Goal: Task Accomplishment & Management: Use online tool/utility

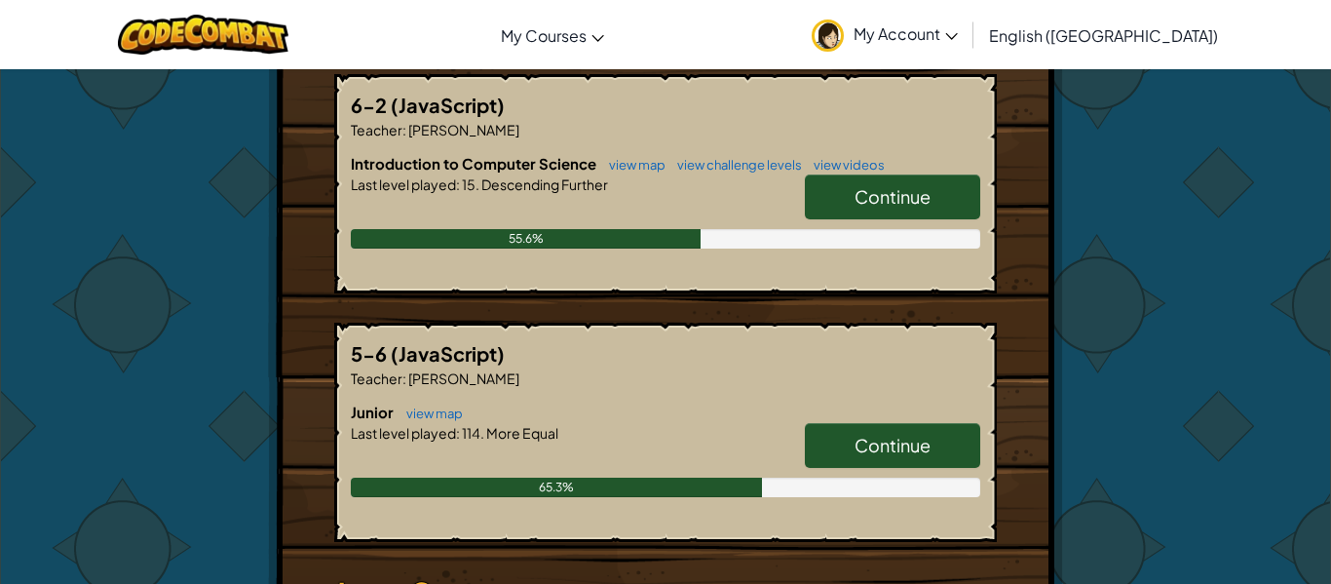
scroll to position [377, 0]
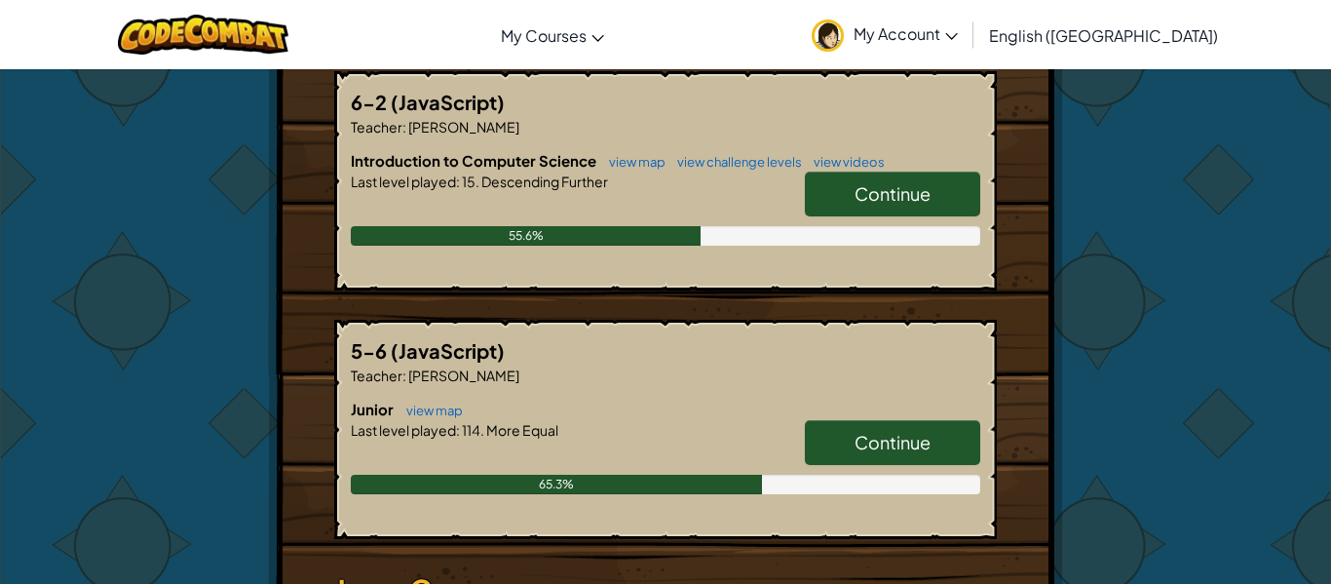
click at [897, 199] on span "Continue" at bounding box center [892, 193] width 76 height 22
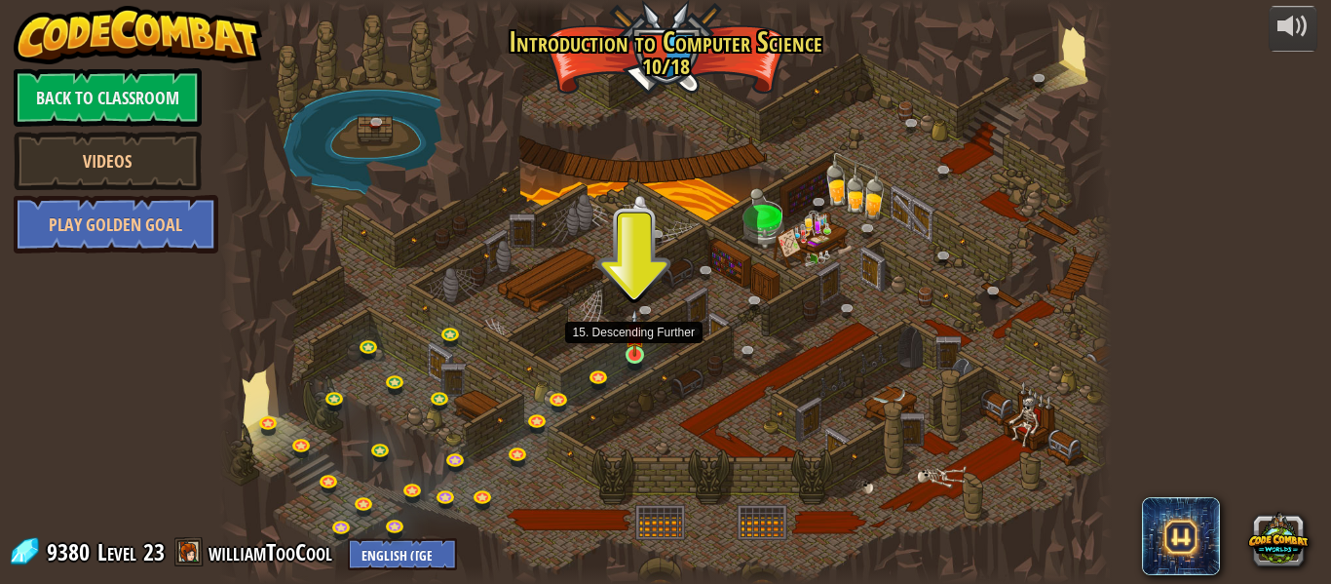
click at [631, 356] on div at bounding box center [634, 355] width 18 height 18
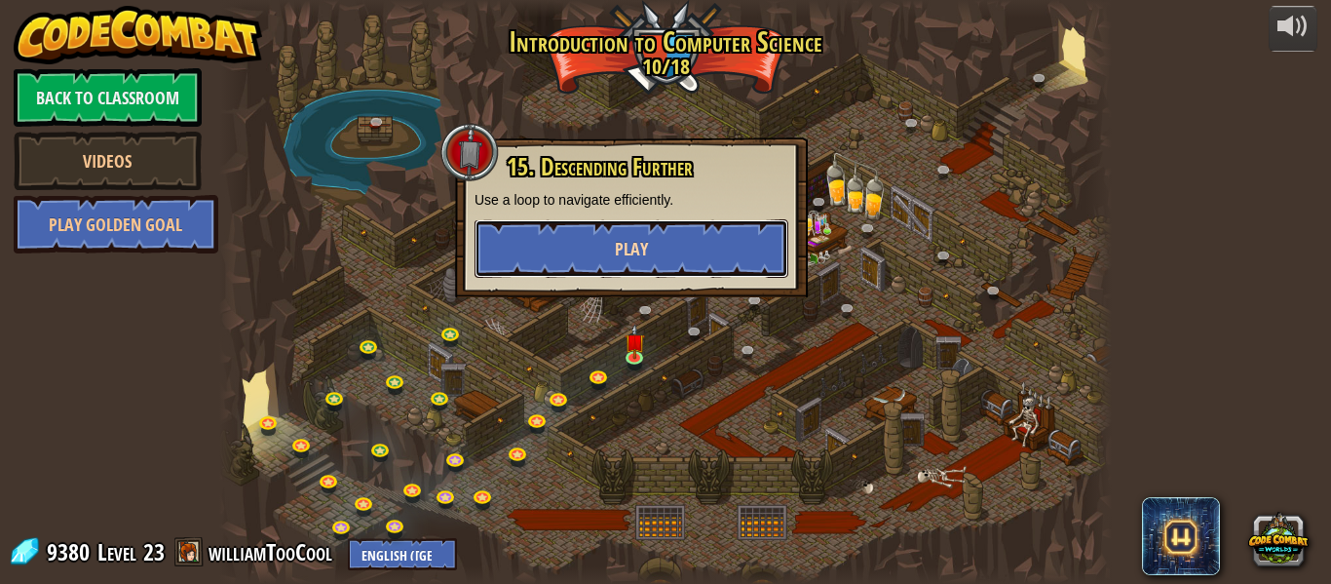
click at [656, 252] on button "Play" at bounding box center [631, 248] width 314 height 58
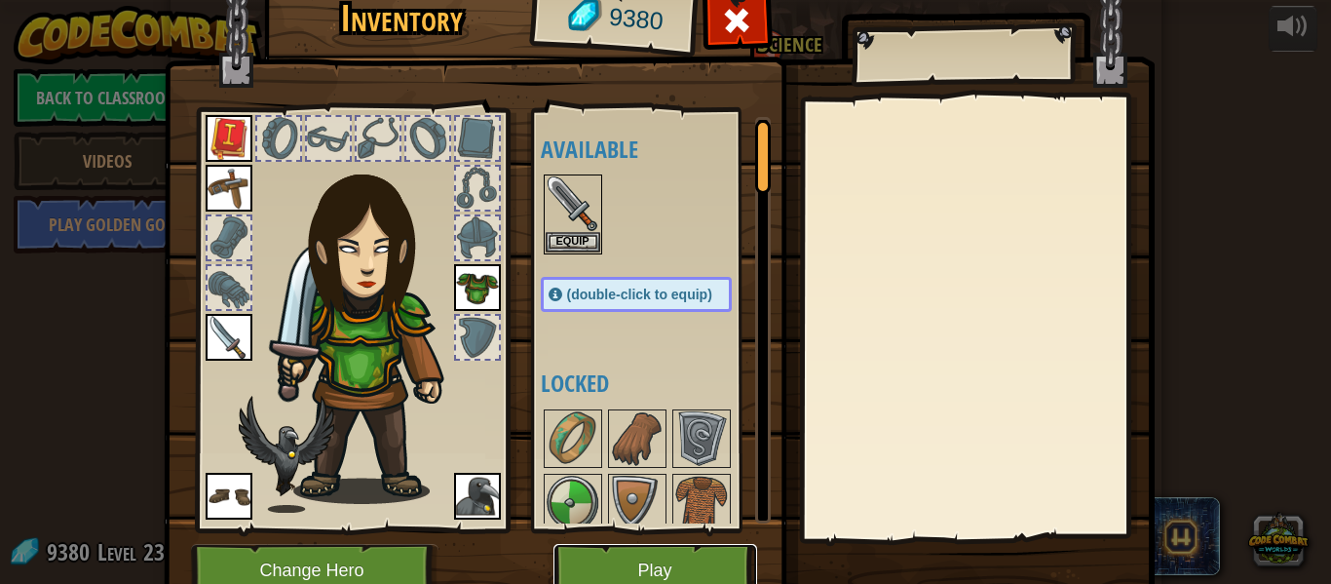
click at [643, 565] on button "Play" at bounding box center [655, 571] width 204 height 54
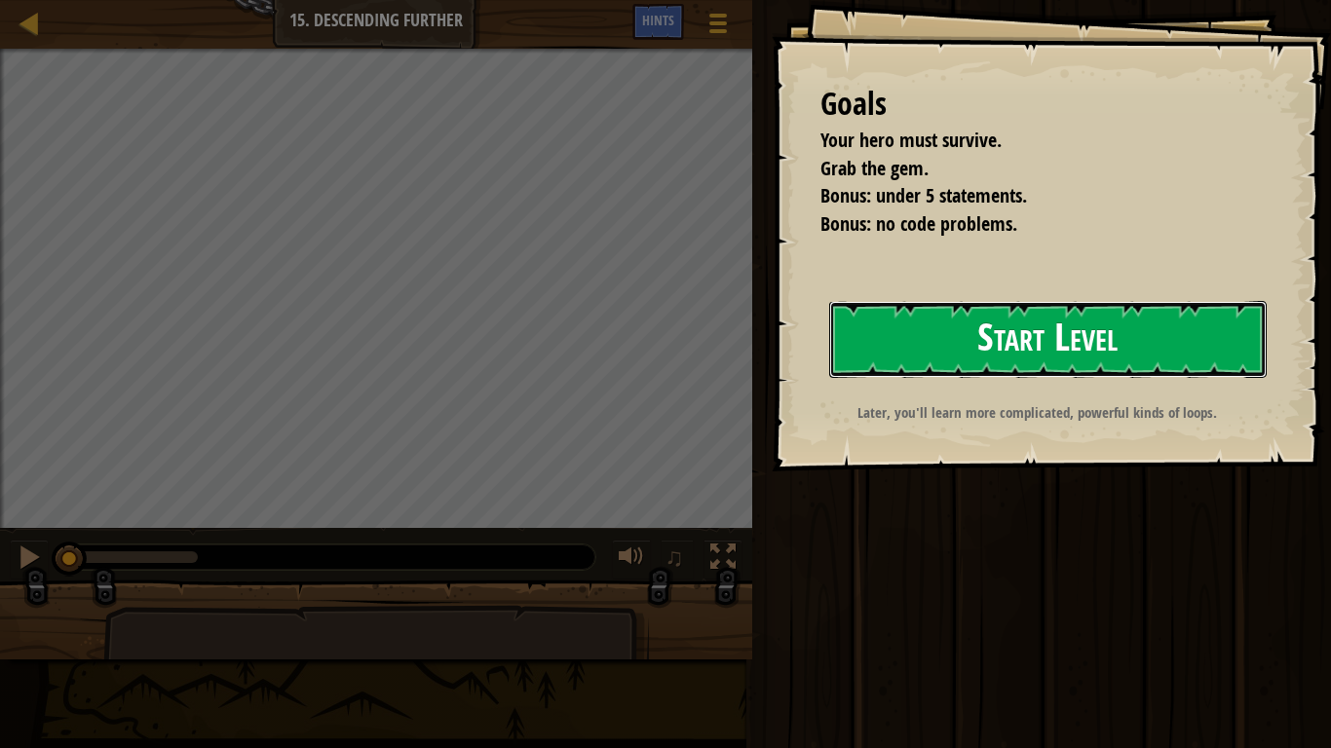
click at [915, 352] on button "Start Level" at bounding box center [1047, 339] width 437 height 77
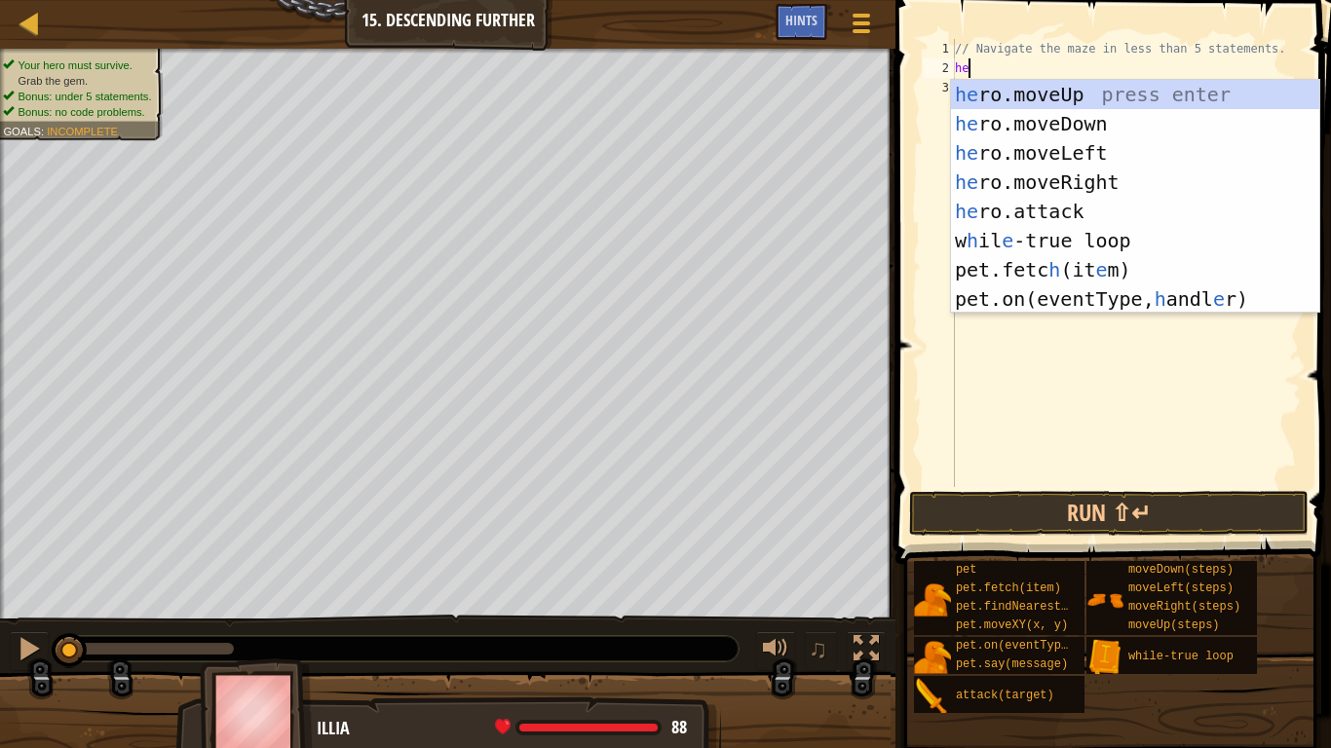
type textarea "hero"
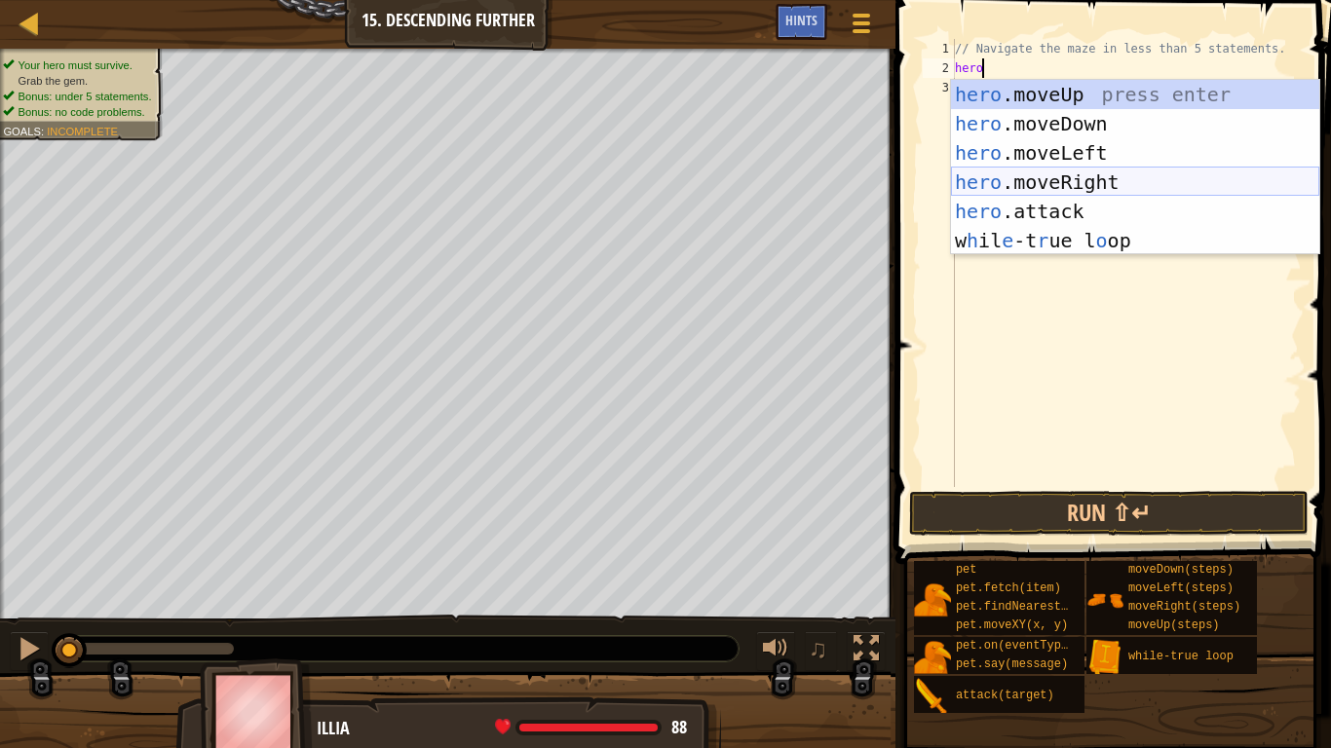
click at [1096, 184] on div "hero .moveUp press enter hero .moveDown press enter hero .moveLeft press enter …" at bounding box center [1135, 197] width 368 height 234
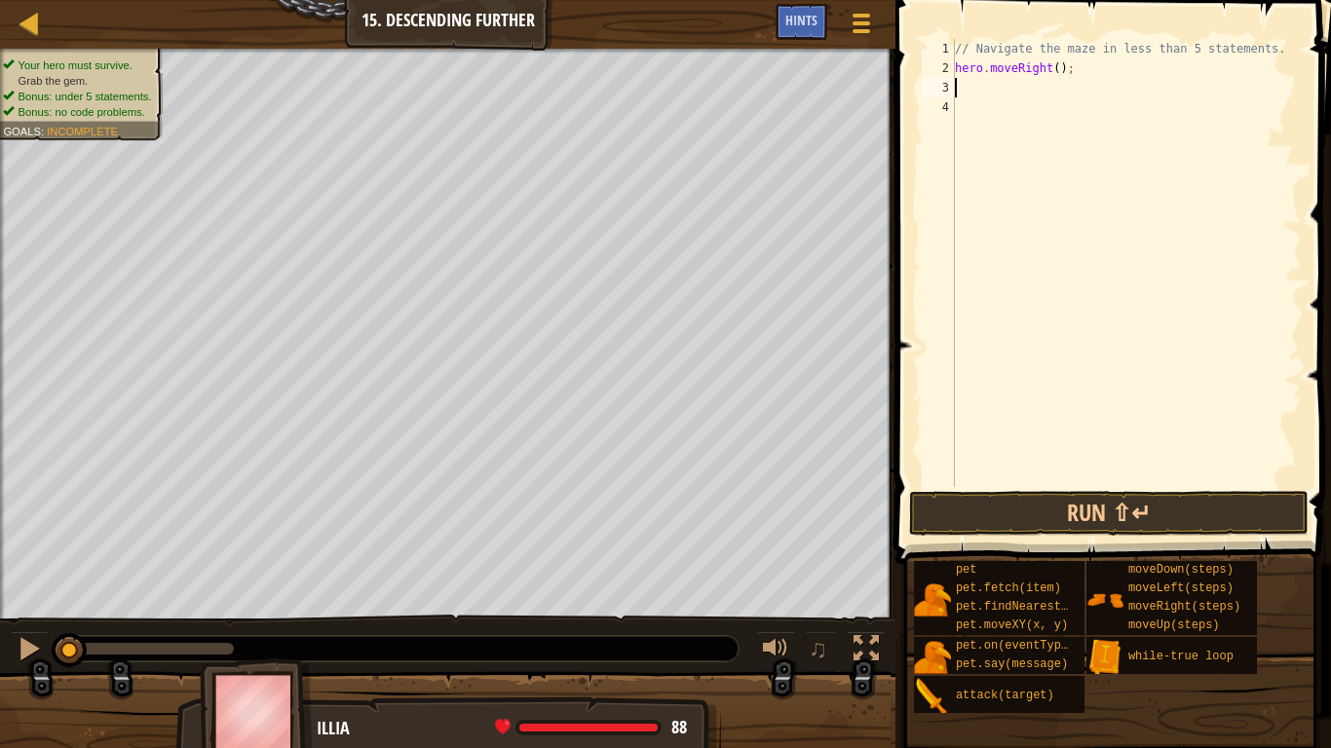
scroll to position [9, 0]
click at [0, 0] on div "hero .moveUp press enter hero .moveDown press enter hero .moveLeft press enter …" at bounding box center [0, 0] width 0 height 0
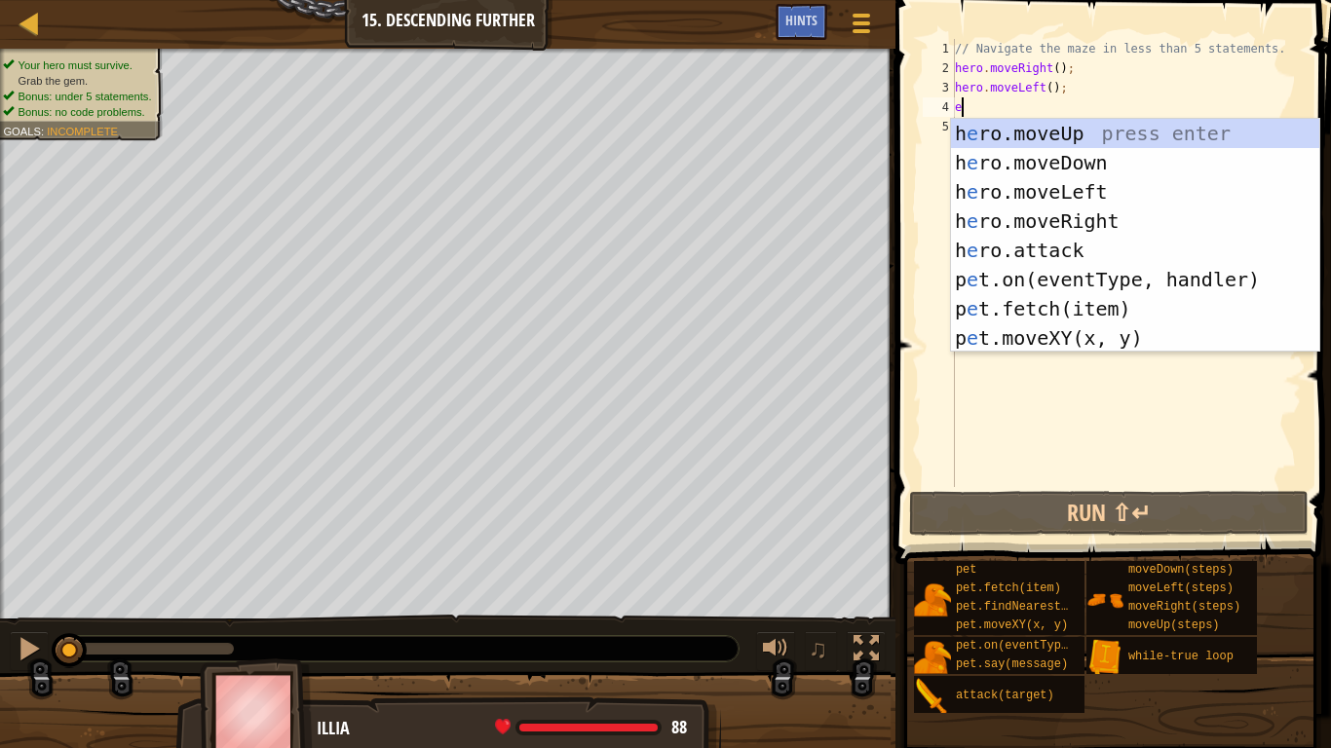
type textarea "ero"
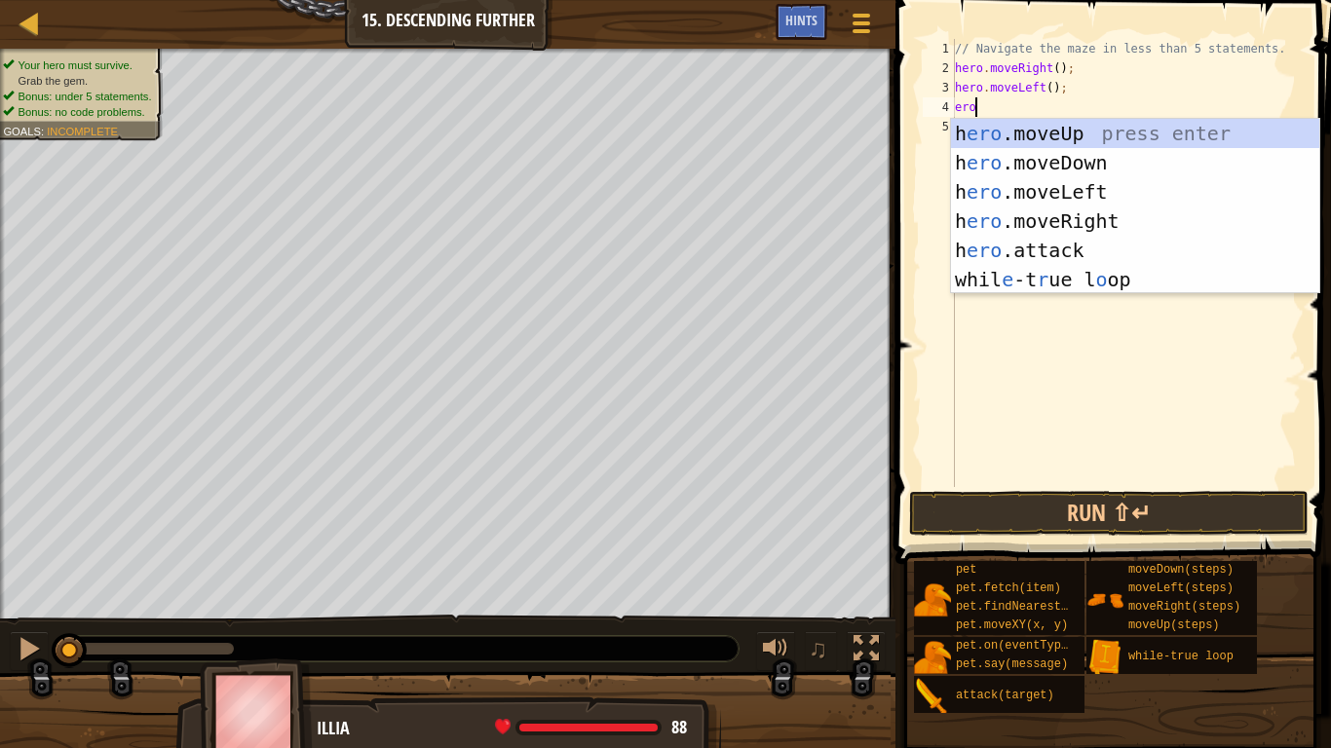
scroll to position [9, 2]
click at [1016, 154] on div "h ero .moveUp press enter h ero .moveDown press enter h ero .moveLeft press ent…" at bounding box center [1135, 236] width 368 height 234
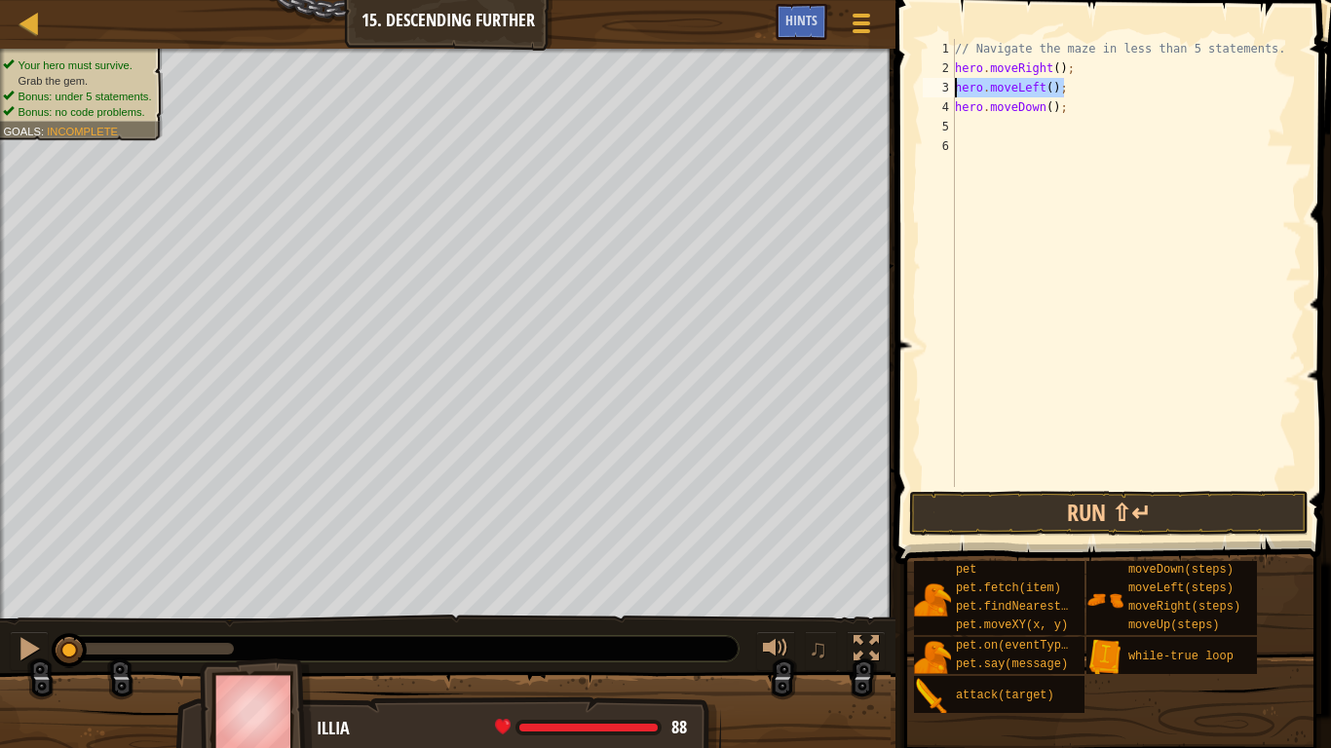
drag, startPoint x: 1061, startPoint y: 86, endPoint x: 946, endPoint y: 94, distance: 115.2
click at [946, 94] on div "1 2 3 4 5 6 // Navigate the maze in less than 5 statements. hero . moveRight ( …" at bounding box center [1110, 263] width 383 height 448
type textarea "hero.moveLeft();"
type textarea "hero.moveRight();"
click at [1005, 112] on div "// Navigate the maze in less than 5 statements. hero . moveRight ( ) ; hero . m…" at bounding box center [1126, 282] width 351 height 487
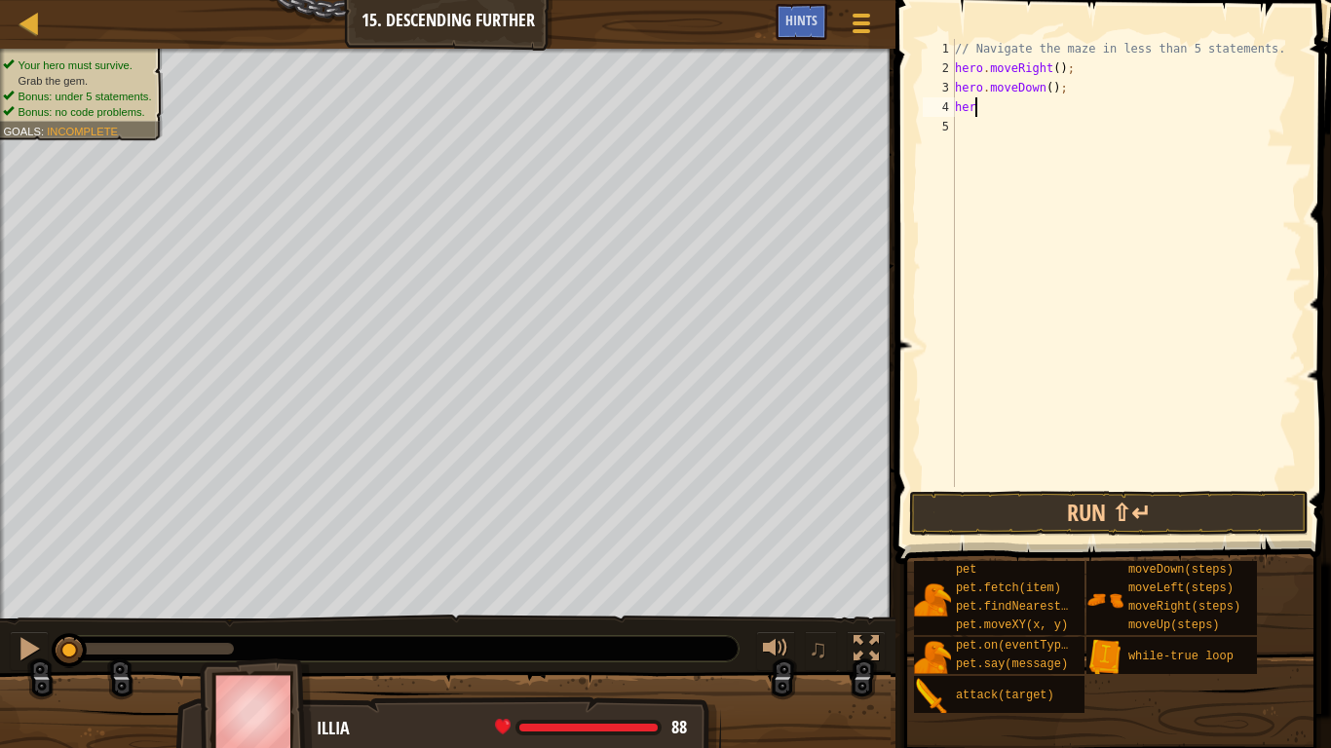
type textarea "hero"
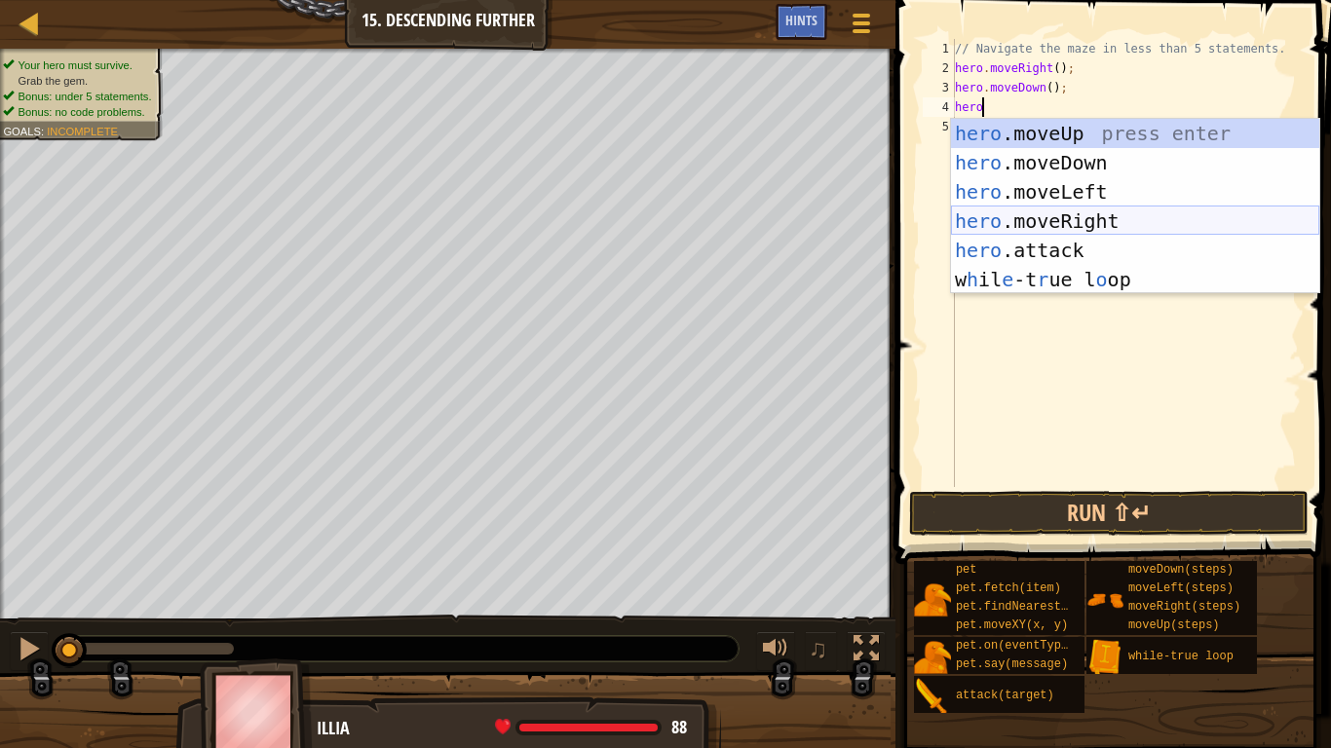
click at [1060, 221] on div "hero .moveUp press enter hero .moveDown press enter hero .moveLeft press enter …" at bounding box center [1135, 236] width 368 height 234
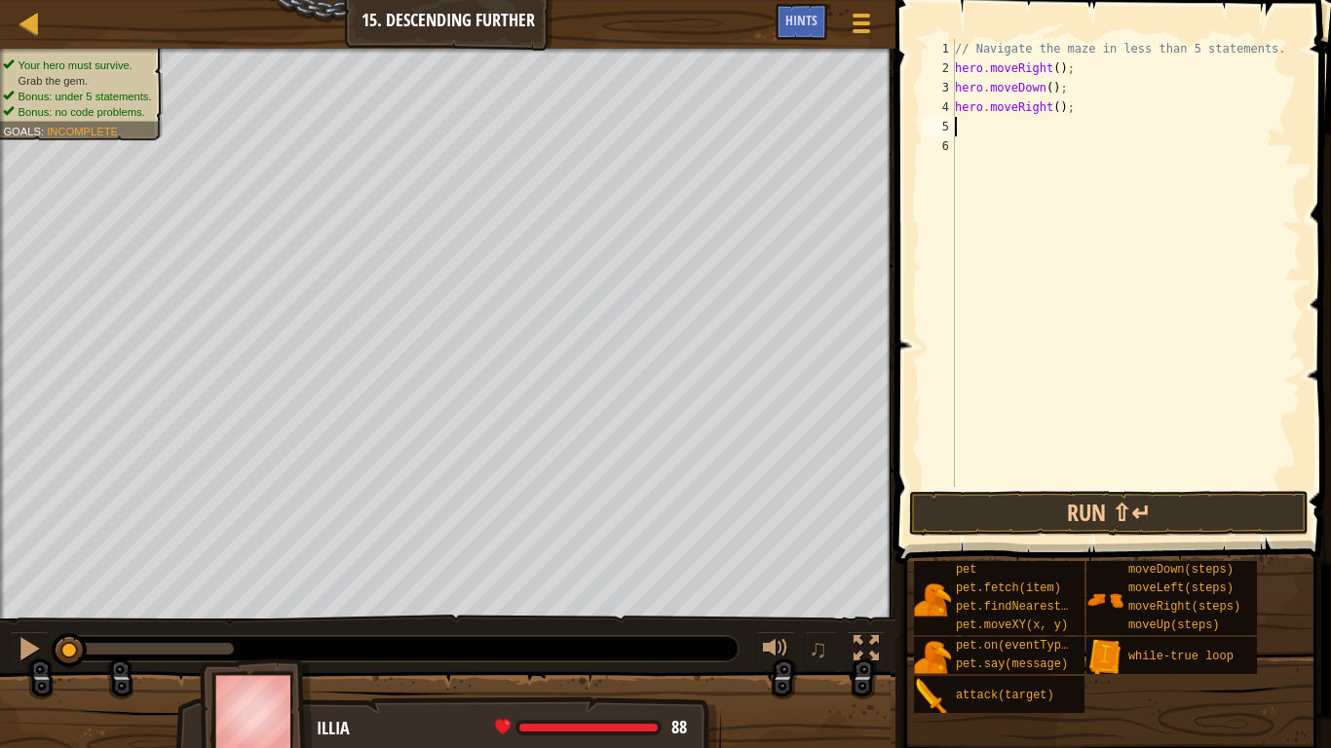
scroll to position [9, 0]
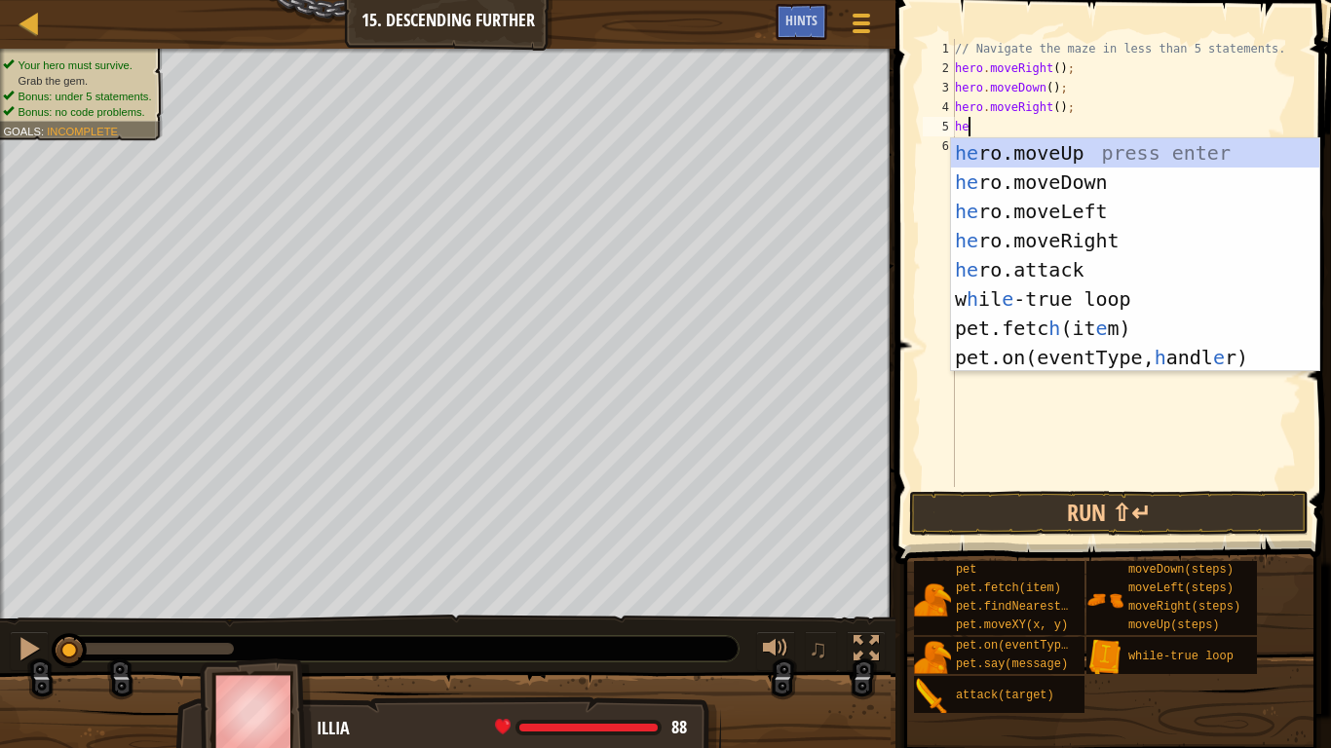
type textarea "hero"
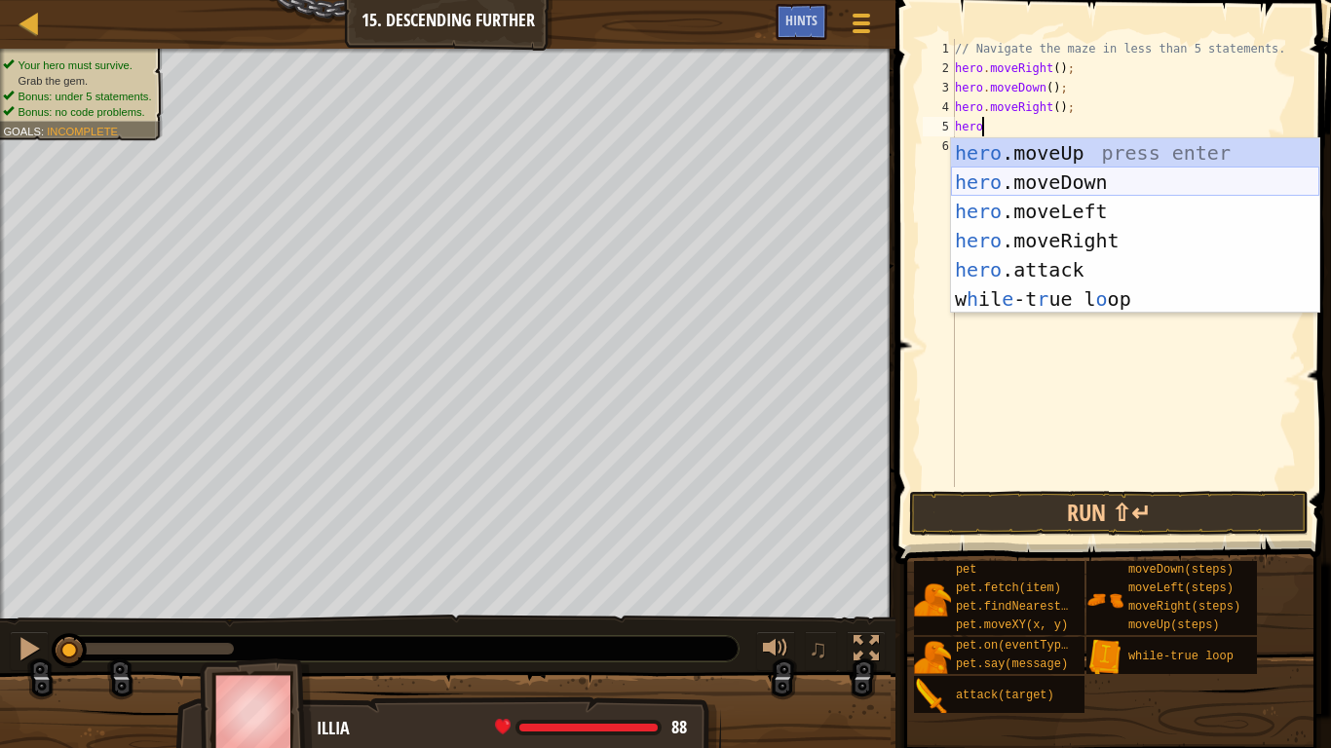
click at [1115, 184] on div "hero .moveUp press enter hero .moveDown press enter hero .moveLeft press enter …" at bounding box center [1135, 255] width 368 height 234
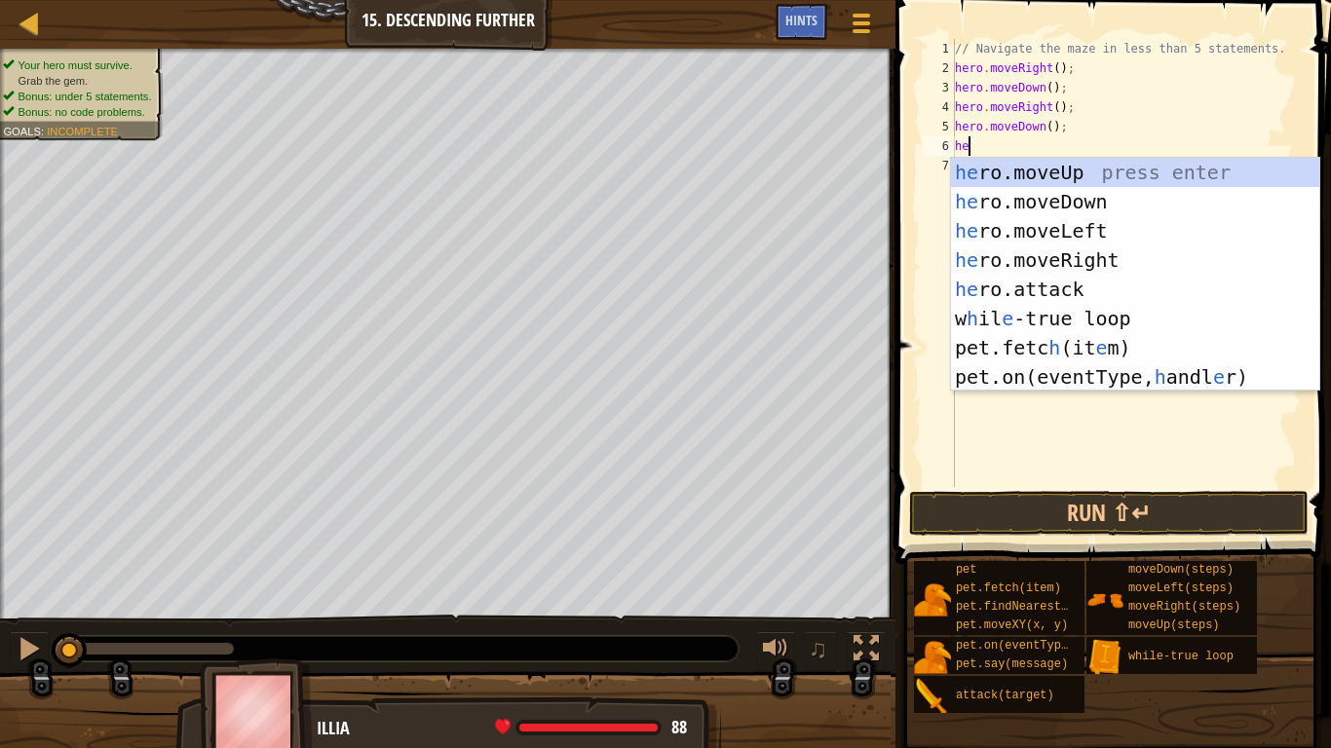
type textarea "hero"
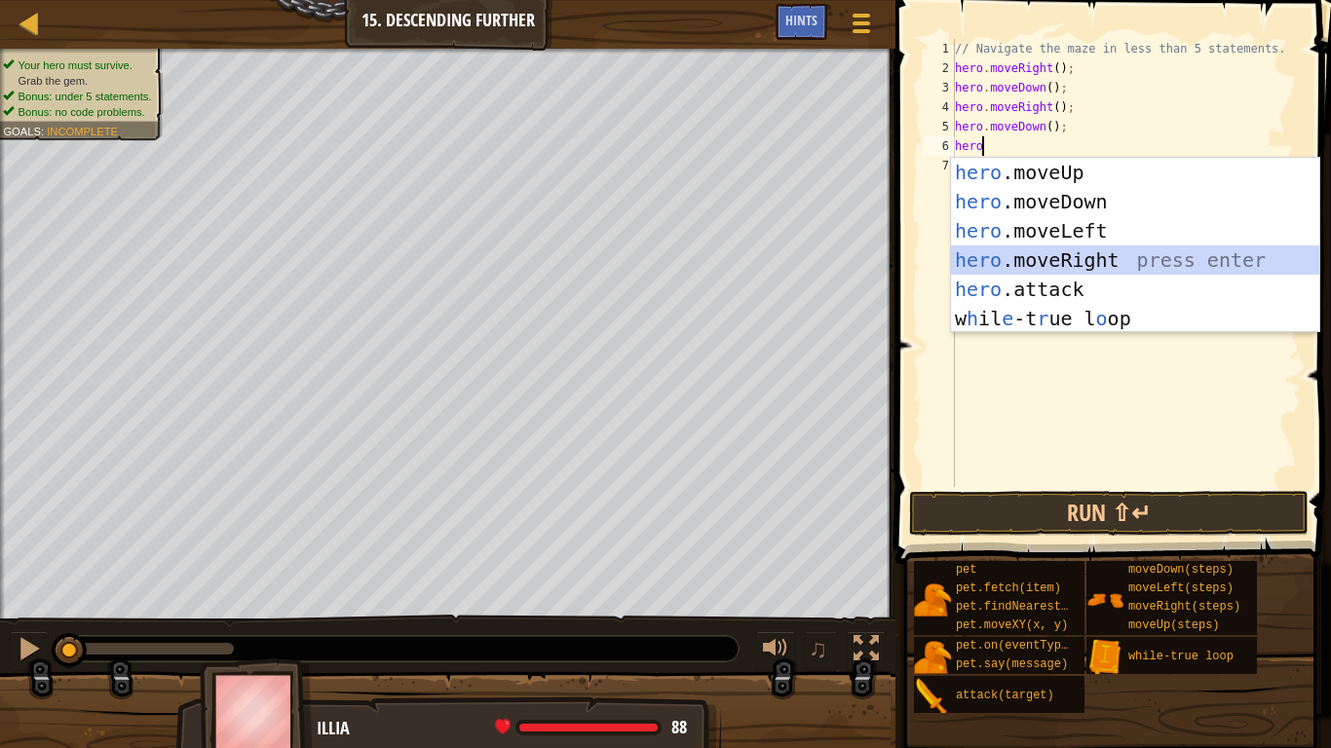
click at [1145, 262] on div "hero .moveUp press enter hero .moveDown press enter hero .moveLeft press enter …" at bounding box center [1135, 275] width 368 height 234
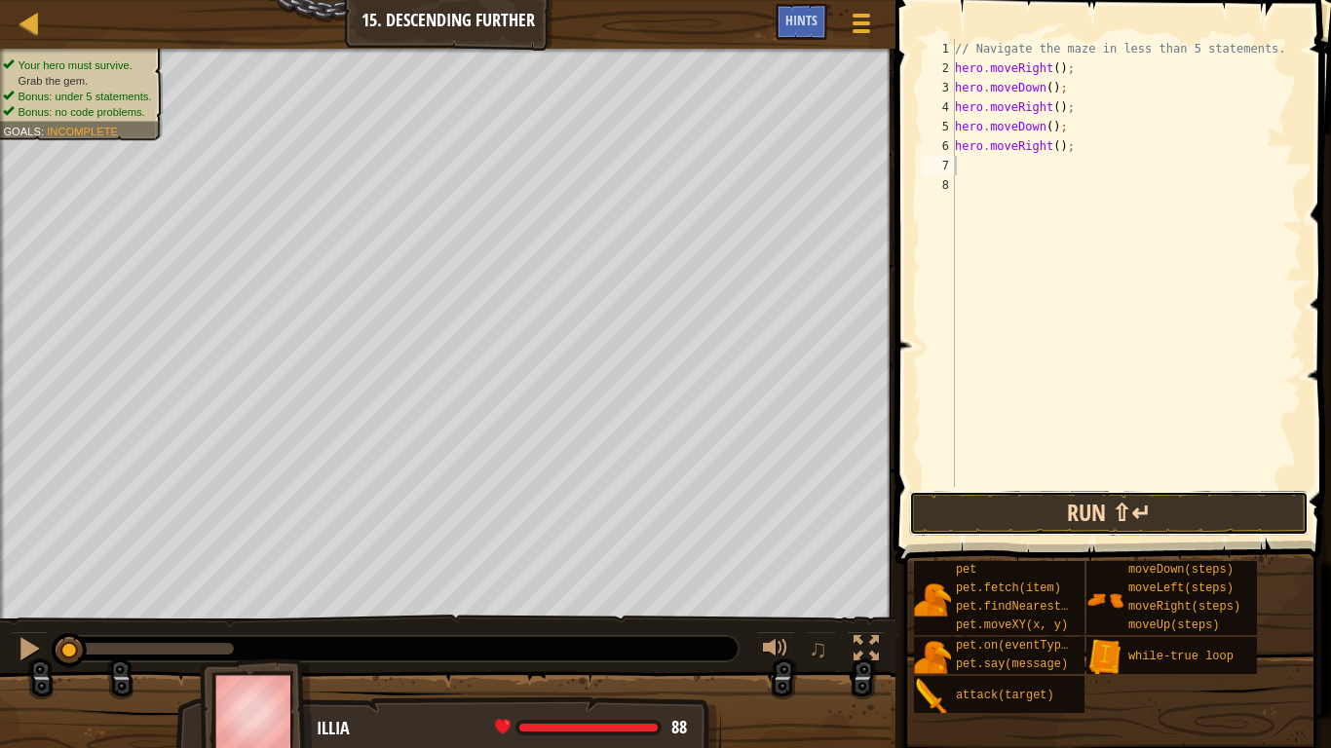
click at [1097, 501] on button "Run ⇧↵" at bounding box center [1108, 513] width 399 height 45
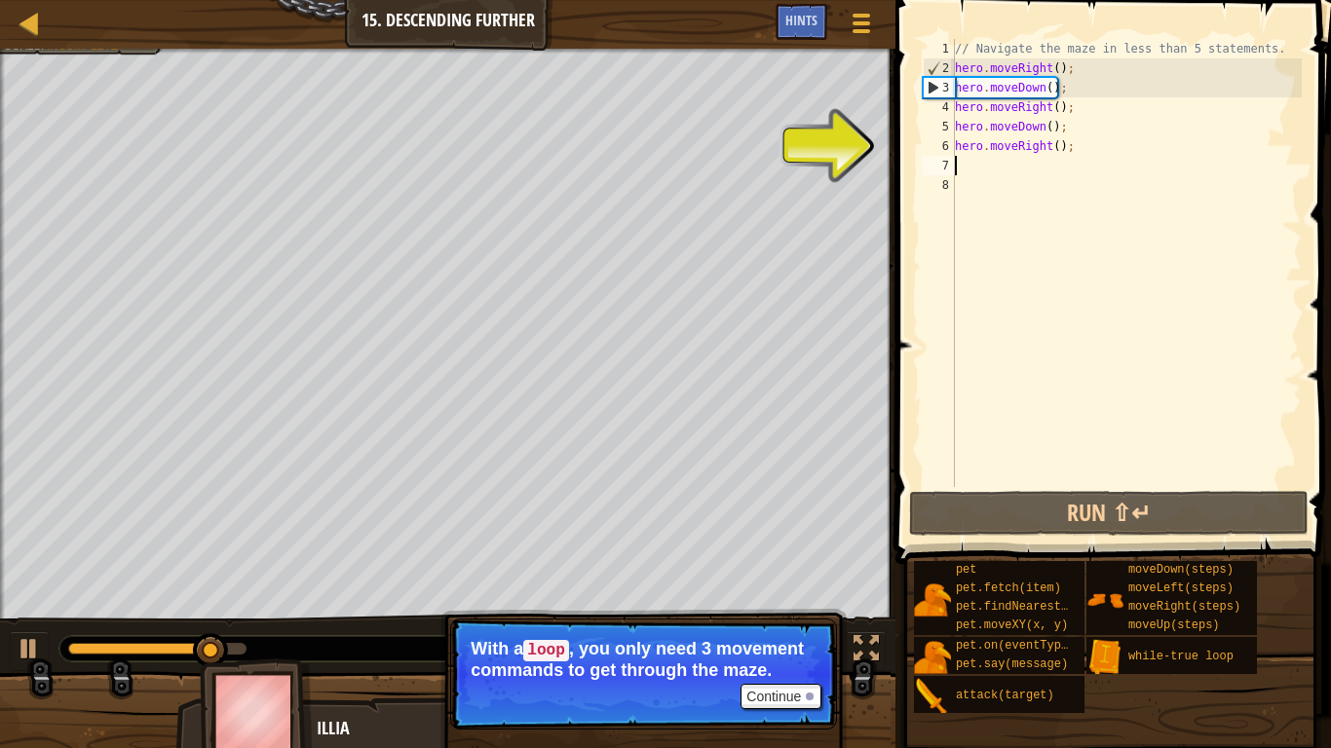
click at [792, 583] on p "With a loop , you only need 3 movement commands to get through the maze." at bounding box center [644, 659] width 346 height 41
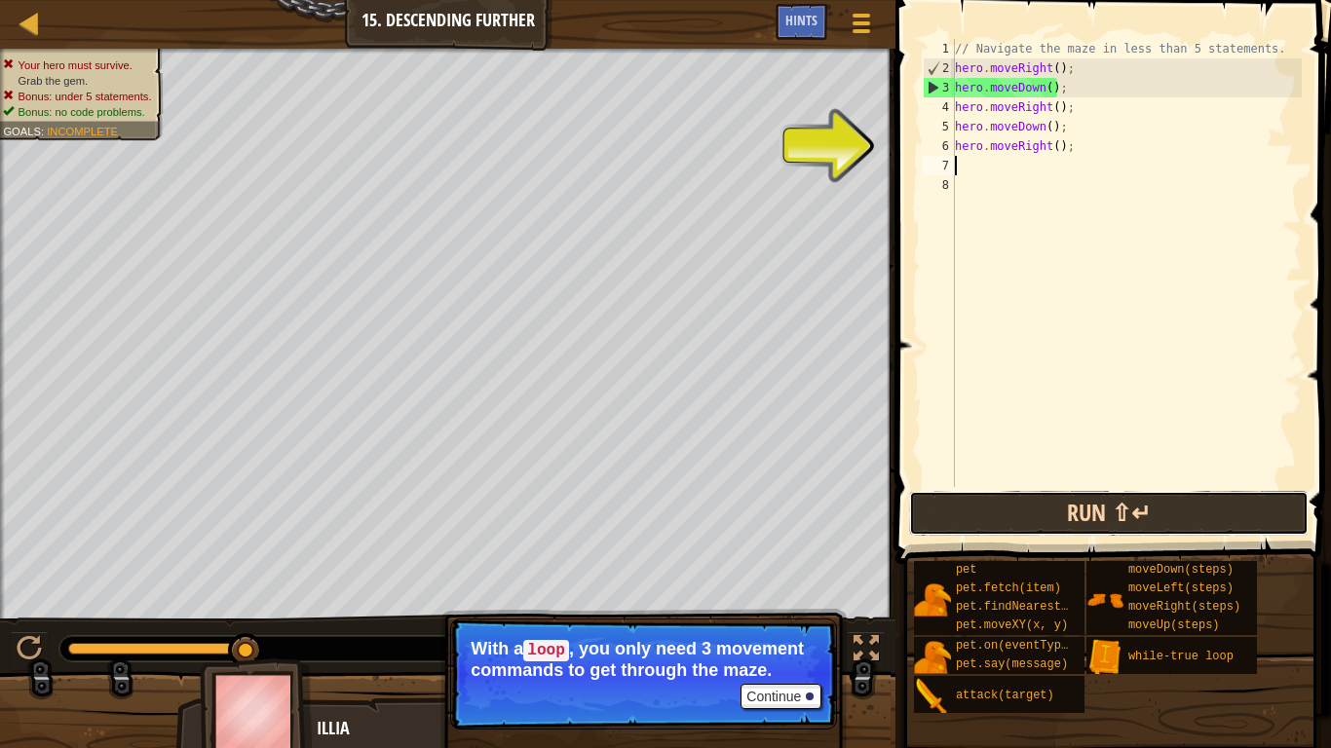
click at [1056, 517] on button "Run ⇧↵" at bounding box center [1108, 513] width 399 height 45
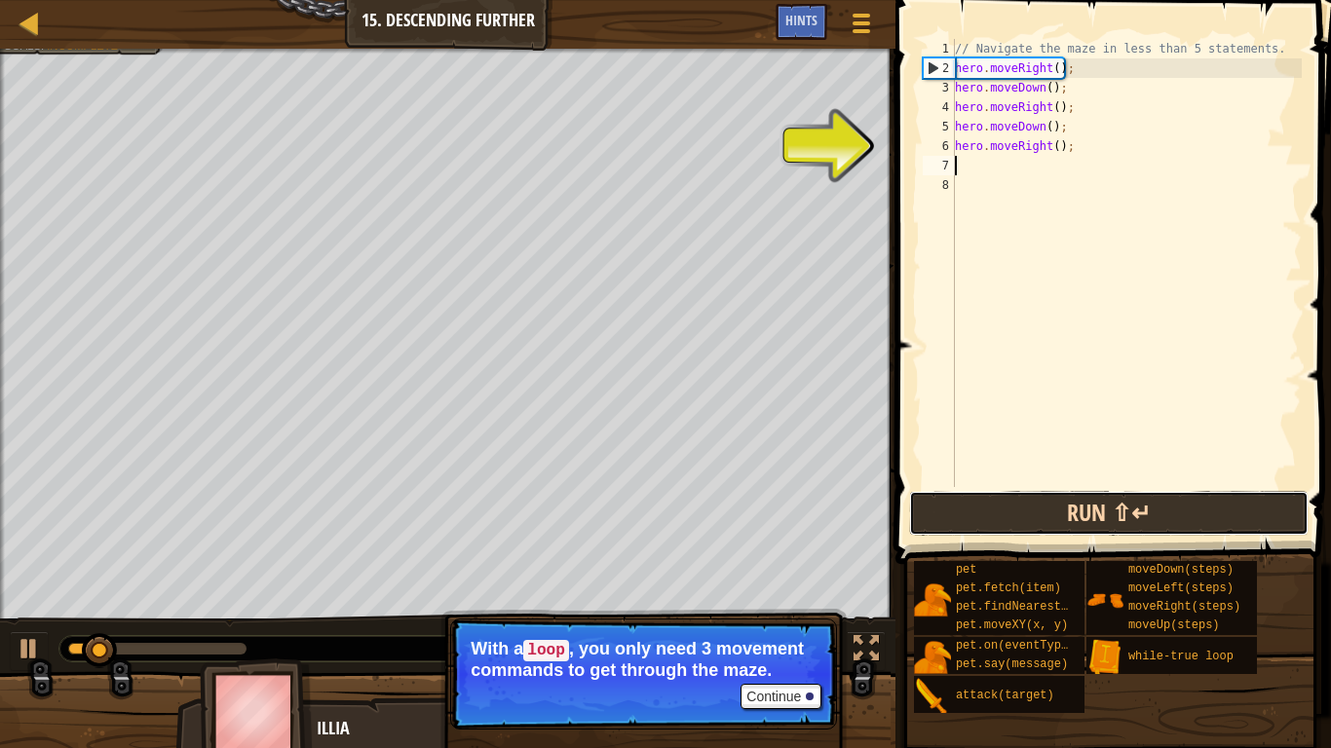
click at [1056, 517] on button "Run ⇧↵" at bounding box center [1108, 513] width 399 height 45
click at [1056, 517] on button "Running" at bounding box center [1108, 513] width 399 height 45
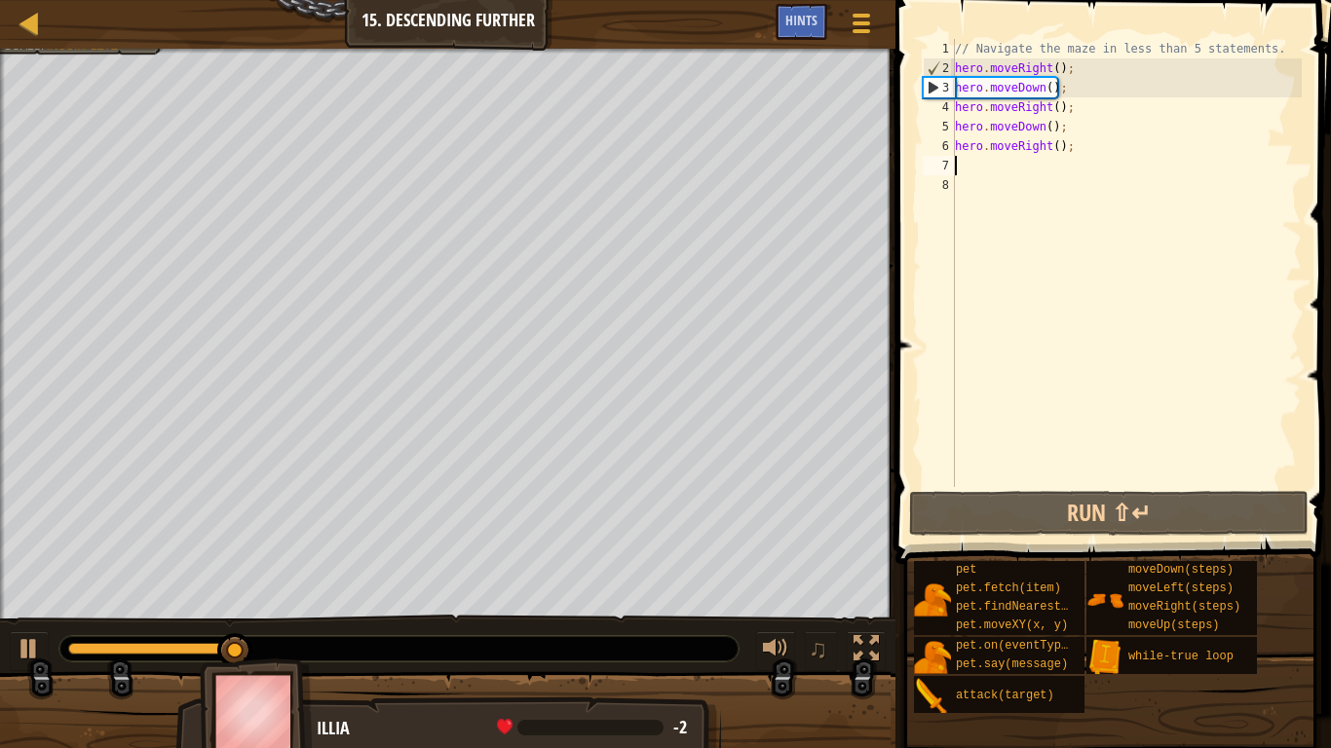
click at [1061, 66] on div "// Navigate the maze in less than 5 statements. hero . moveRight ( ) ; hero . m…" at bounding box center [1126, 282] width 351 height 487
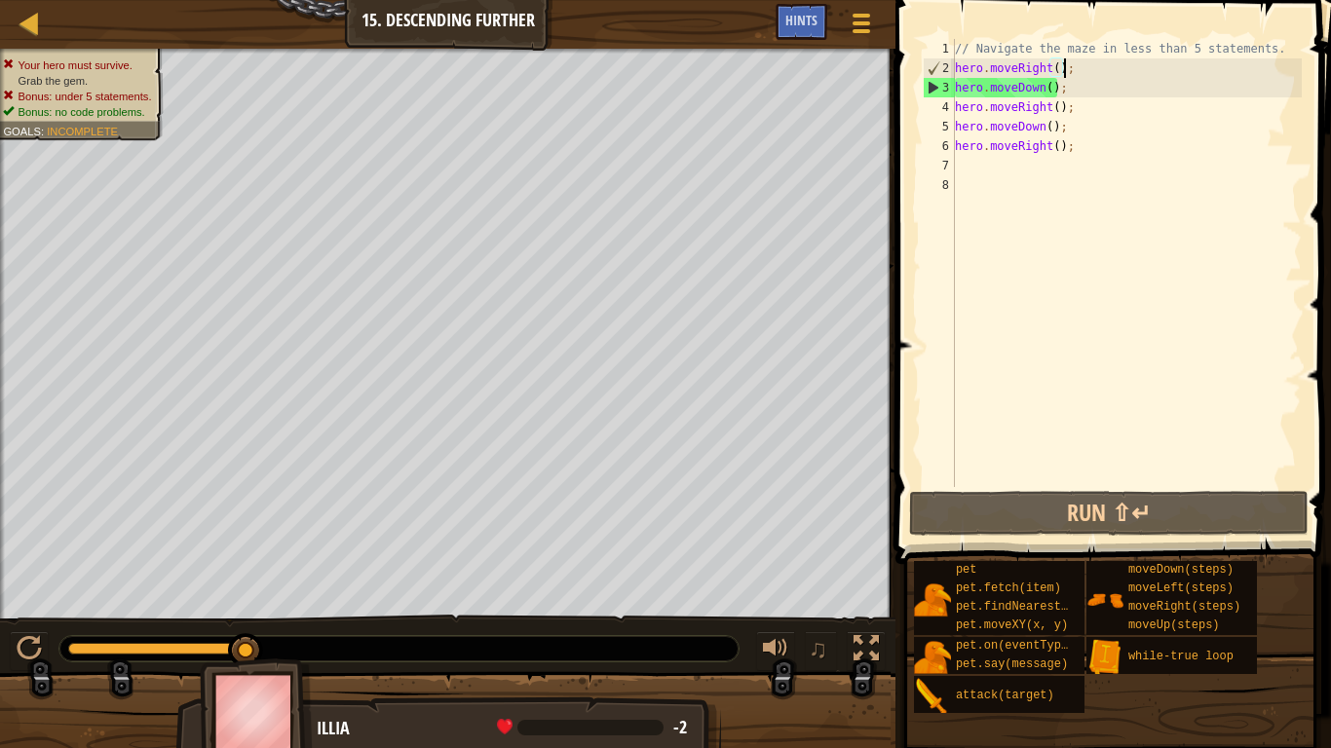
click at [1138, 127] on div "// Navigate the maze in less than 5 statements. hero . moveRight ( ) ; hero . m…" at bounding box center [1126, 282] width 351 height 487
type textarea "hero.moveDown()2;"
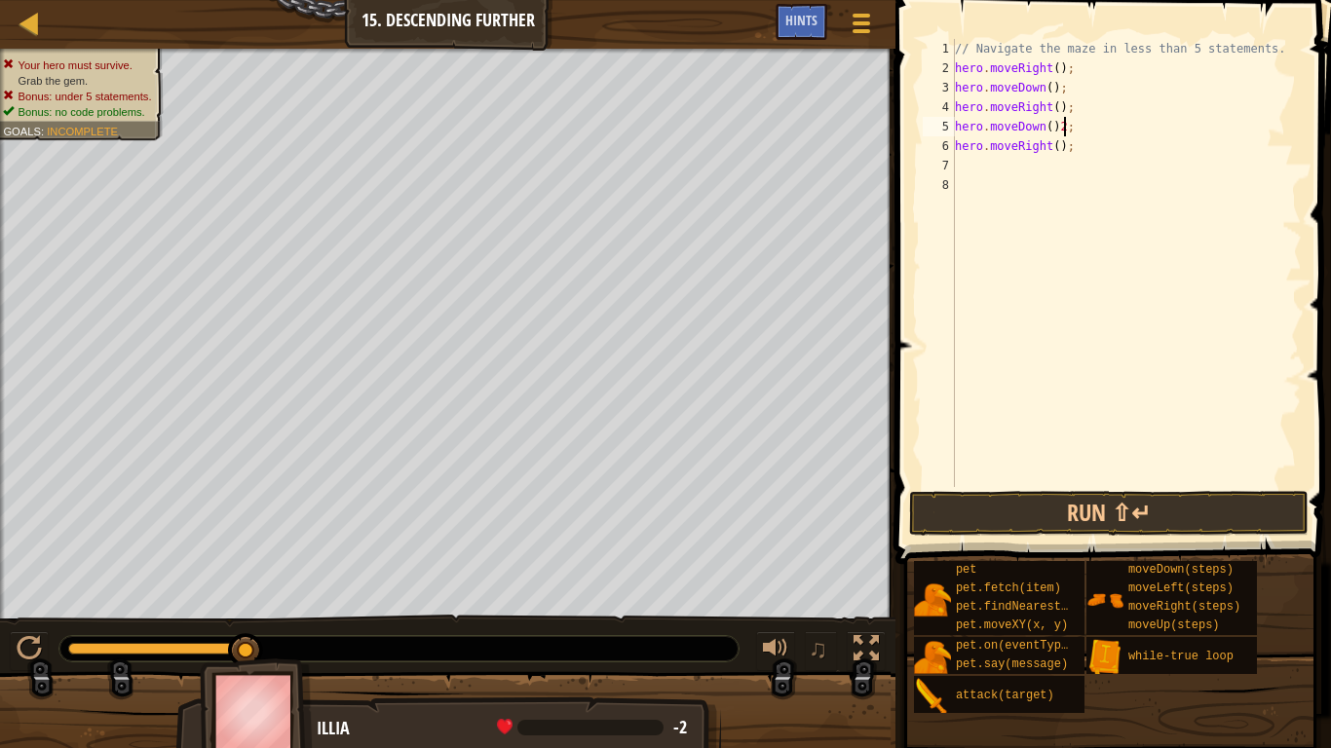
click at [1073, 426] on div "// Navigate the maze in less than 5 statements. hero . moveRight ( ) ; hero . m…" at bounding box center [1126, 282] width 351 height 487
click at [1064, 128] on div "// Navigate the maze in less than 5 statements. hero . moveRight ( ) ; hero . m…" at bounding box center [1126, 282] width 351 height 487
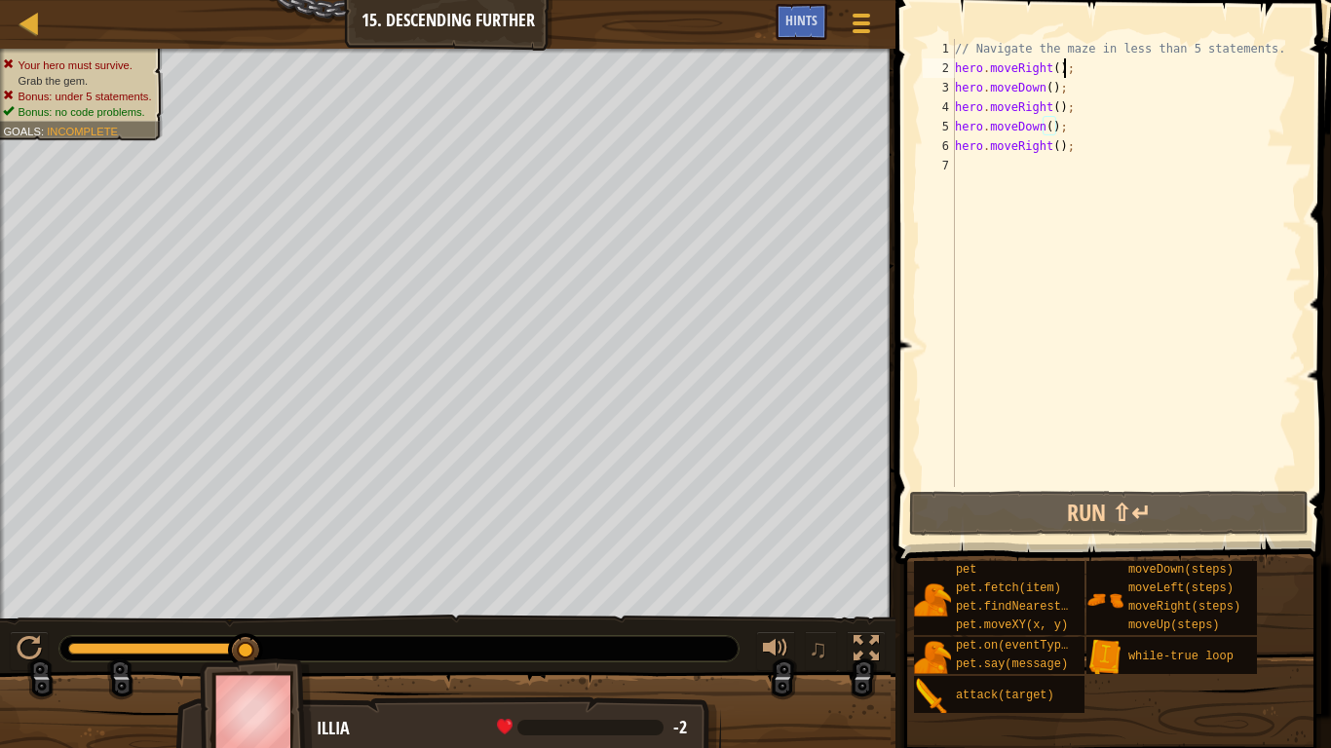
click at [1062, 64] on div "// Navigate the maze in less than 5 statements. hero . moveRight ( ) ; hero . m…" at bounding box center [1126, 282] width 351 height 487
click at [1053, 66] on div "// Navigate the maze in less than 5 statements. hero . moveRight ( ) ; hero . m…" at bounding box center [1126, 282] width 351 height 487
click at [1061, 68] on div "// Navigate the maze in less than 5 statements. hero . moveRight ( ) ; hero . m…" at bounding box center [1126, 282] width 351 height 487
click at [1054, 68] on div "// Navigate the maze in less than 5 statements. hero . moveRight ( ) ; hero . m…" at bounding box center [1126, 282] width 351 height 487
click at [1060, 68] on div "// Navigate the maze in less than 5 statements. hero . moveRight ( ) ; hero . m…" at bounding box center [1126, 282] width 351 height 487
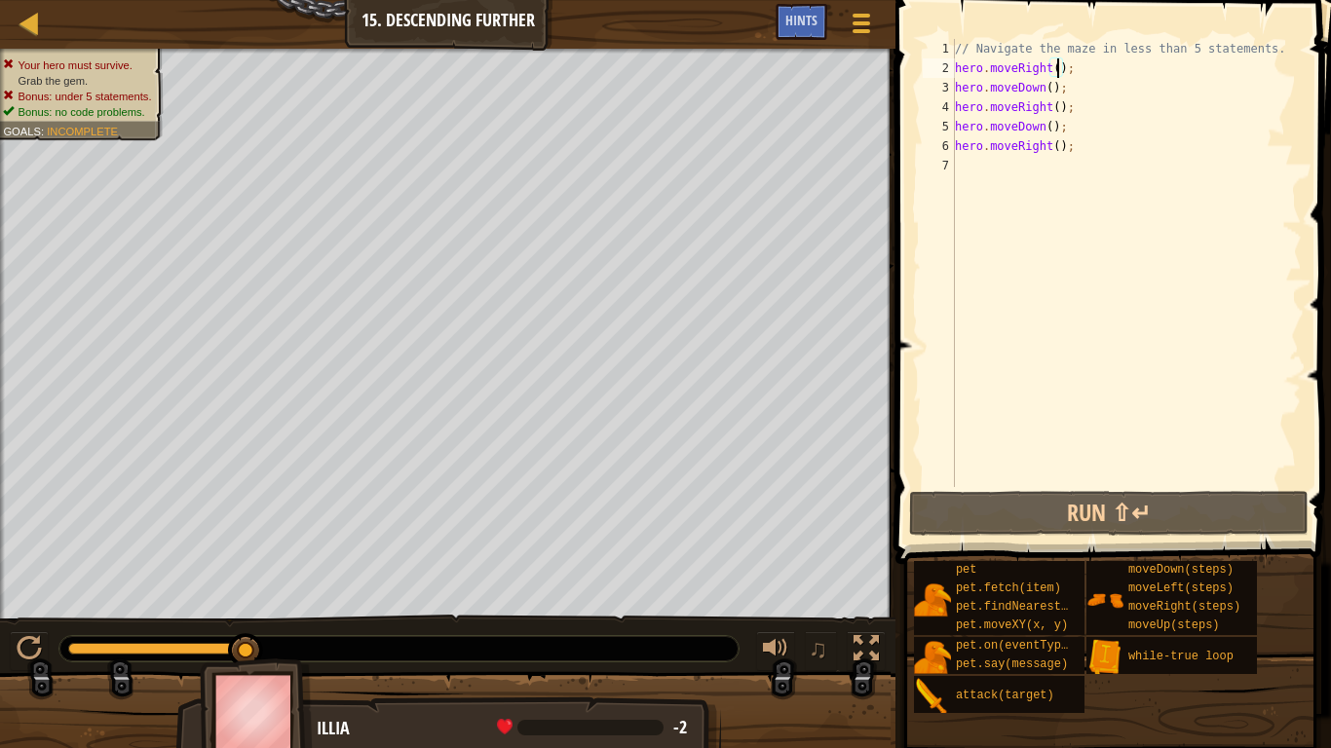
scroll to position [9, 17]
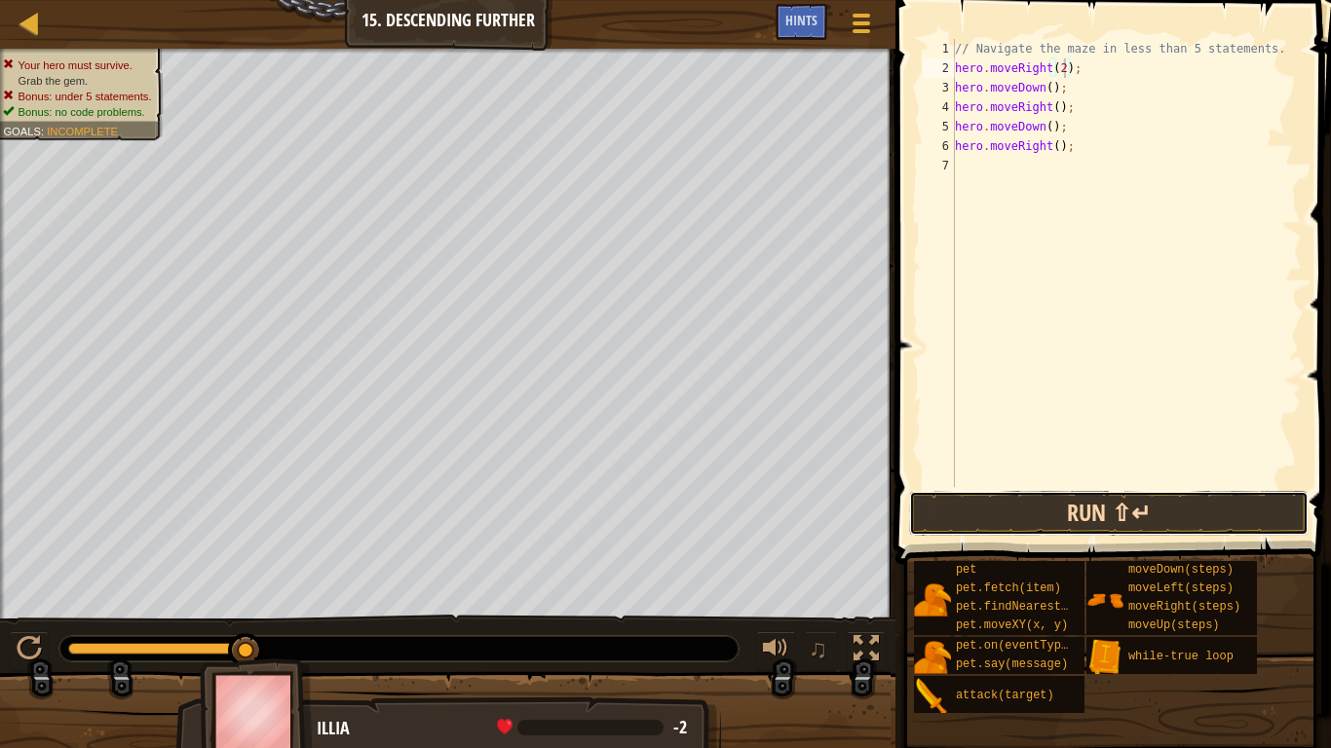
click at [1080, 522] on button "Run ⇧↵" at bounding box center [1108, 513] width 399 height 45
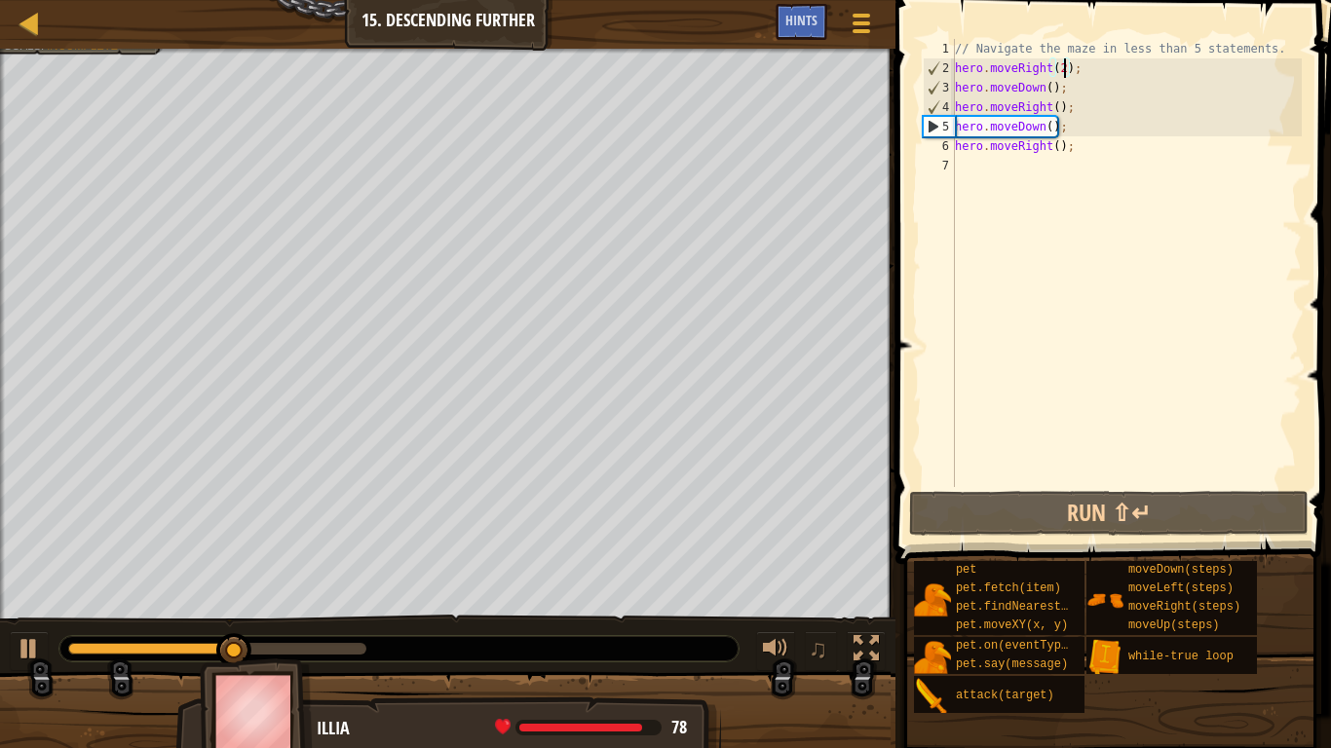
click at [1057, 106] on div "// Navigate the maze in less than 5 statements. hero . moveRight ( 2 ) ; hero .…" at bounding box center [1126, 282] width 351 height 487
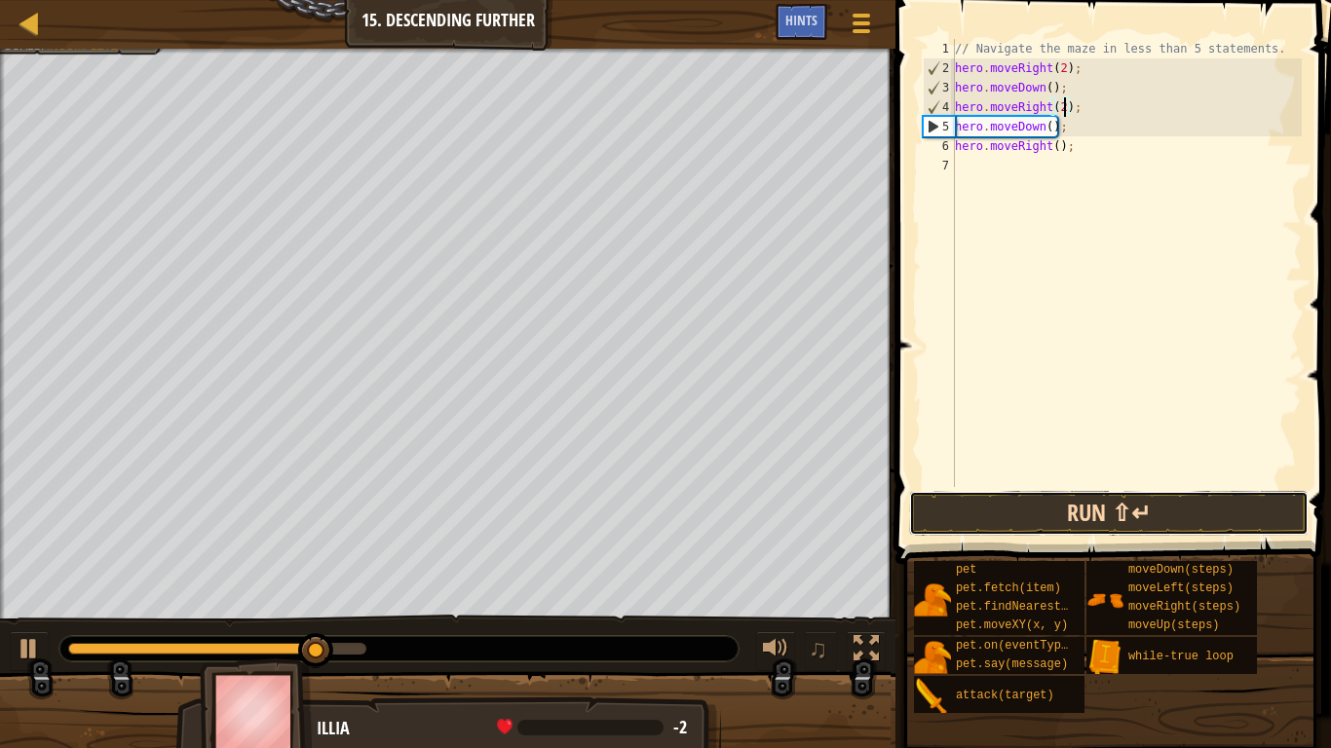
click at [1059, 522] on button "Run ⇧↵" at bounding box center [1108, 513] width 399 height 45
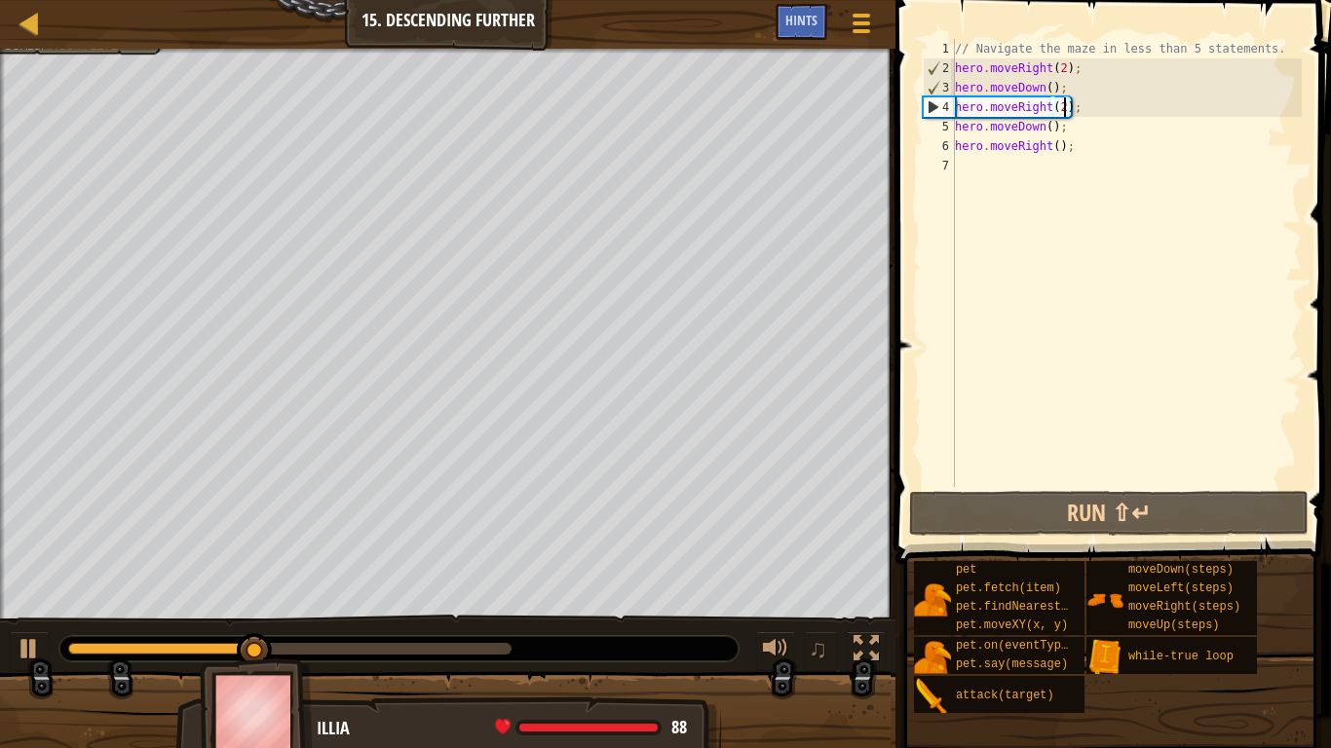
click at [1061, 147] on div "// Navigate the maze in less than 5 statements. hero . moveRight ( 2 ) ; hero .…" at bounding box center [1126, 282] width 351 height 487
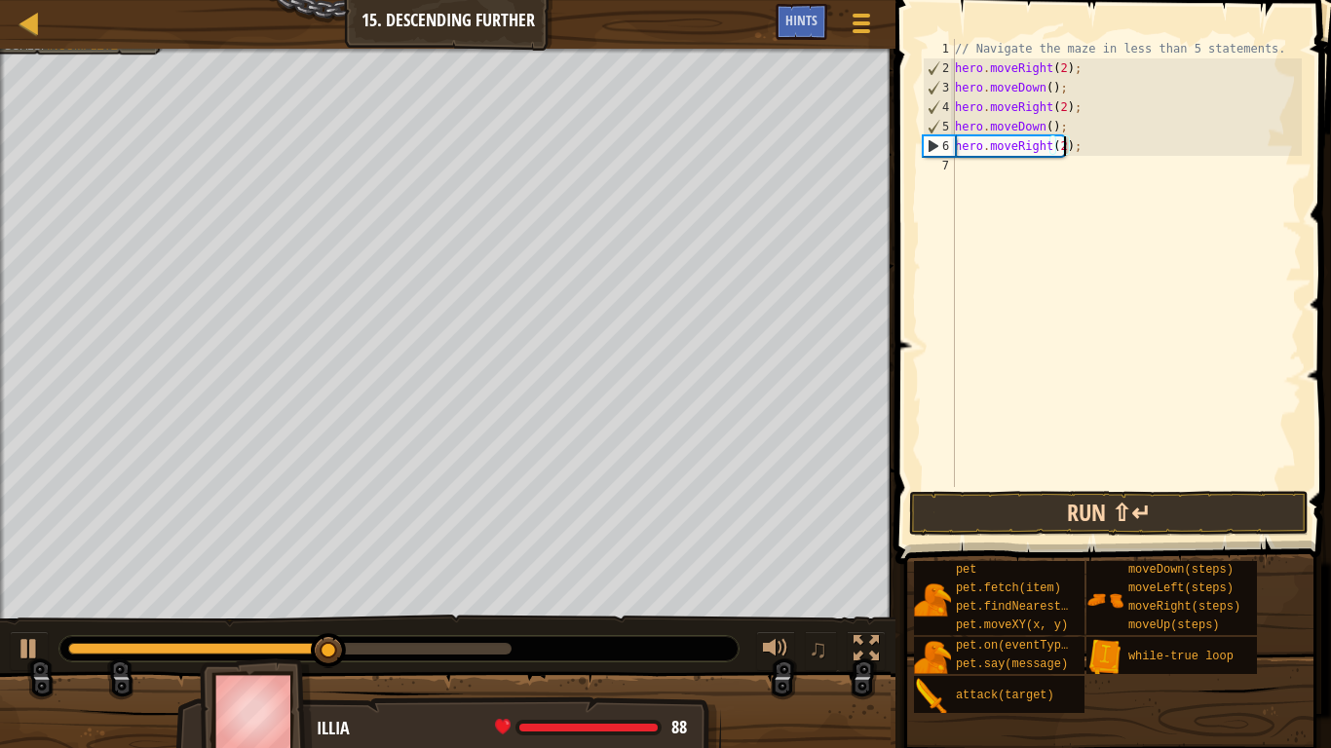
type textarea "hero.moveRight(2);"
click at [1063, 513] on button "Run ⇧↵" at bounding box center [1108, 513] width 399 height 45
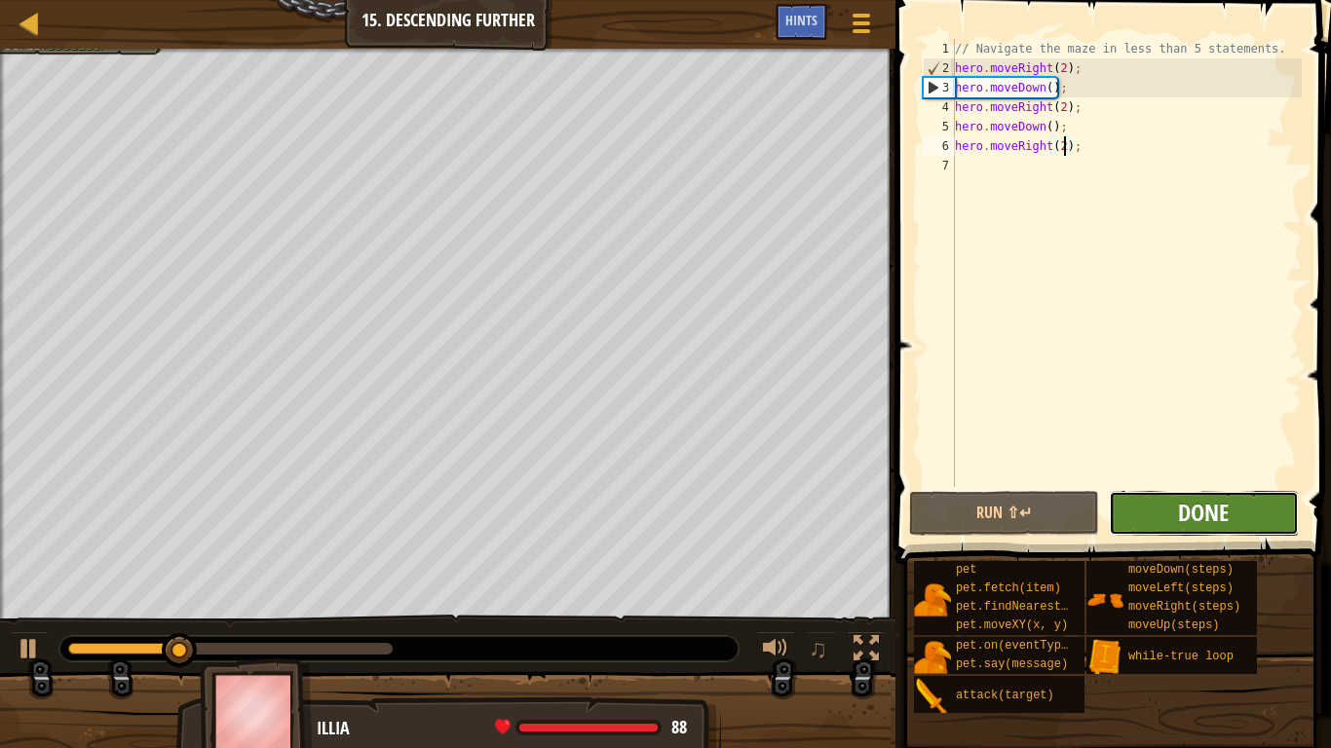
click at [1209, 505] on span "Done" at bounding box center [1203, 512] width 51 height 31
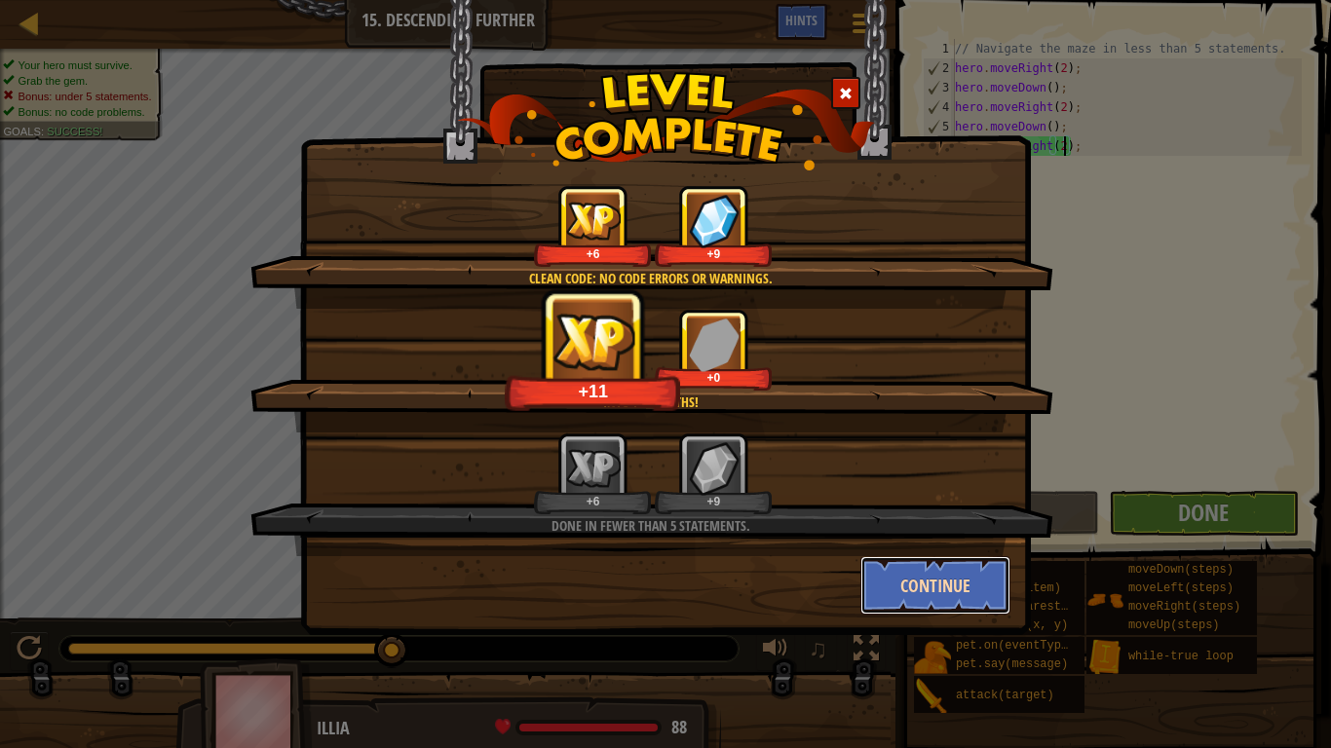
click at [917, 583] on button "Continue" at bounding box center [935, 585] width 151 height 58
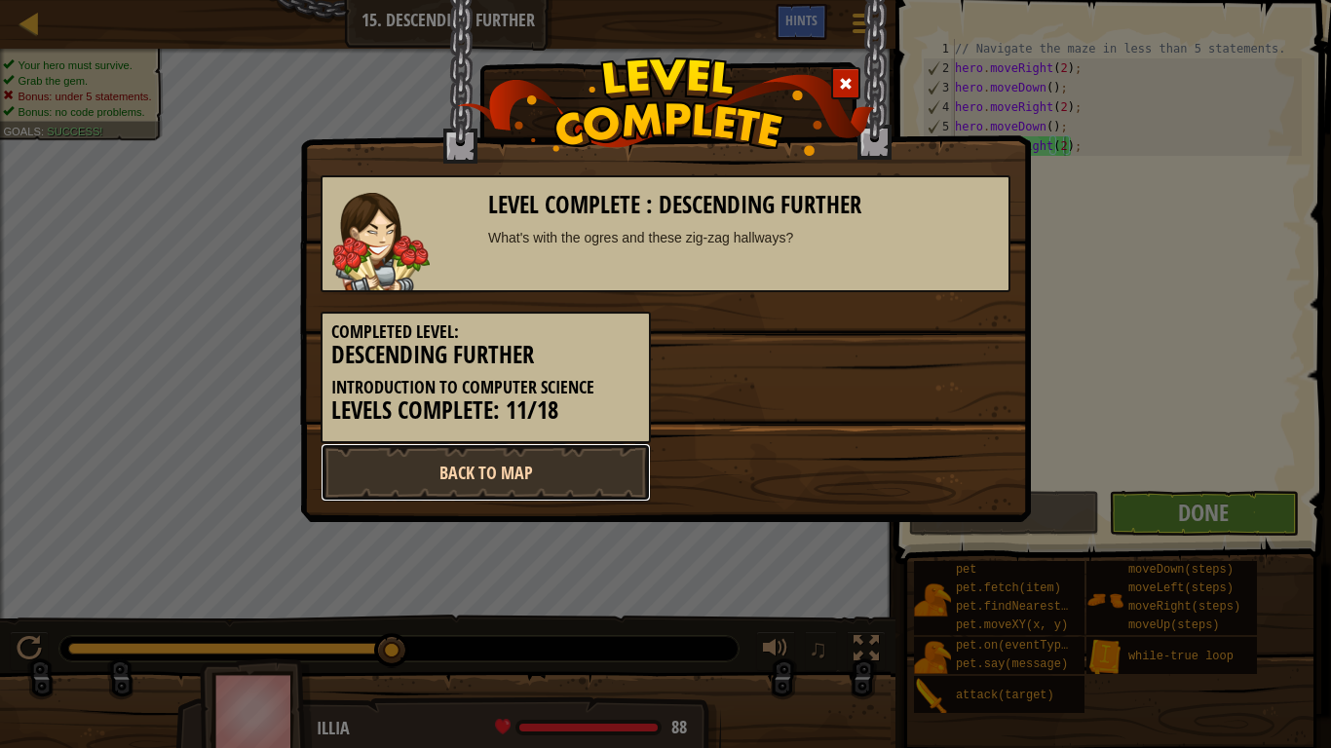
click at [595, 472] on link "Back to Map" at bounding box center [486, 472] width 330 height 58
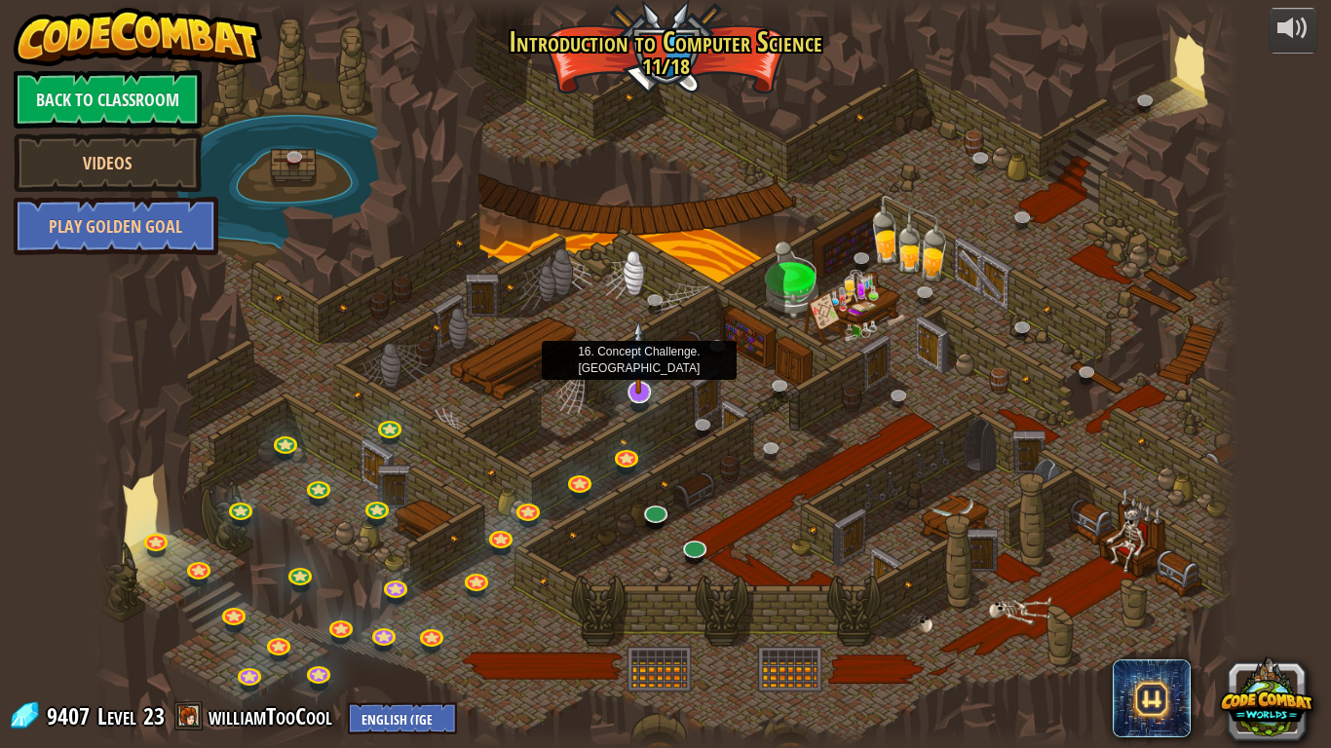
click at [647, 389] on img at bounding box center [638, 358] width 32 height 74
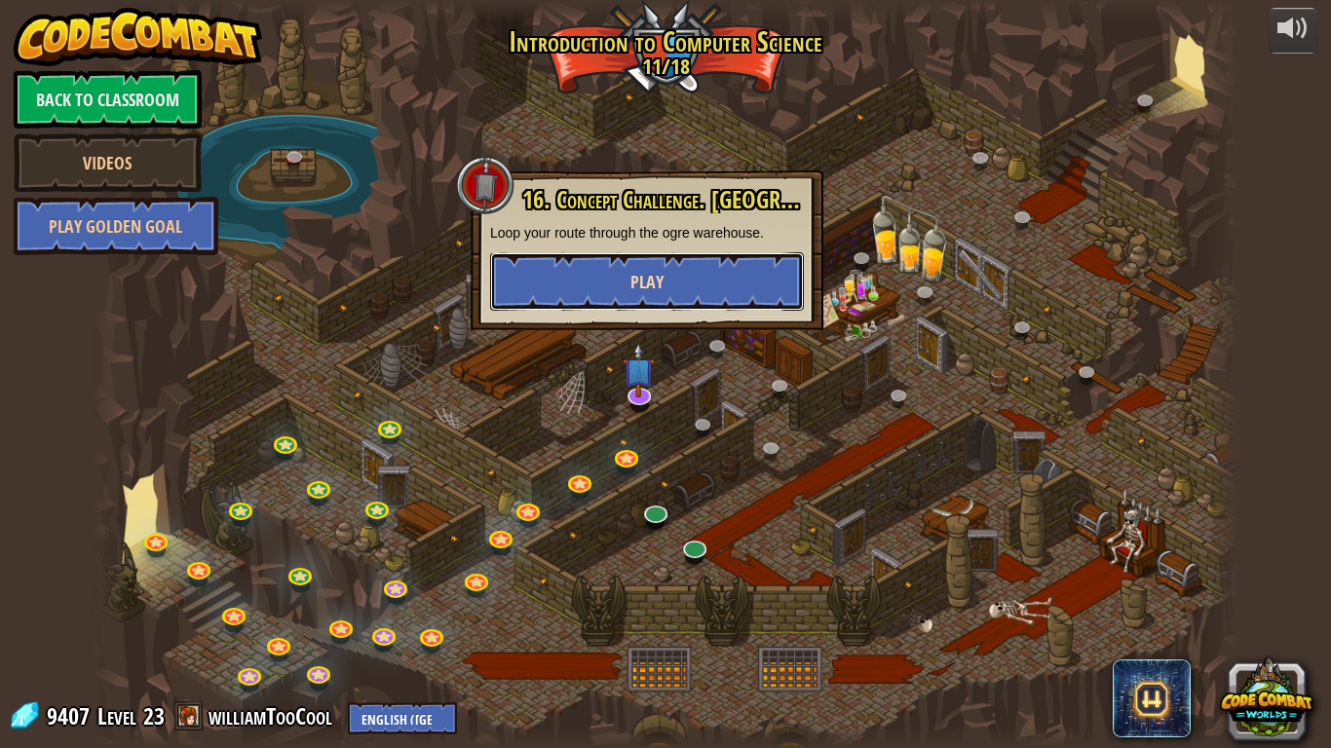
click at [604, 267] on button "Play" at bounding box center [647, 281] width 314 height 58
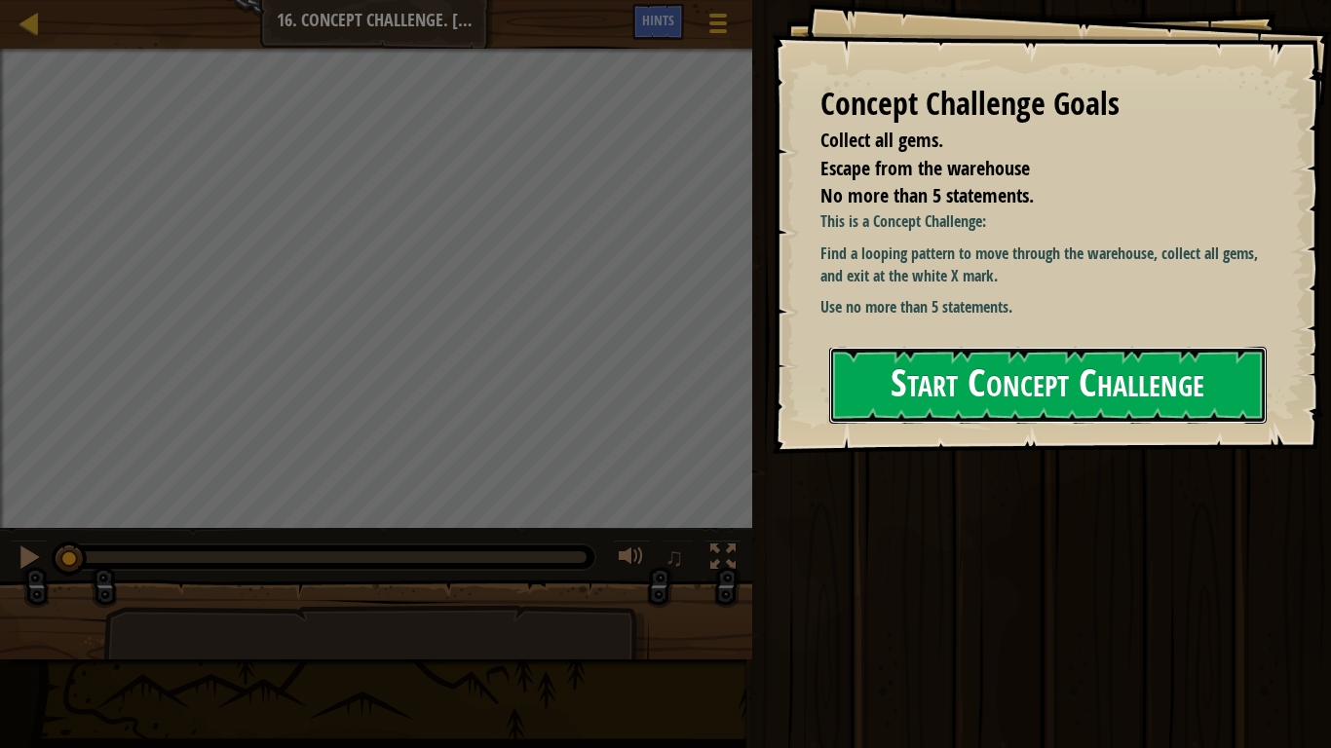
click at [914, 388] on button "Start Concept Challenge" at bounding box center [1047, 385] width 437 height 77
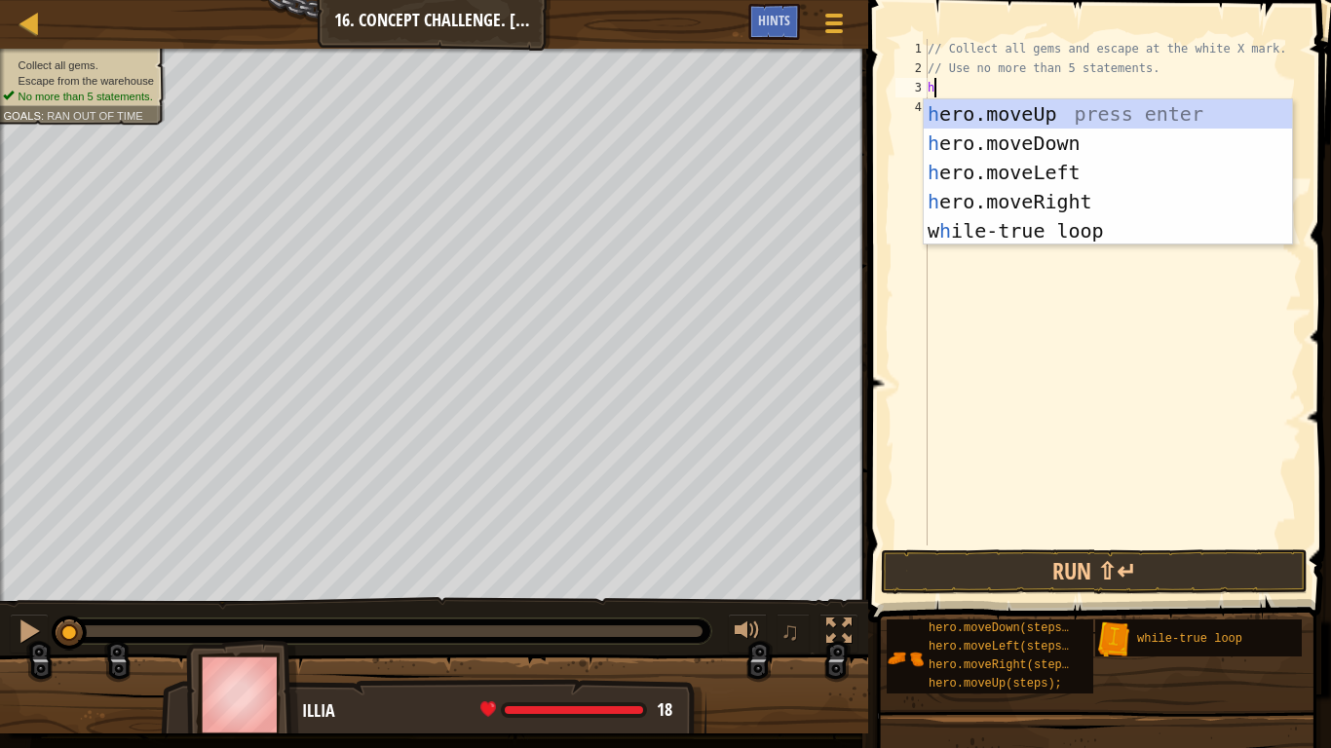
scroll to position [9, 1]
type textarea "h"
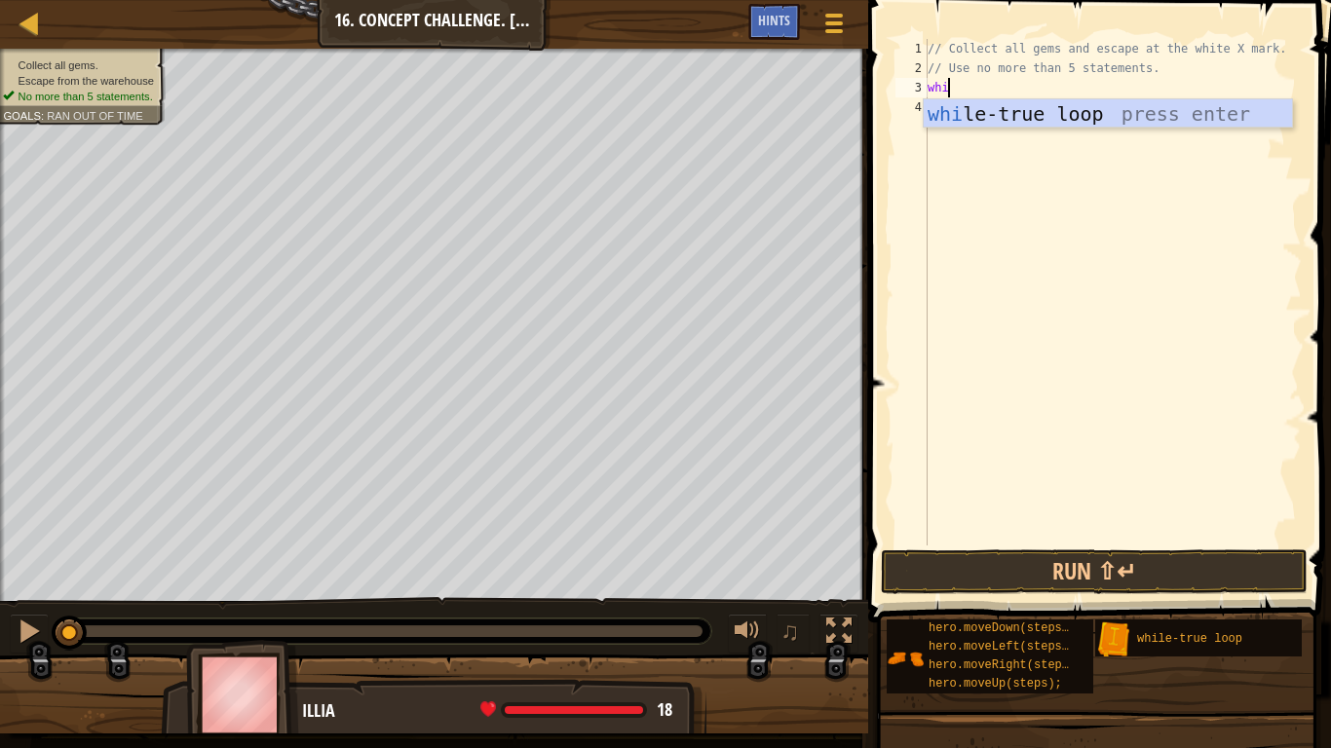
type textarea "whi"
click at [1052, 112] on div "whi le-true loop press enter" at bounding box center [1108, 143] width 368 height 88
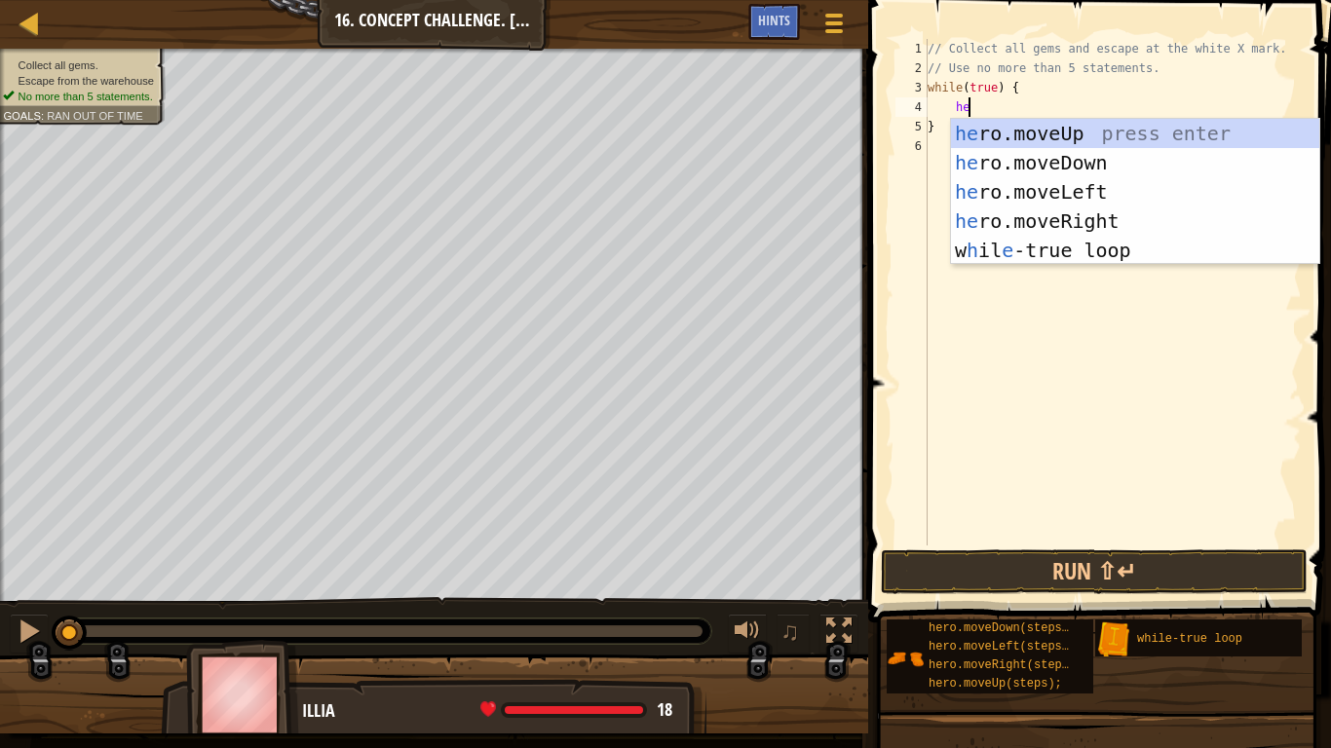
type textarea "hero"
click at [1094, 131] on div "hero .moveUp press enter hero .moveDown press enter hero .moveLeft press enter …" at bounding box center [1135, 221] width 368 height 205
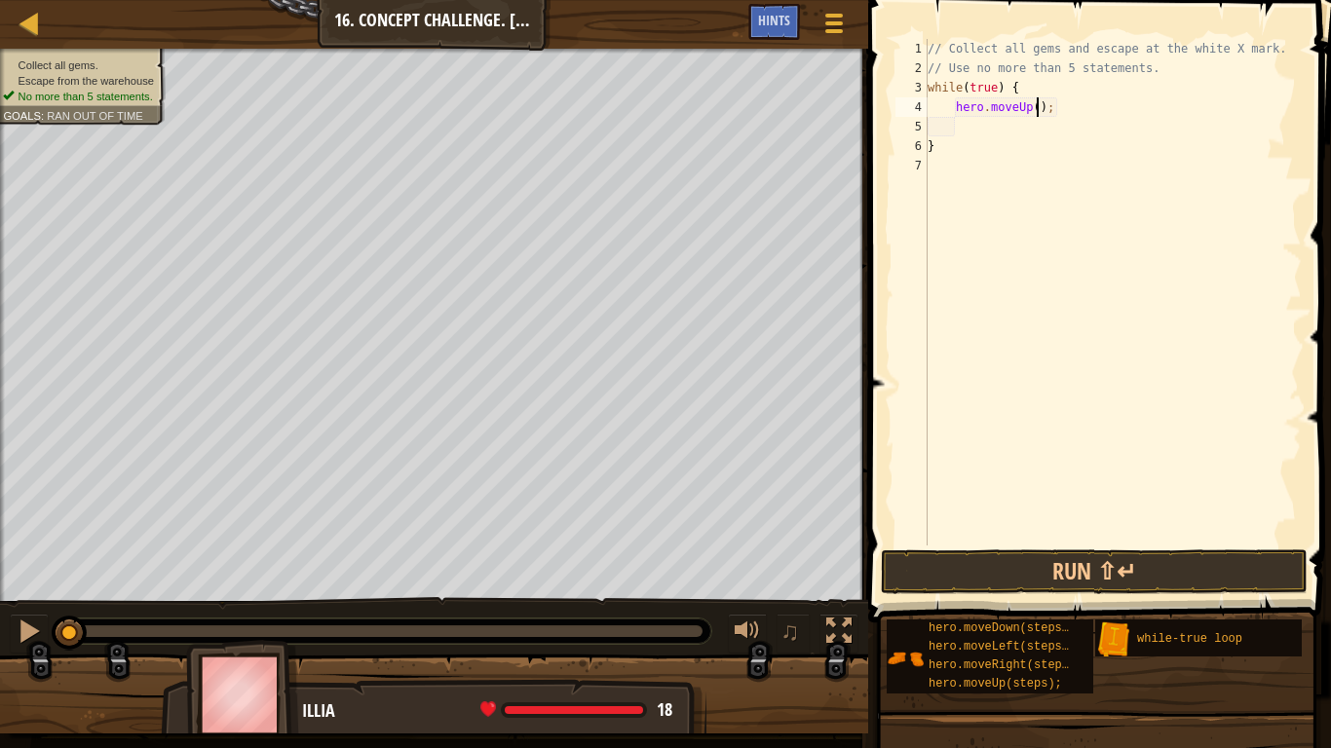
click at [1039, 104] on div "// Collect all gems and escape at the white X mark. // Use no more than 5 state…" at bounding box center [1113, 312] width 378 height 546
click at [1034, 149] on div "// Collect all gems and escape at the white X mark. // Use no more than 5 state…" at bounding box center [1113, 312] width 378 height 546
click at [980, 112] on div "// Collect all gems and escape at the white X mark. // Use no more than 5 state…" at bounding box center [1113, 312] width 378 height 546
type textarea "hero.moveUp();"
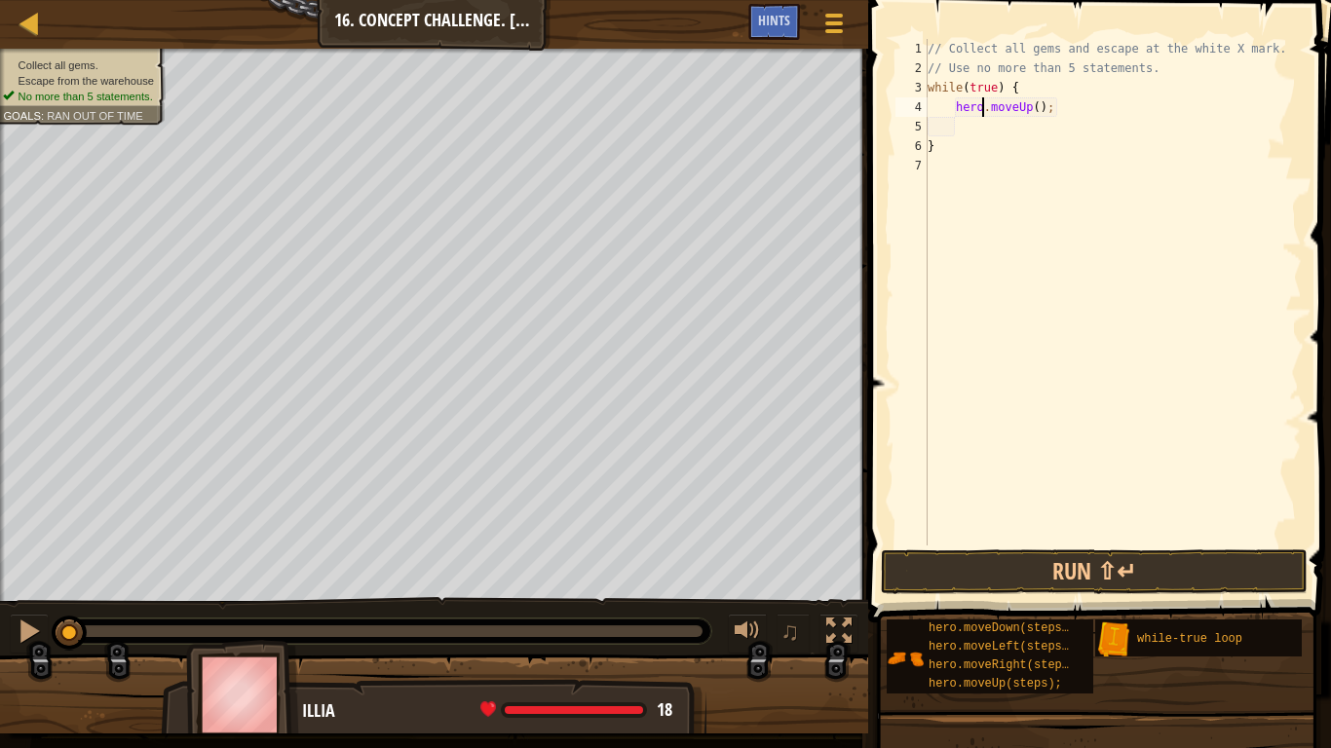
click at [979, 131] on div "// Collect all gems and escape at the white X mark. // Use no more than 5 state…" at bounding box center [1113, 312] width 378 height 546
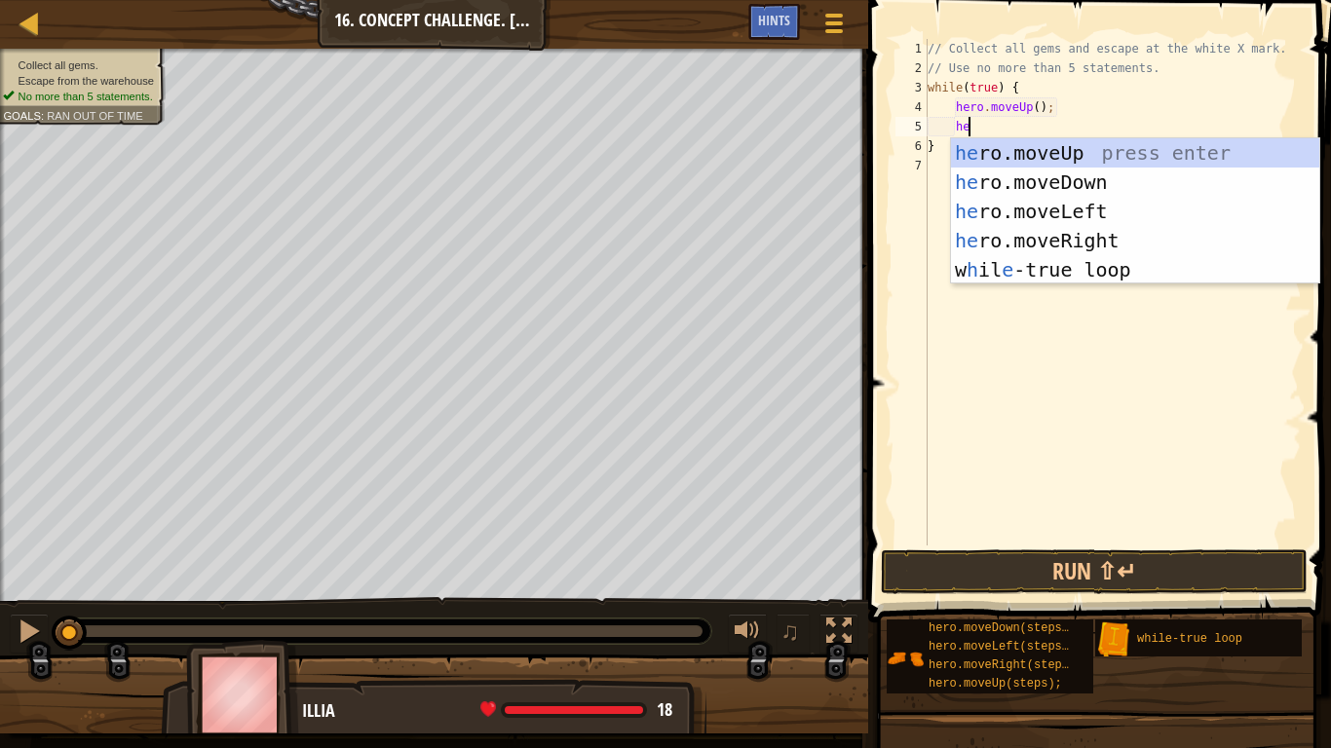
type textarea "hero"
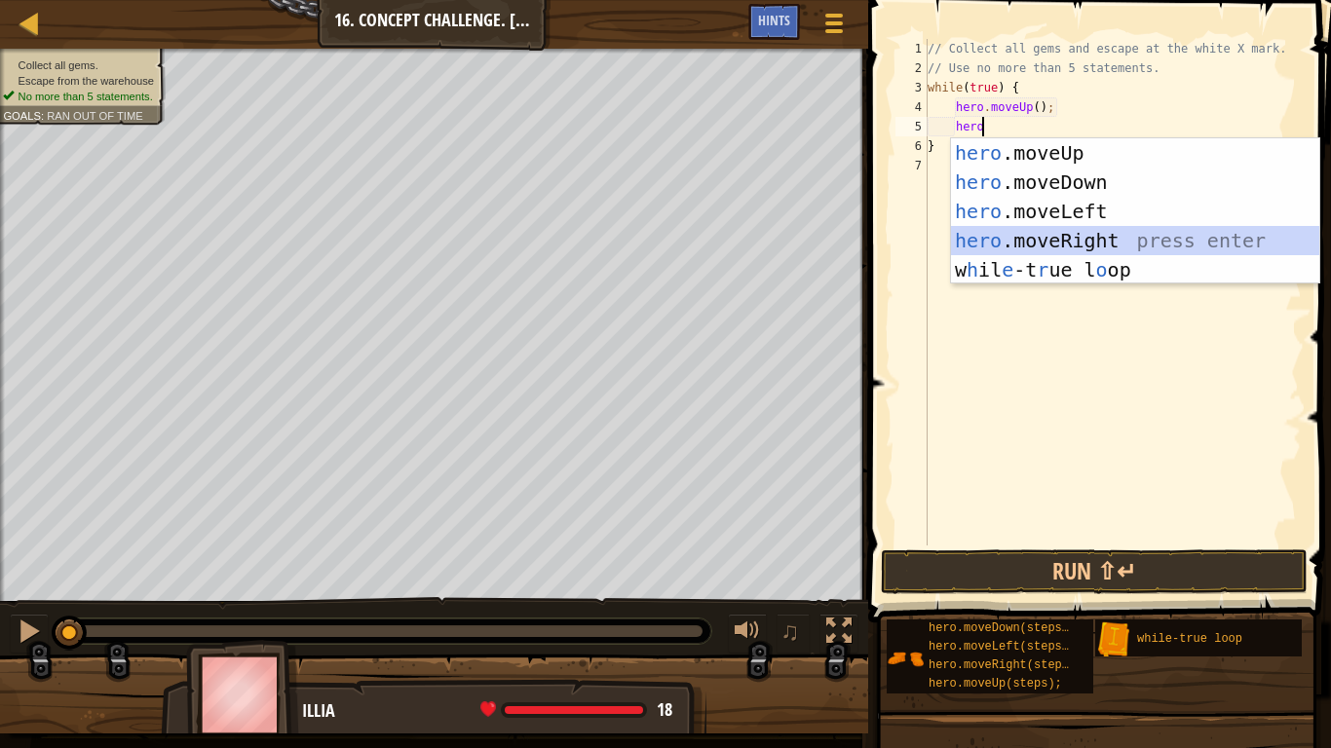
click at [1089, 228] on div "hero .moveUp press enter hero .moveDown press enter hero .moveLeft press enter …" at bounding box center [1135, 240] width 368 height 205
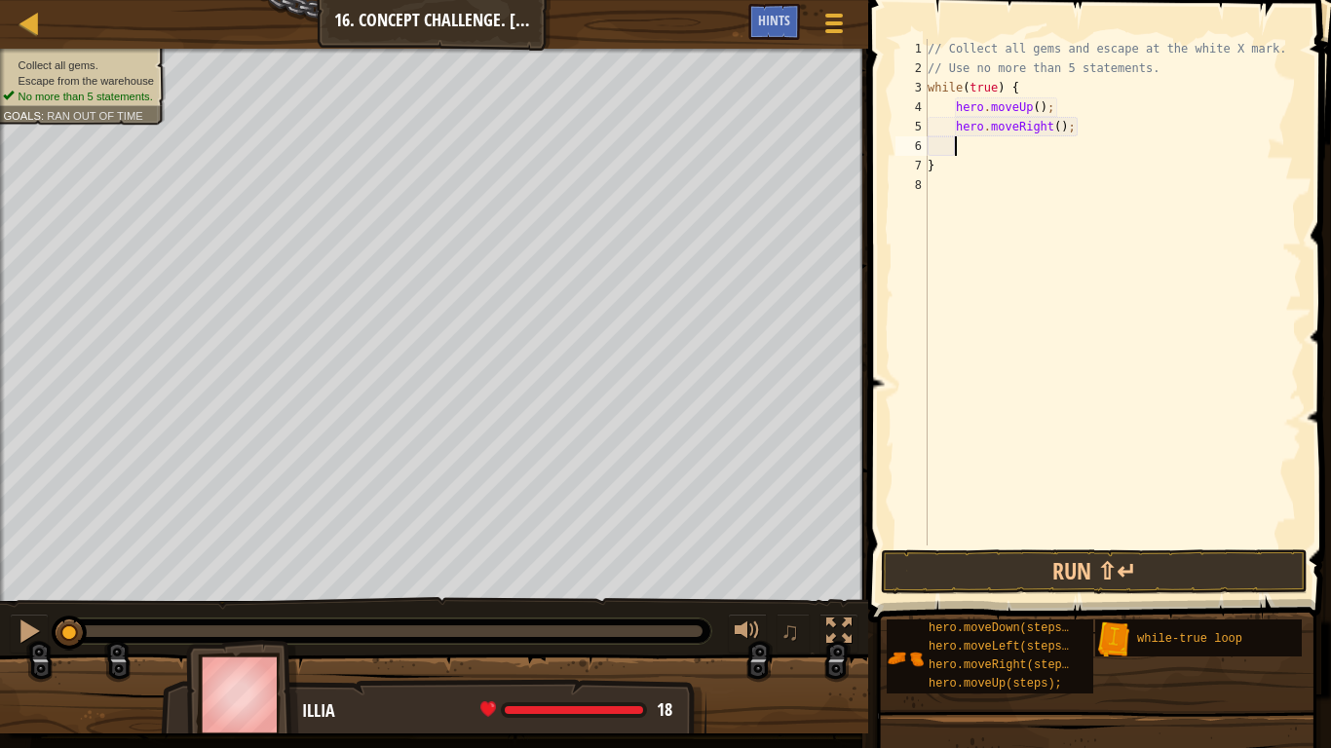
type textarea "e"
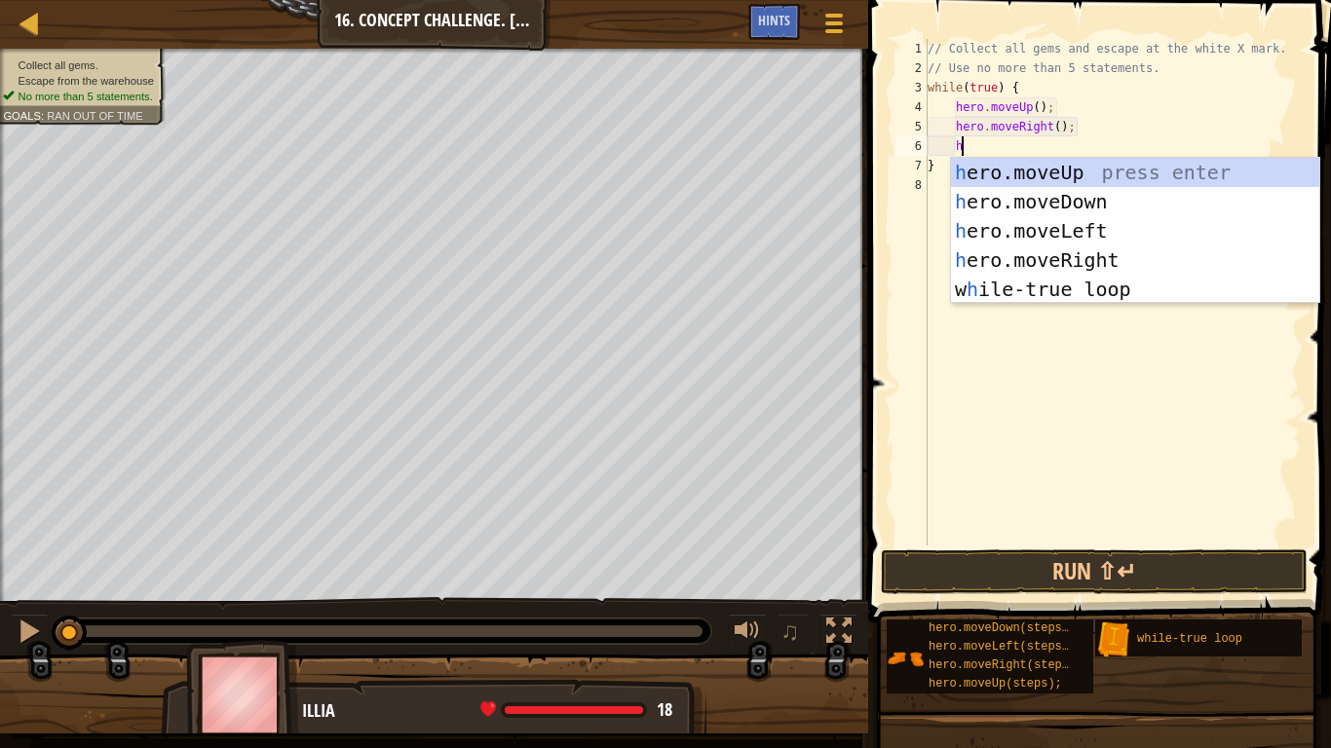
type textarea "hero"
click at [1036, 172] on div "hero .moveUp press enter hero .moveDown press enter hero .moveLeft press enter …" at bounding box center [1135, 260] width 368 height 205
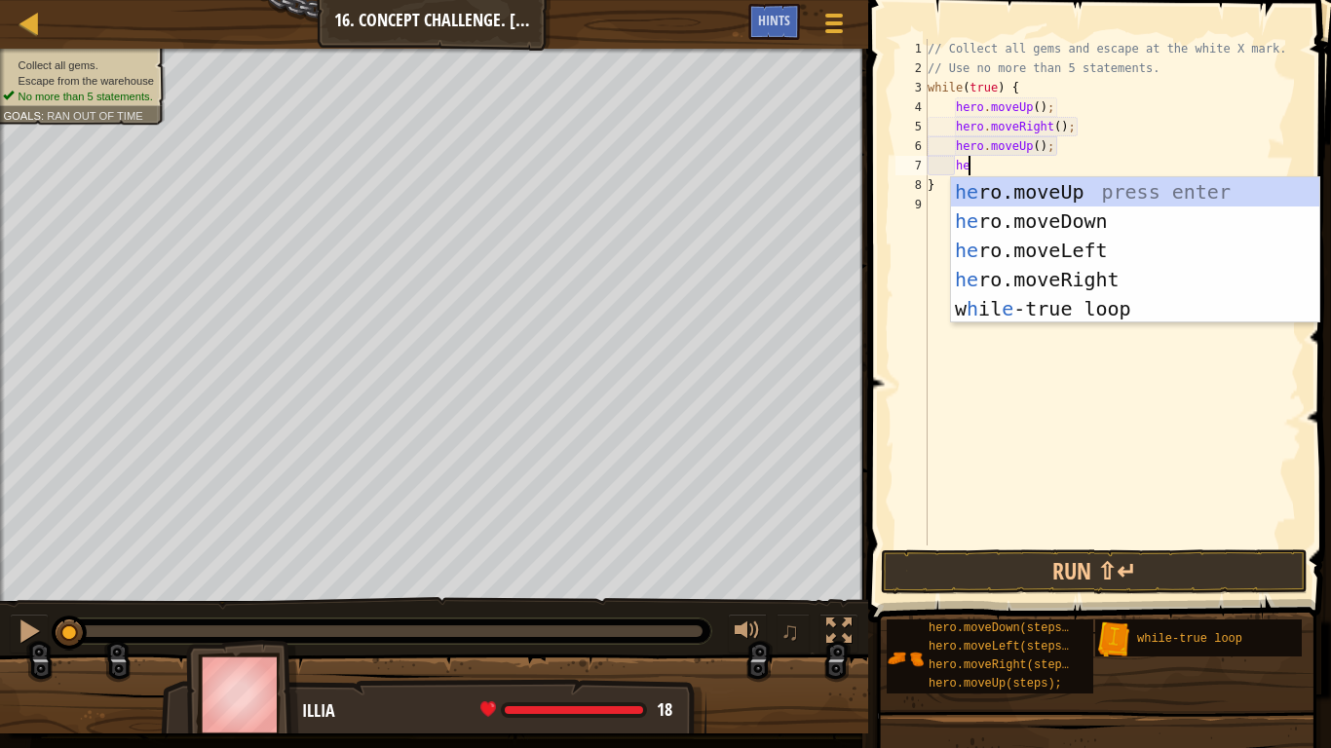
type textarea "hero"
click at [1082, 245] on div "hero .moveUp press enter hero .moveDown press enter hero .moveLeft press enter …" at bounding box center [1135, 279] width 368 height 205
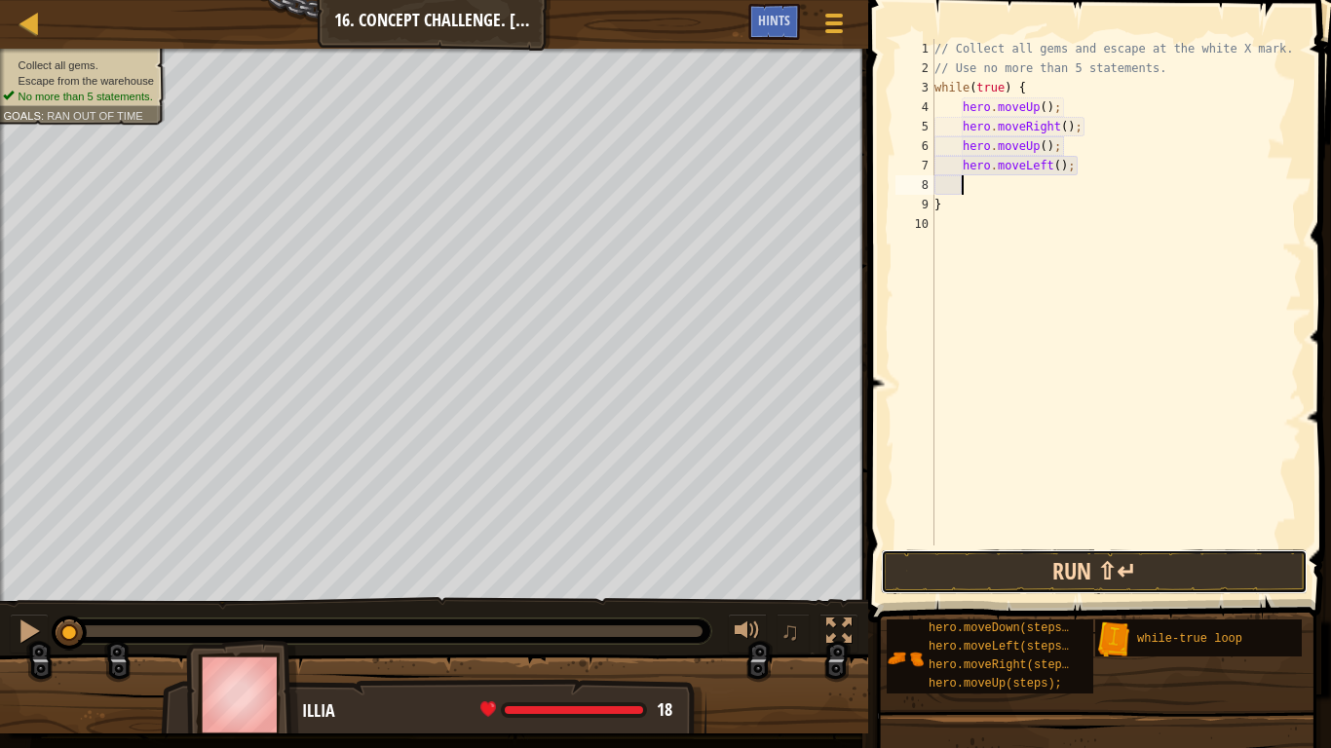
click at [1078, 579] on button "Run ⇧↵" at bounding box center [1094, 571] width 427 height 45
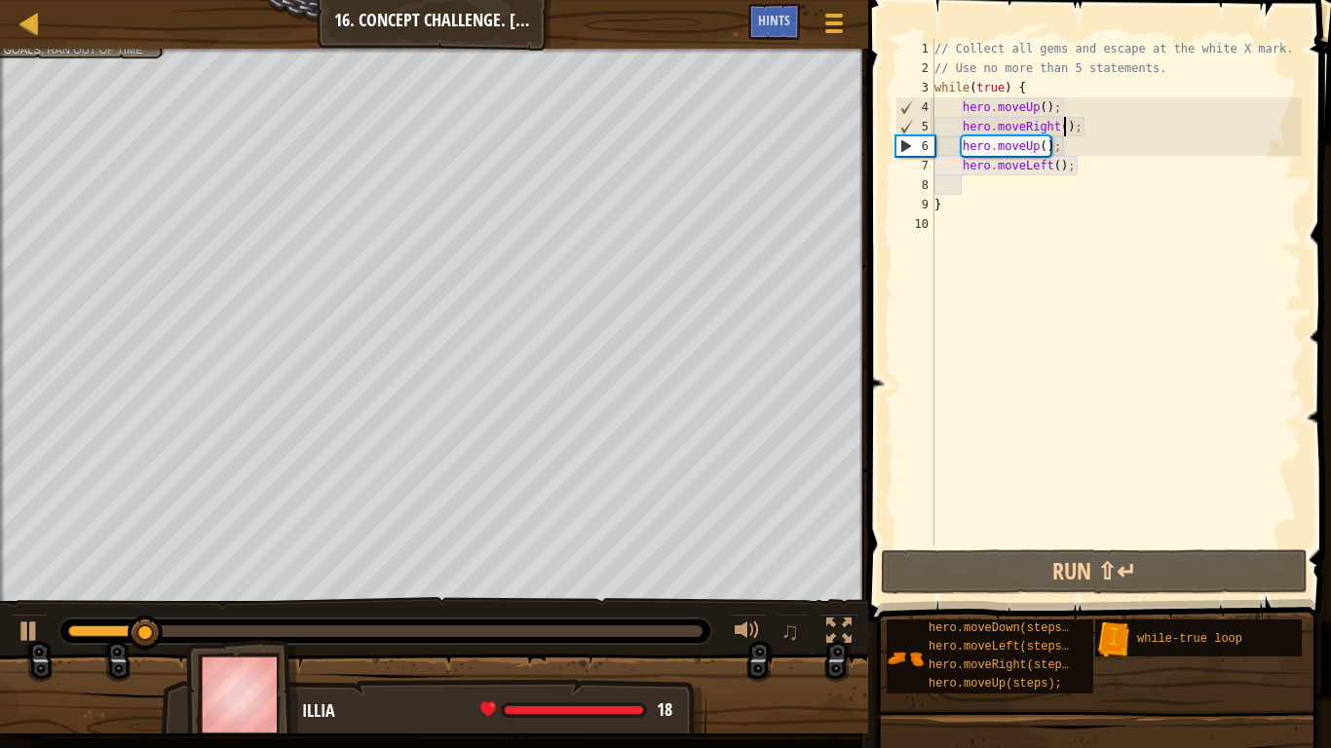
click at [1063, 129] on div "// Collect all gems and escape at the white X mark. // Use no more than 5 state…" at bounding box center [1115, 312] width 371 height 546
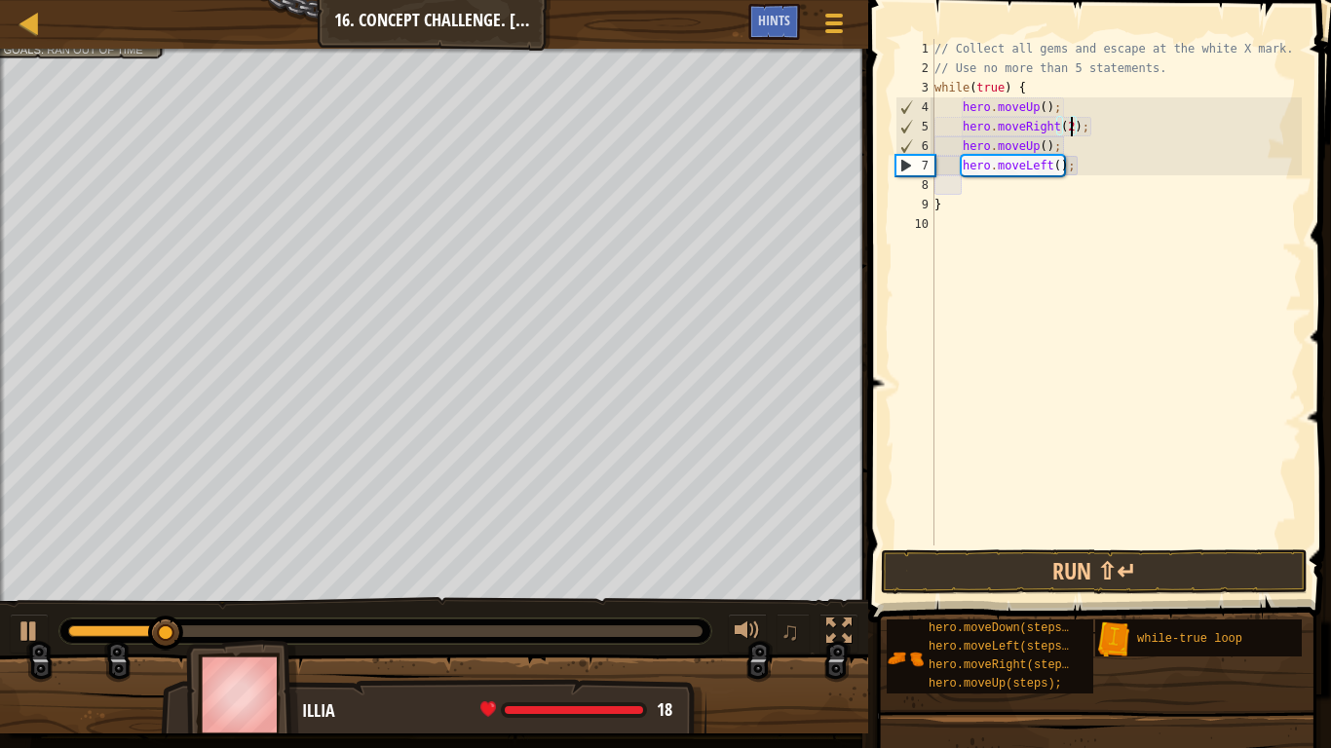
click at [1044, 149] on div "// Collect all gems and escape at the white X mark. // Use no more than 5 state…" at bounding box center [1115, 312] width 371 height 546
click at [1063, 164] on div "// Collect all gems and escape at the white X mark. // Use no more than 5 state…" at bounding box center [1115, 312] width 371 height 546
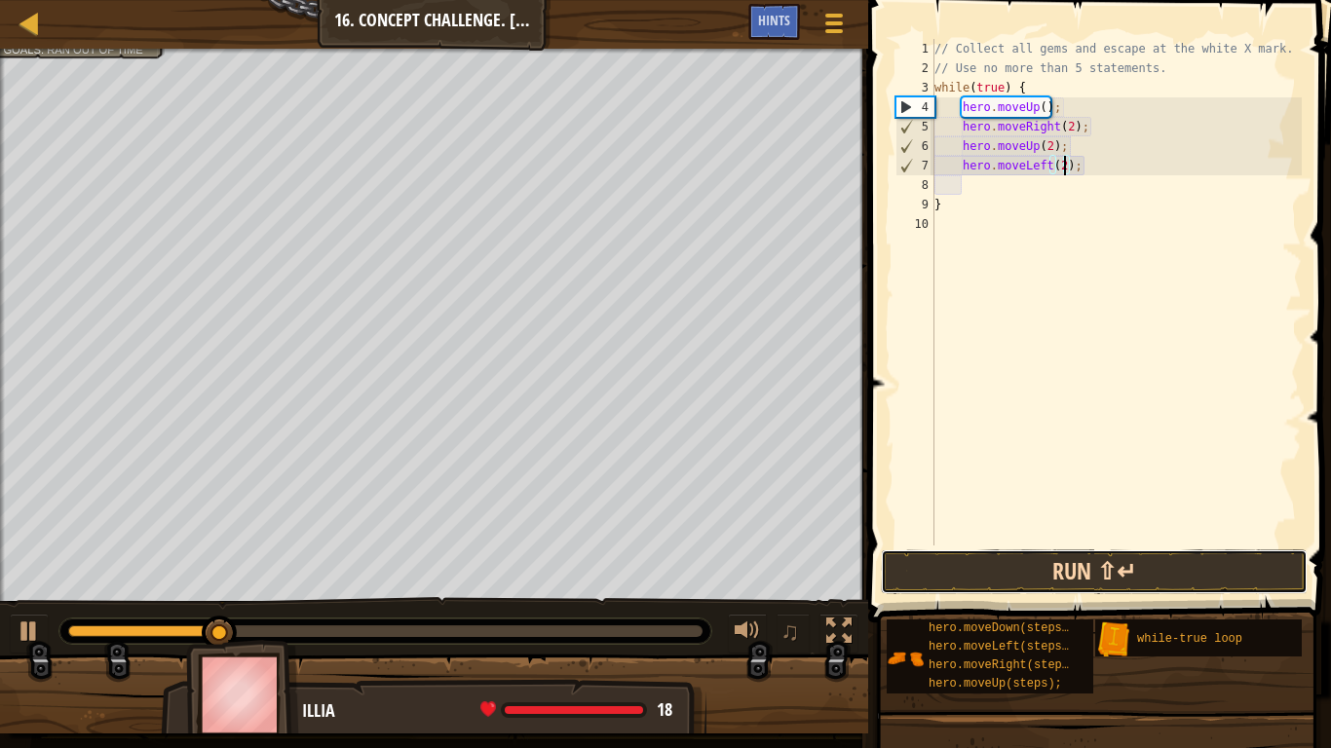
click at [1015, 561] on button "Run ⇧↵" at bounding box center [1094, 571] width 427 height 45
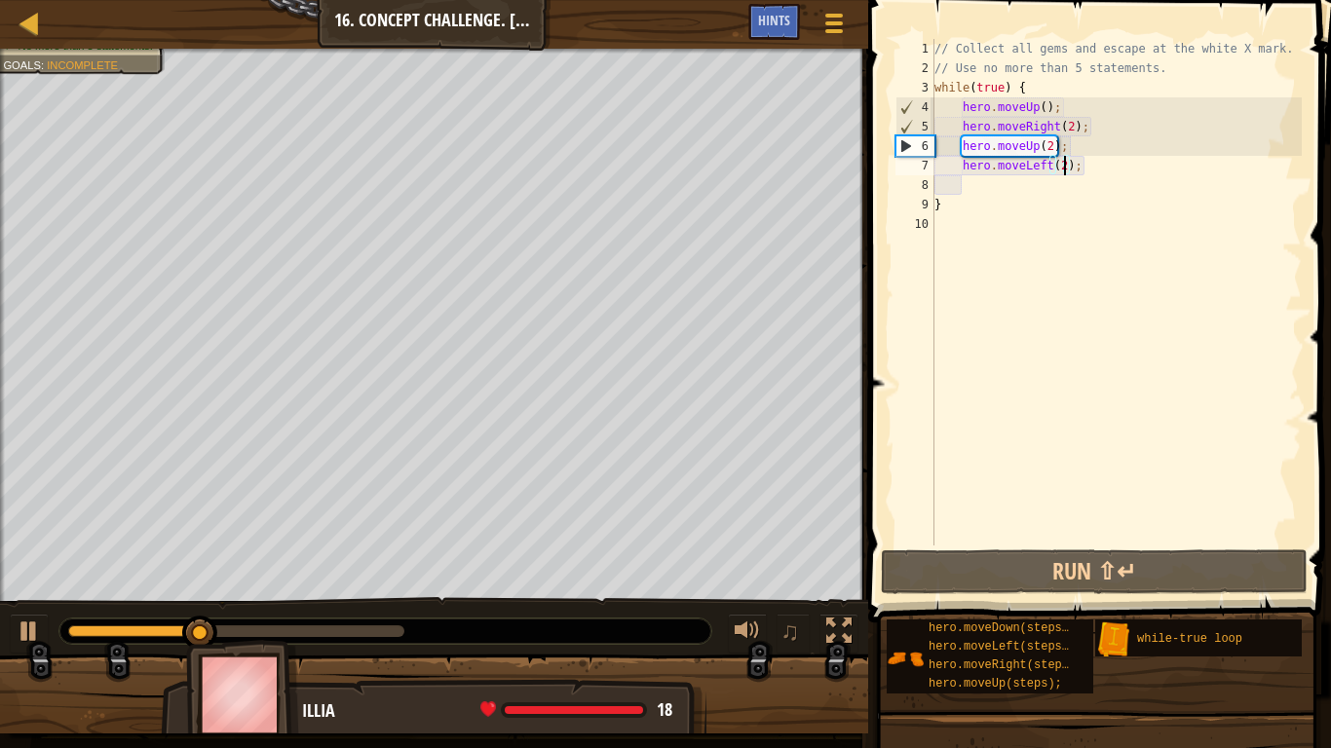
click at [1069, 121] on div "// Collect all gems and escape at the white X mark. // Use no more than 5 state…" at bounding box center [1115, 312] width 371 height 546
click at [1044, 104] on div "// Collect all gems and escape at the white X mark. // Use no more than 5 state…" at bounding box center [1115, 312] width 371 height 546
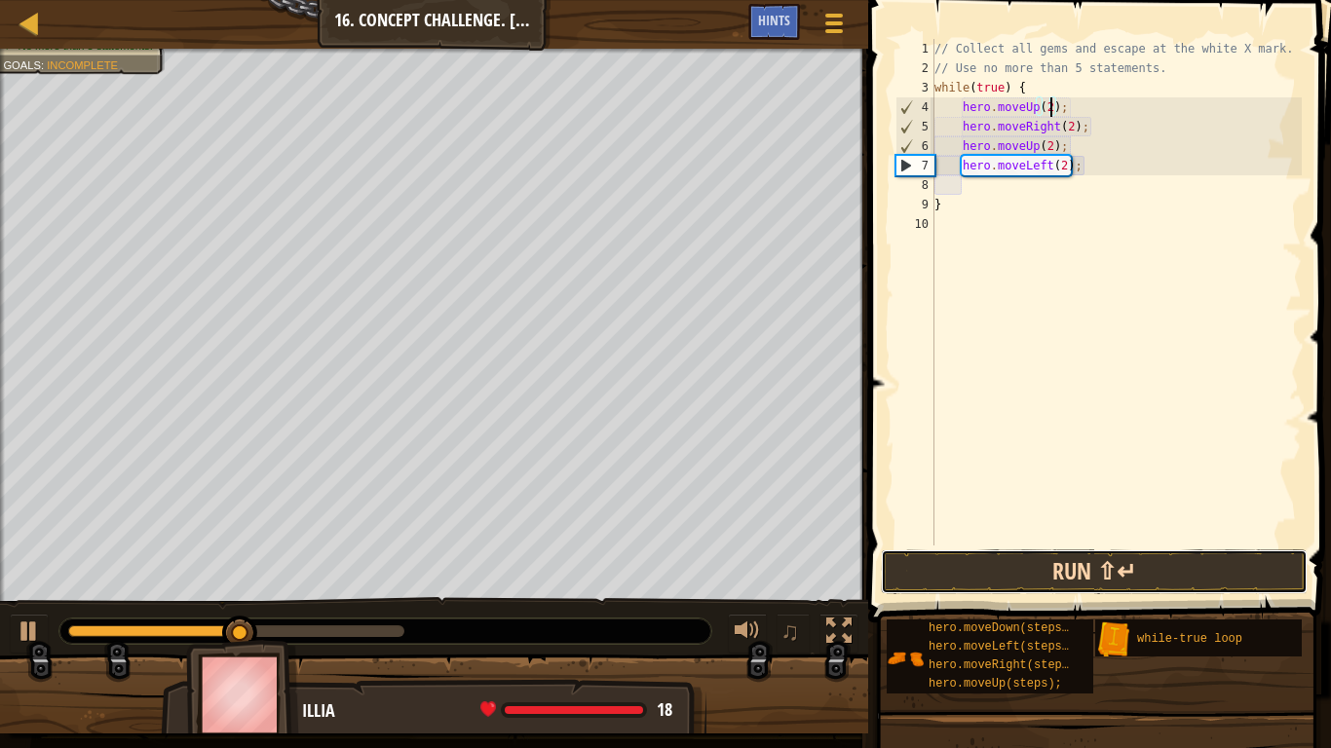
click at [978, 563] on button "Run ⇧↵" at bounding box center [1094, 571] width 427 height 45
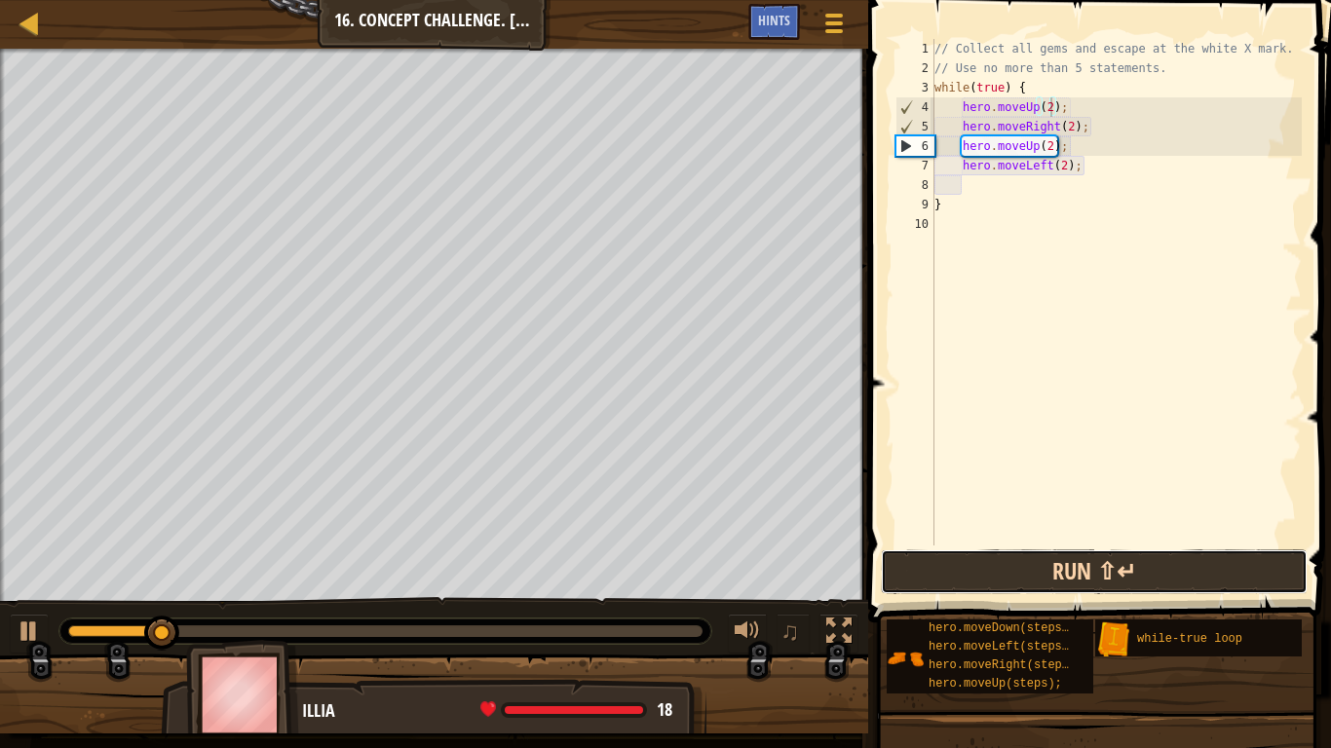
click at [1046, 568] on button "Run ⇧↵" at bounding box center [1094, 571] width 427 height 45
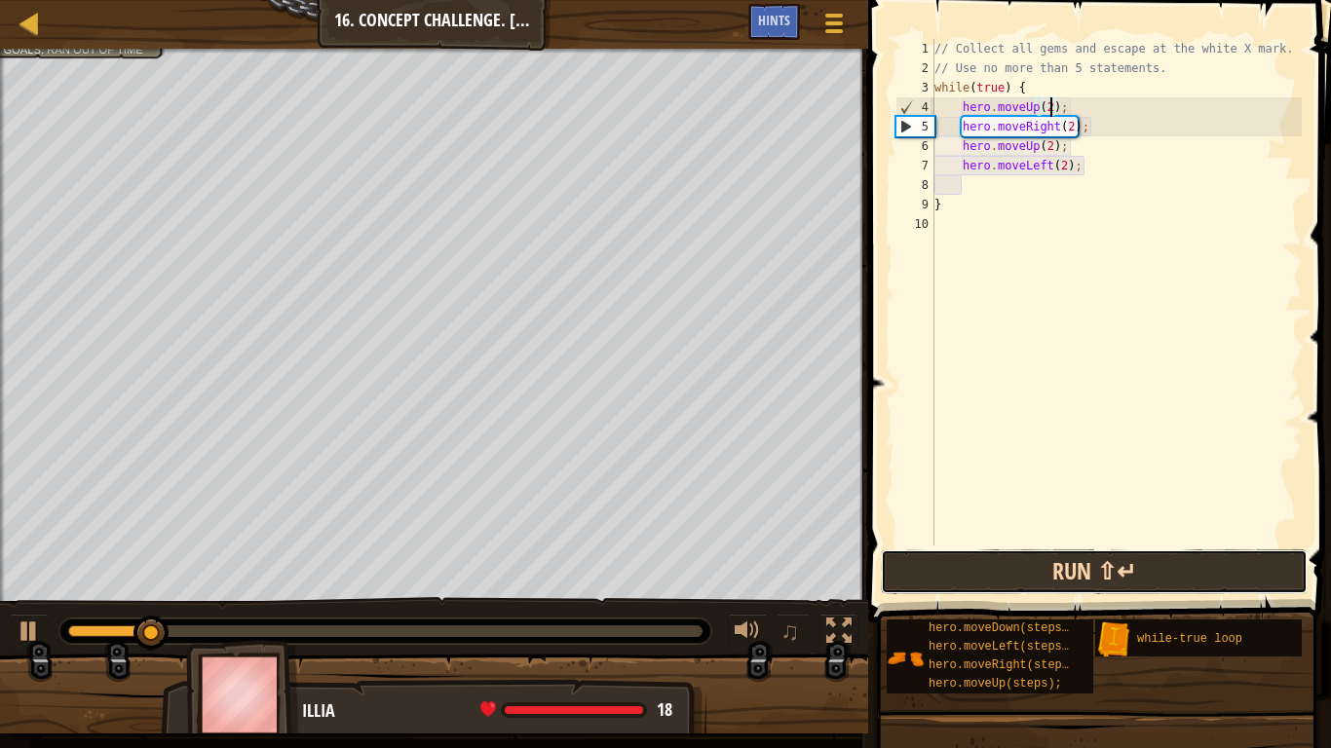
click at [1053, 568] on button "Run ⇧↵" at bounding box center [1094, 571] width 427 height 45
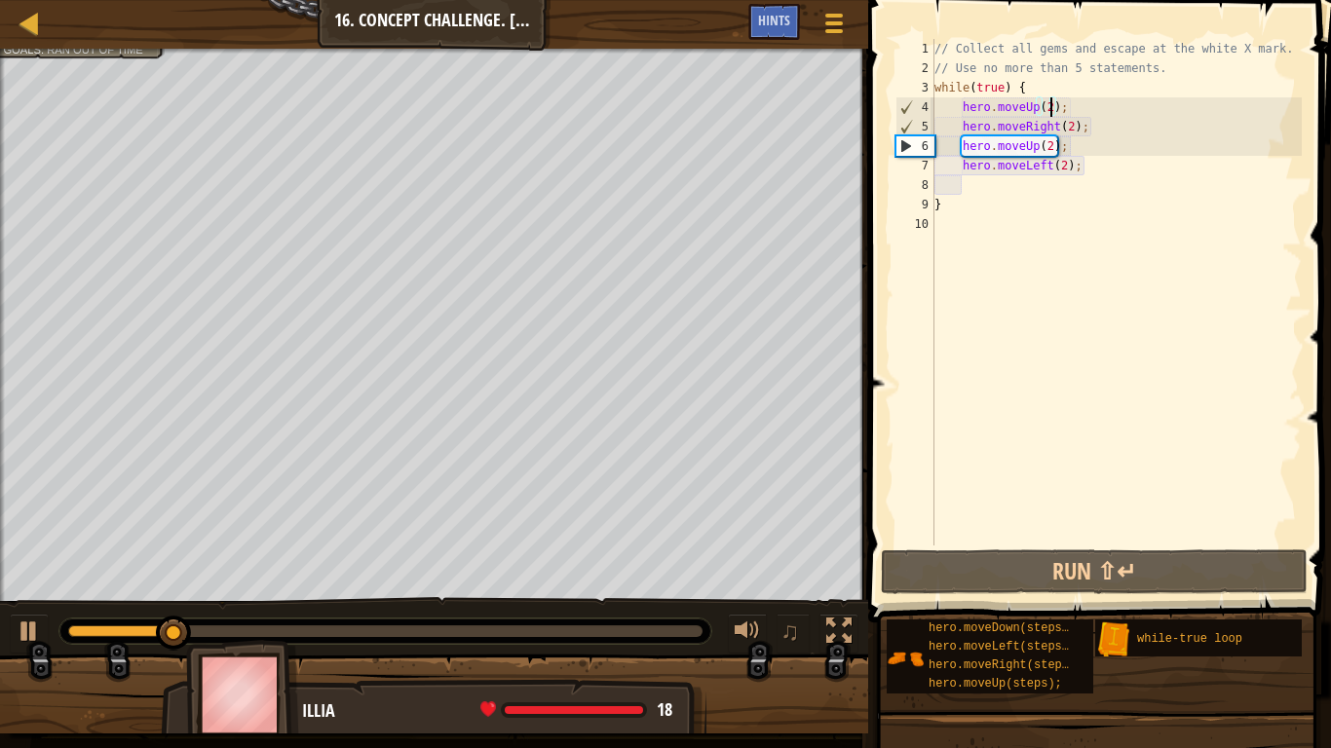
click at [1037, 142] on div "// Collect all gems and escape at the white X mark. // Use no more than 5 state…" at bounding box center [1115, 312] width 371 height 546
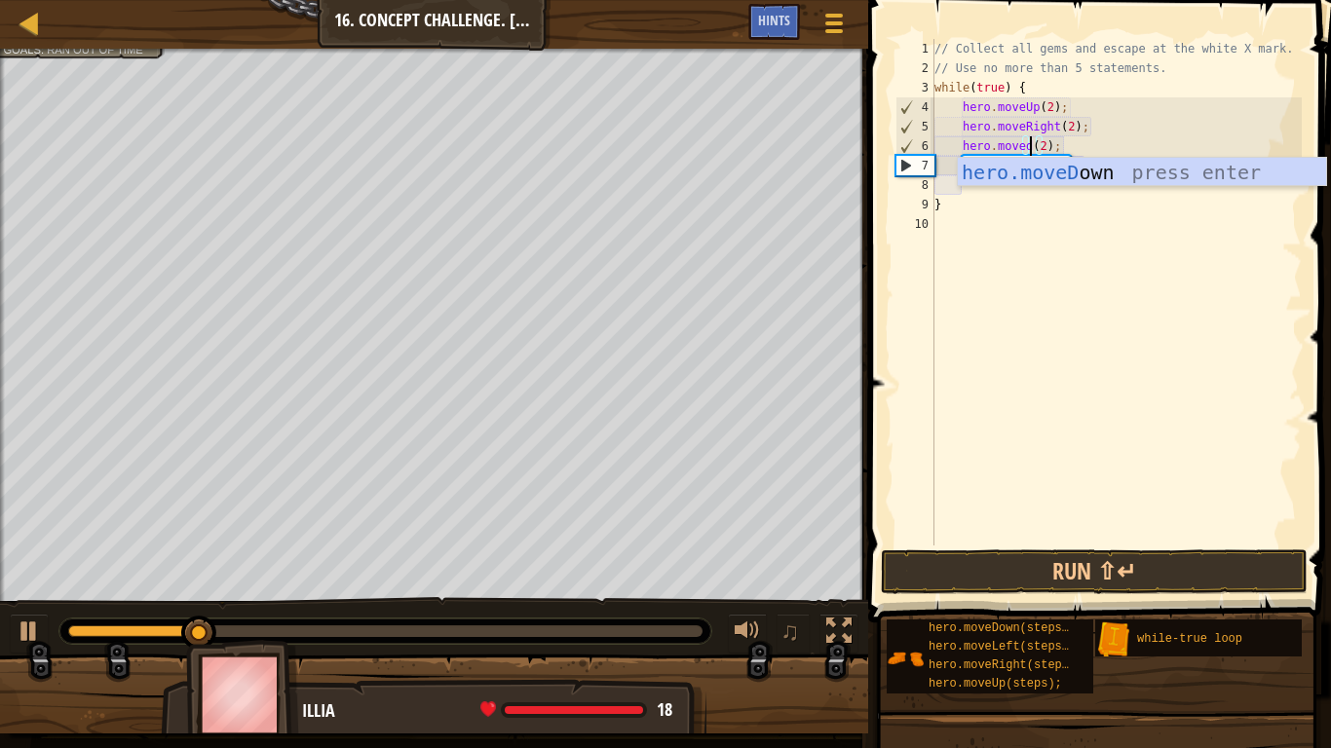
scroll to position [9, 14]
click at [1113, 181] on div "hero.moveD own press enter" at bounding box center [1142, 202] width 368 height 88
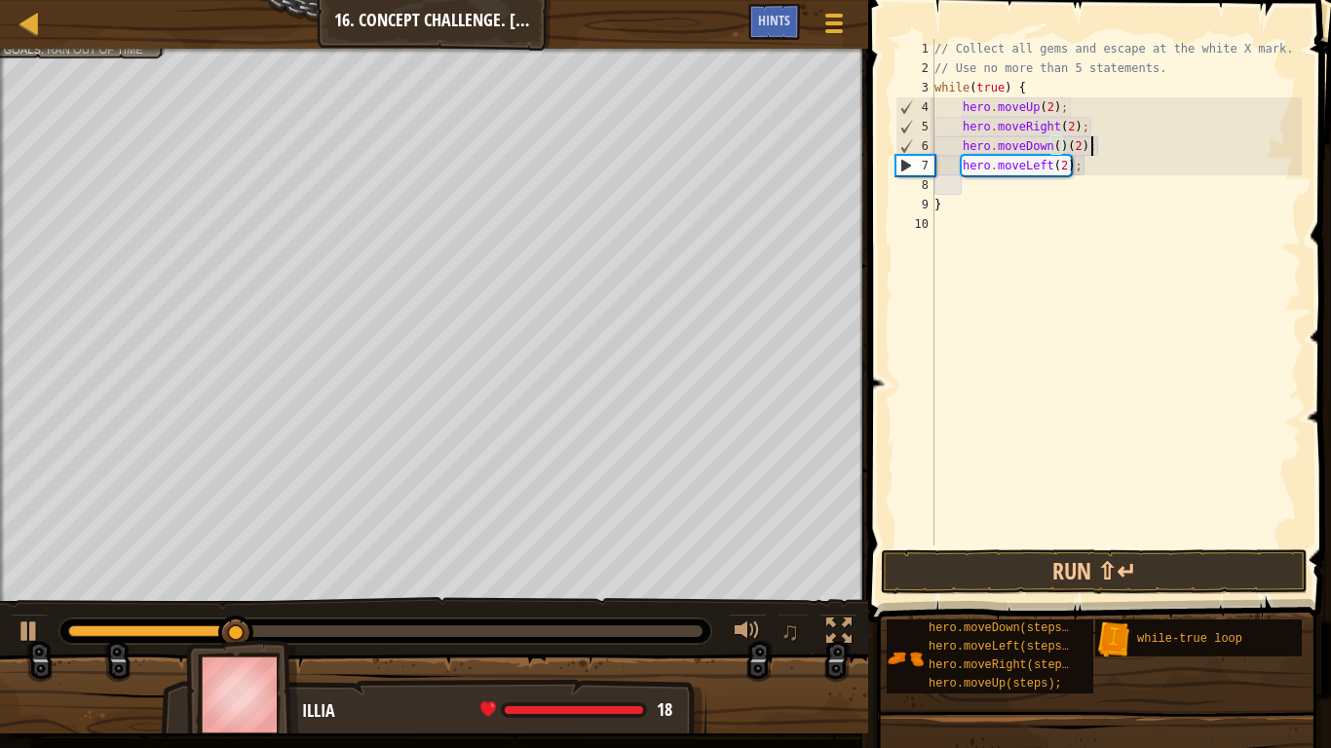
click at [1095, 151] on div "// Collect all gems and escape at the white X mark. // Use no more than 5 state…" at bounding box center [1115, 312] width 371 height 546
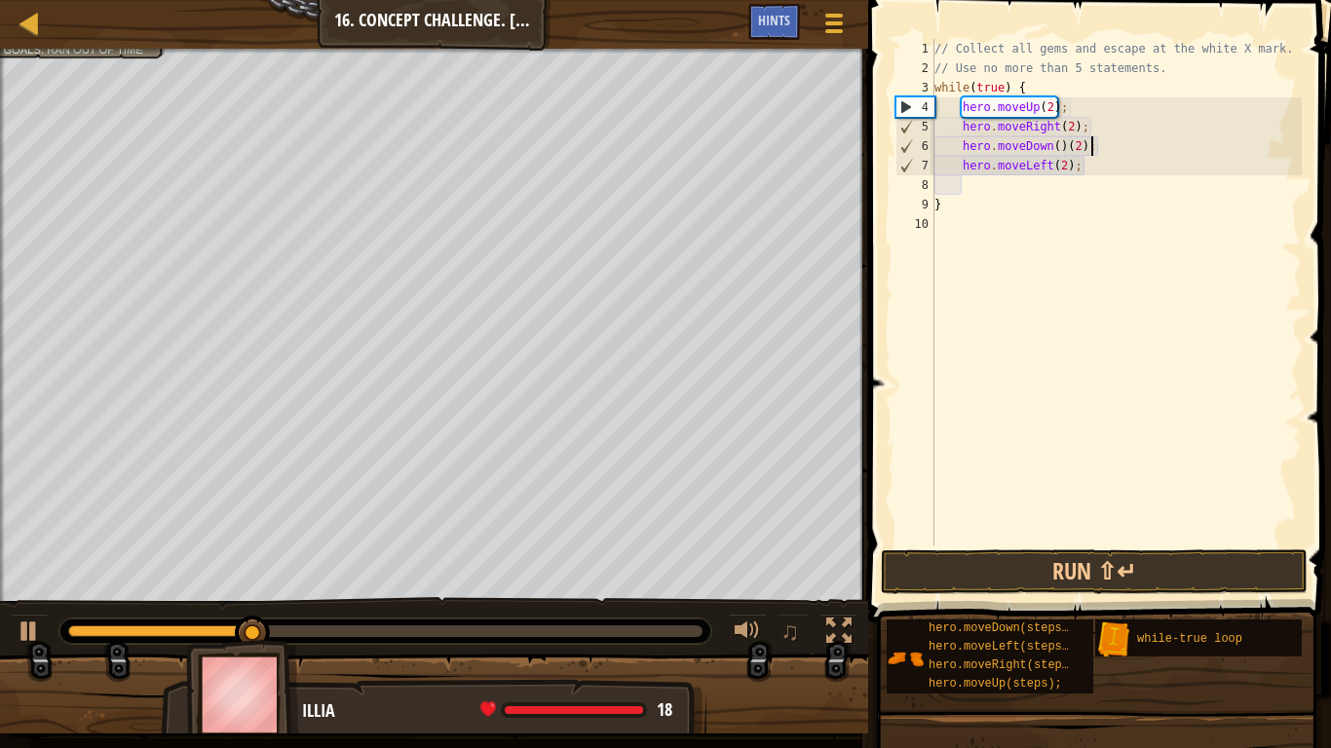
click at [1081, 138] on div "// Collect all gems and escape at the white X mark. // Use no more than 5 state…" at bounding box center [1115, 312] width 371 height 546
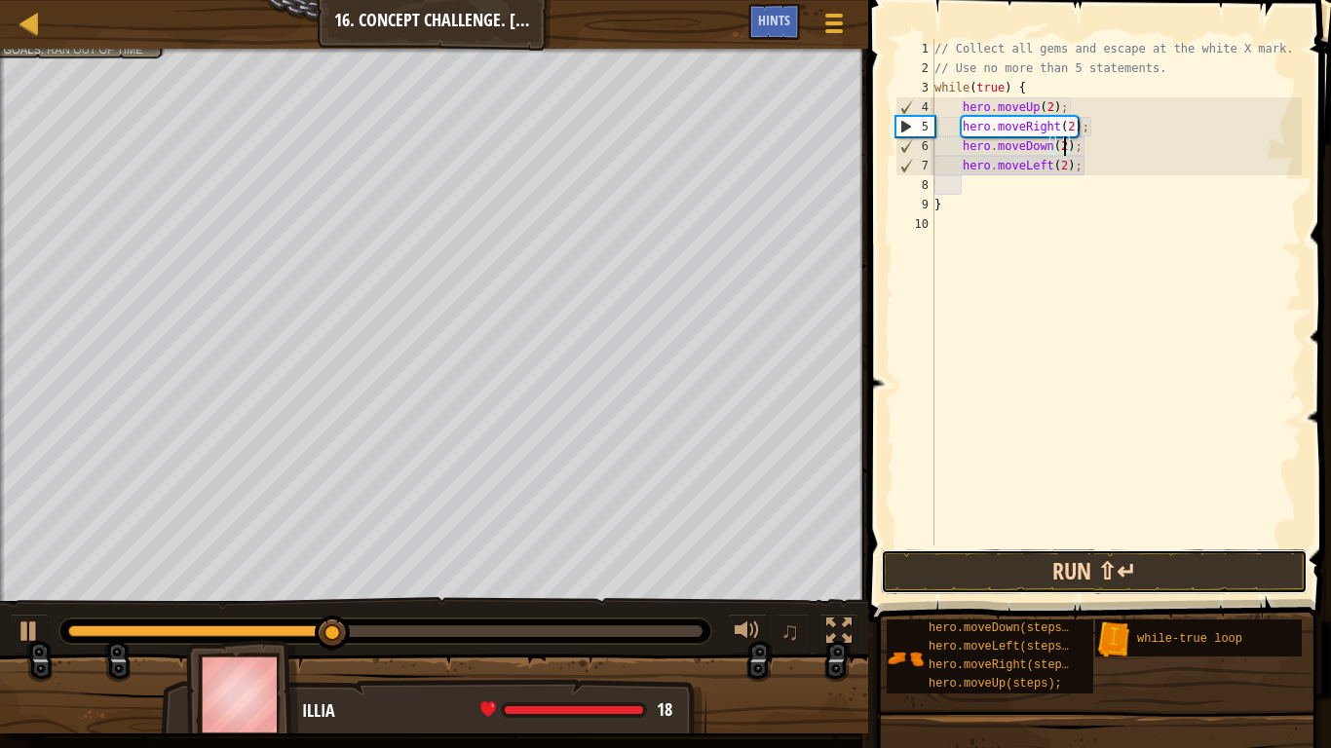
click at [1105, 563] on button "Run ⇧↵" at bounding box center [1094, 571] width 427 height 45
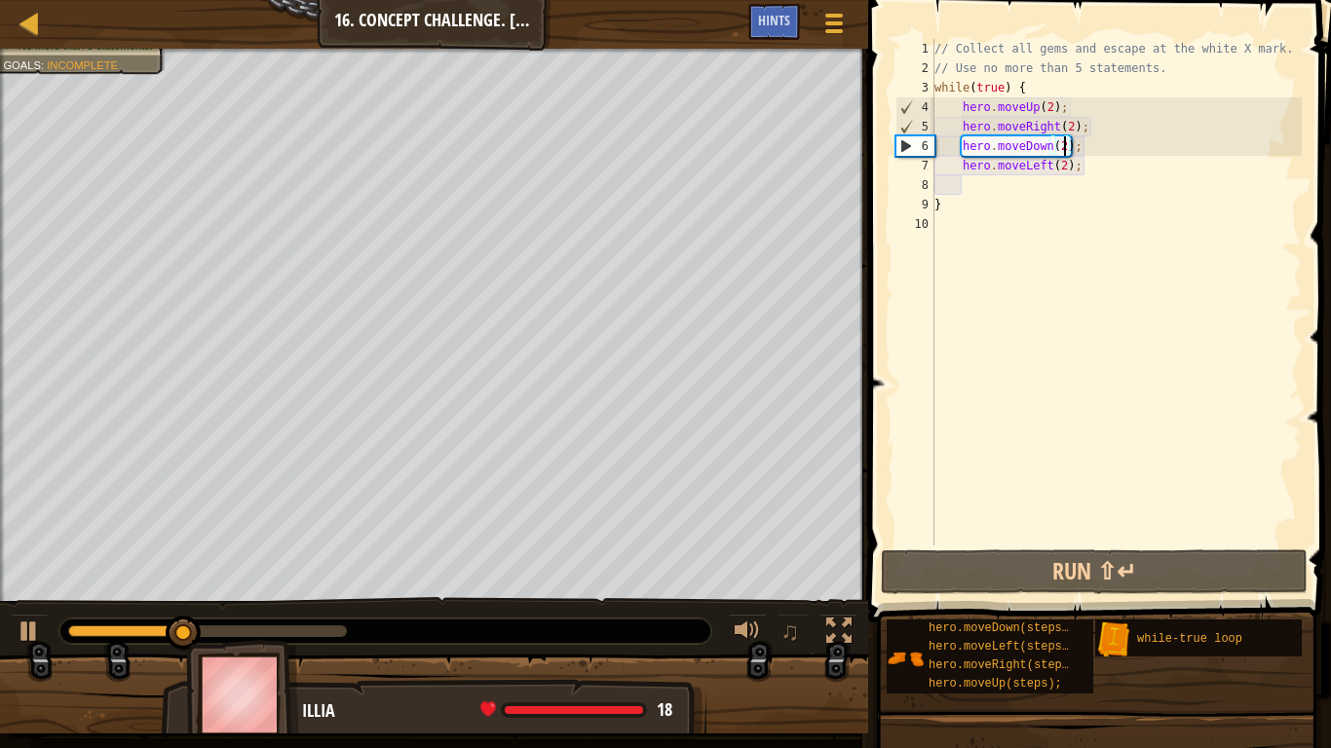
click at [1047, 163] on div "// Collect all gems and escape at the white X mark. // Use no more than 5 state…" at bounding box center [1115, 312] width 371 height 546
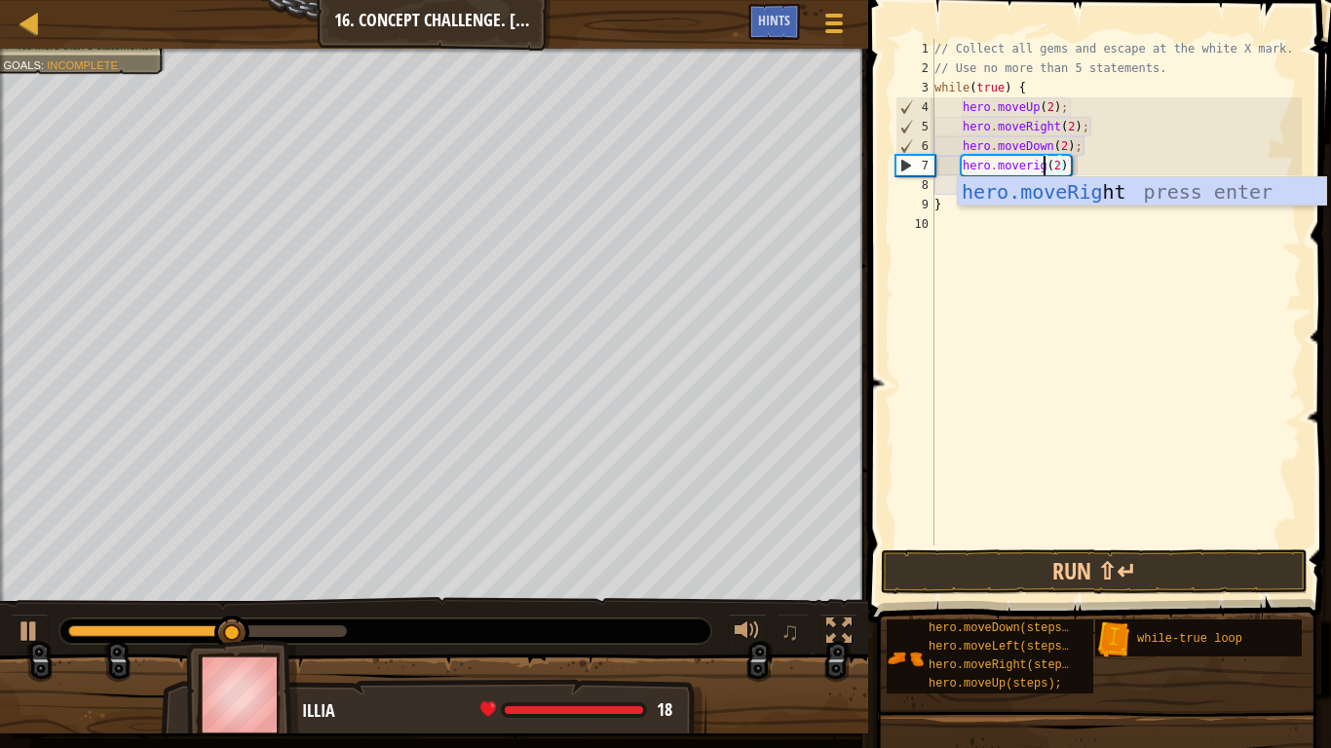
scroll to position [9, 17]
click at [1172, 0] on body "Map Introduction to Computer Science 16. Concept Challenge. Loop Warehouse Game…" at bounding box center [665, 0] width 1331 height 0
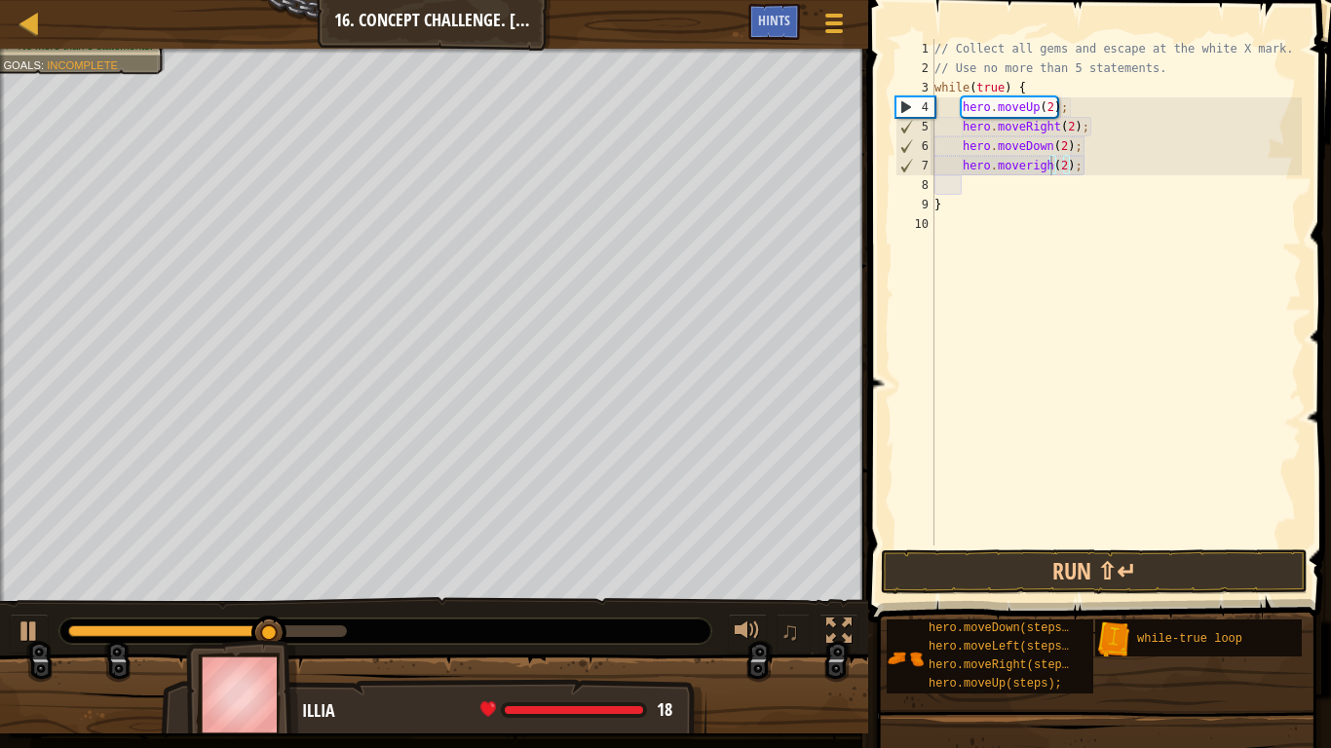
click at [1065, 138] on div "// Collect all gems and escape at the white X mark. // Use no more than 5 state…" at bounding box center [1115, 312] width 371 height 546
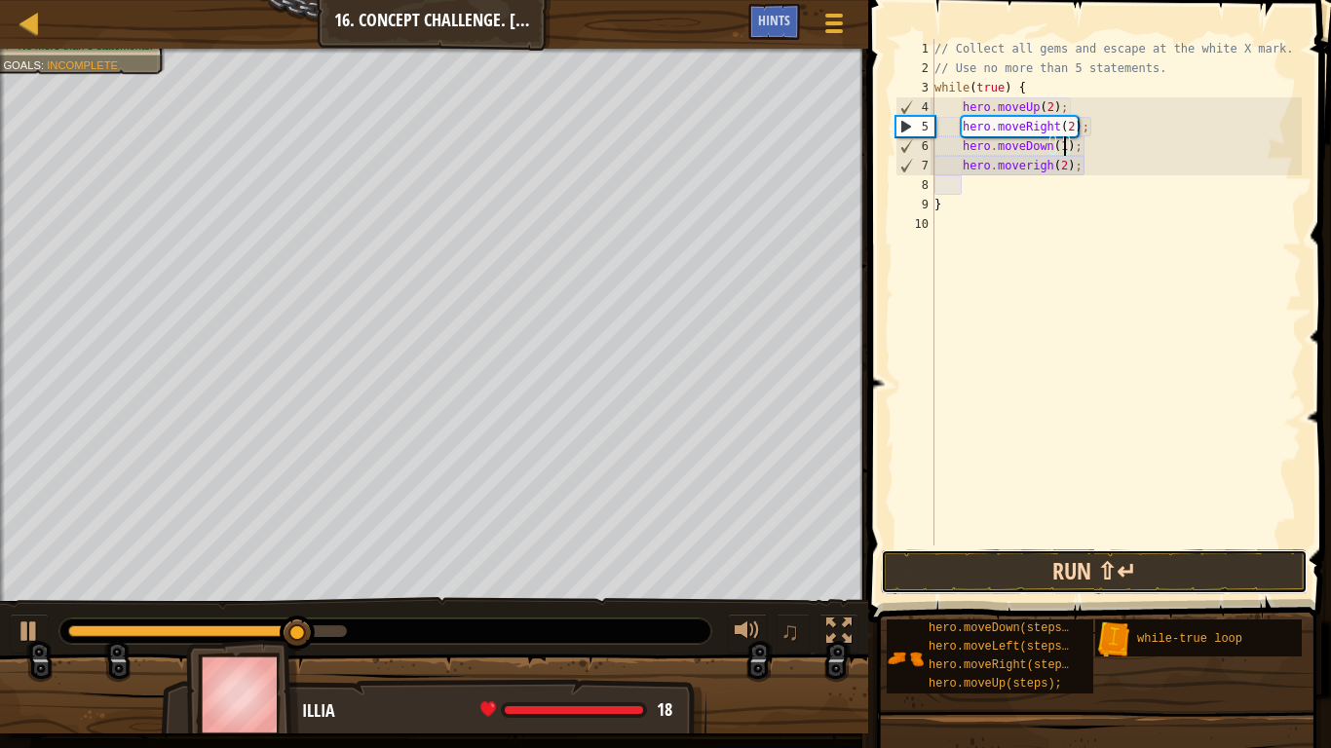
click at [961, 556] on button "Run ⇧↵" at bounding box center [1094, 571] width 427 height 45
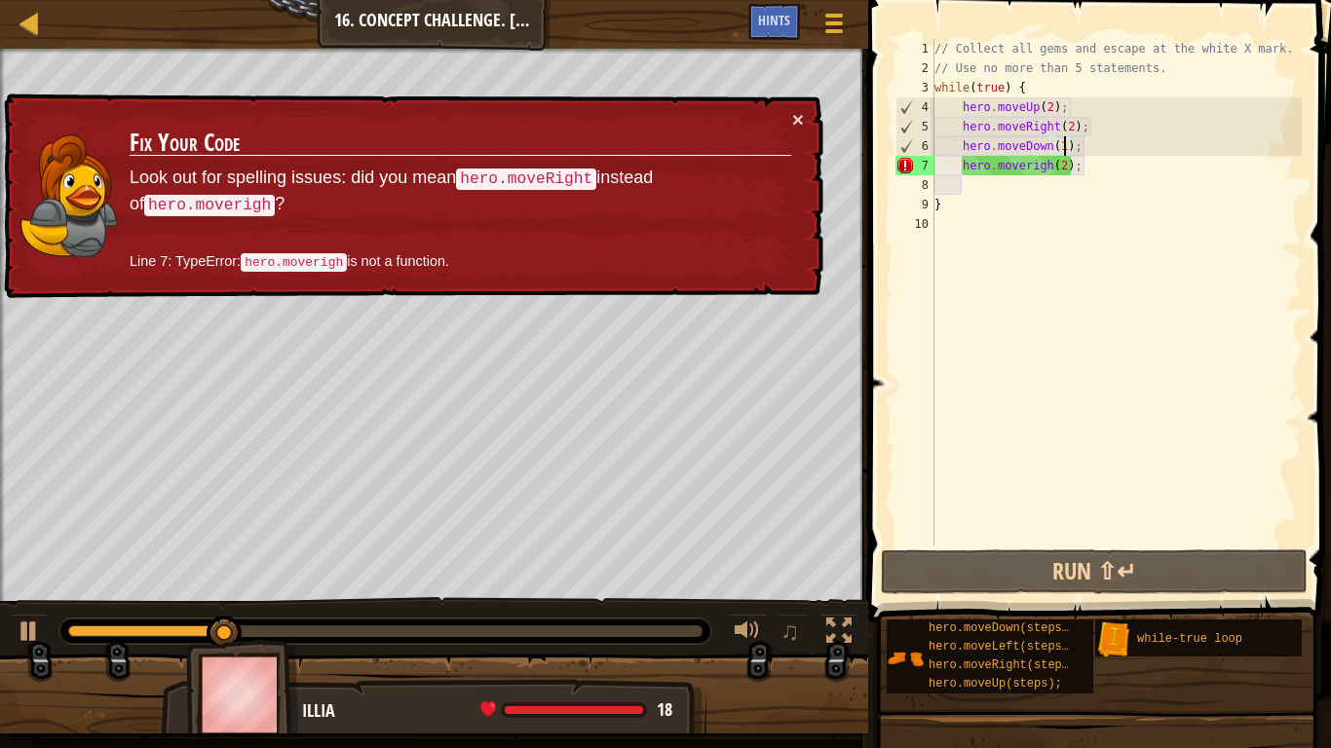
click at [1039, 156] on div "// Collect all gems and escape at the white X mark. // Use no more than 5 state…" at bounding box center [1115, 312] width 371 height 546
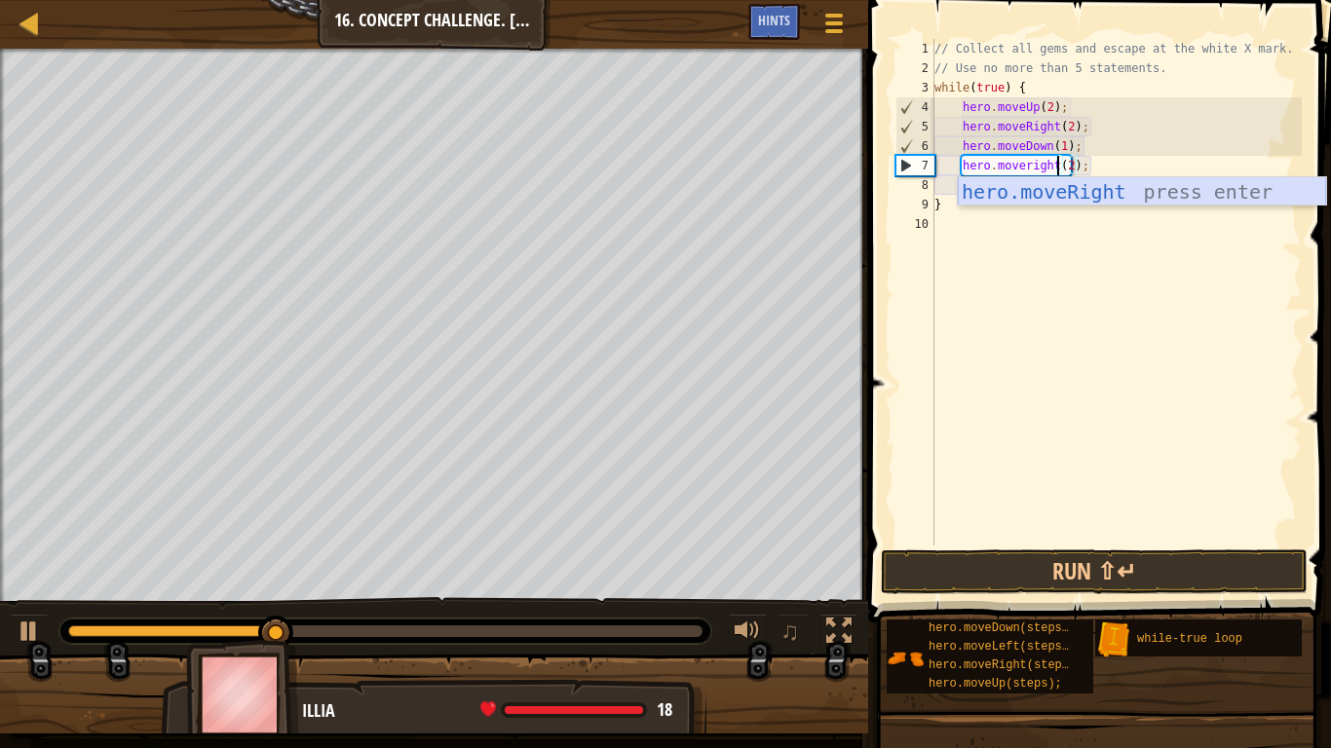
click at [1160, 198] on div "hero.moveRight press enter" at bounding box center [1142, 221] width 368 height 88
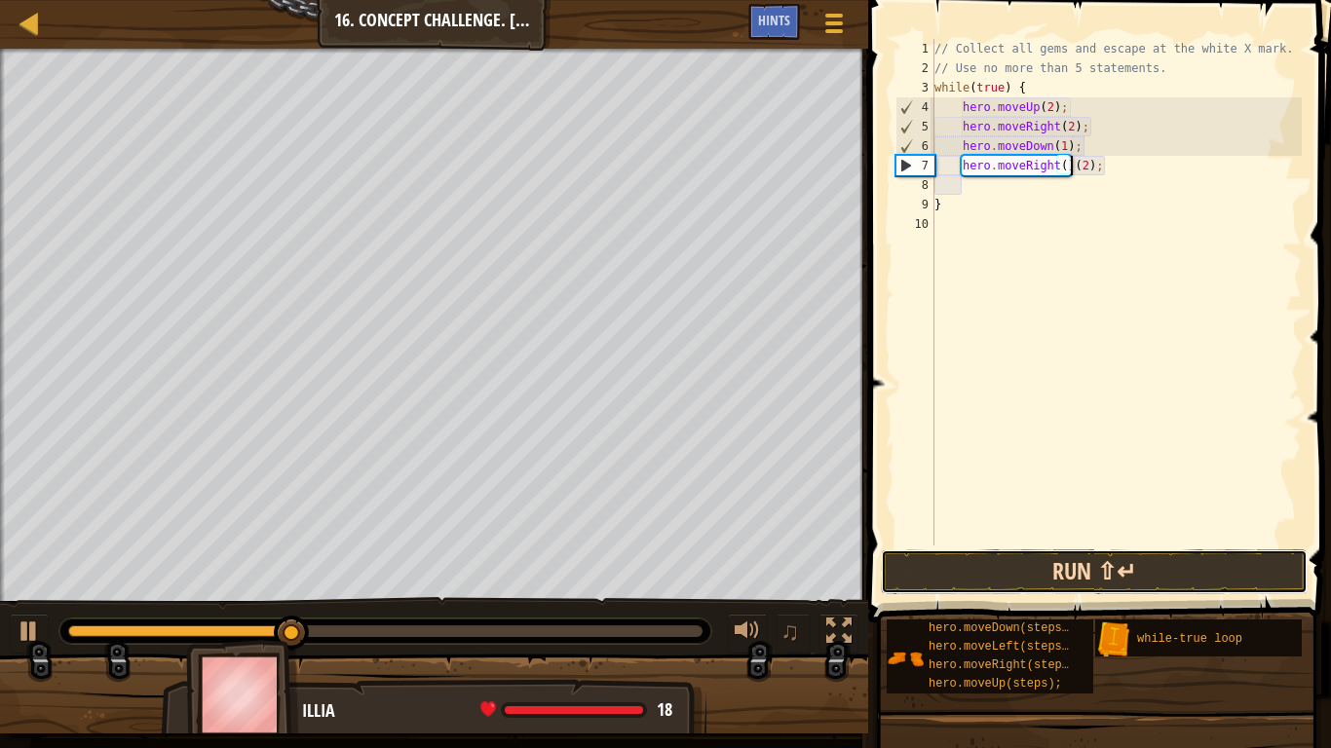
click at [1009, 559] on button "Run ⇧↵" at bounding box center [1094, 571] width 427 height 45
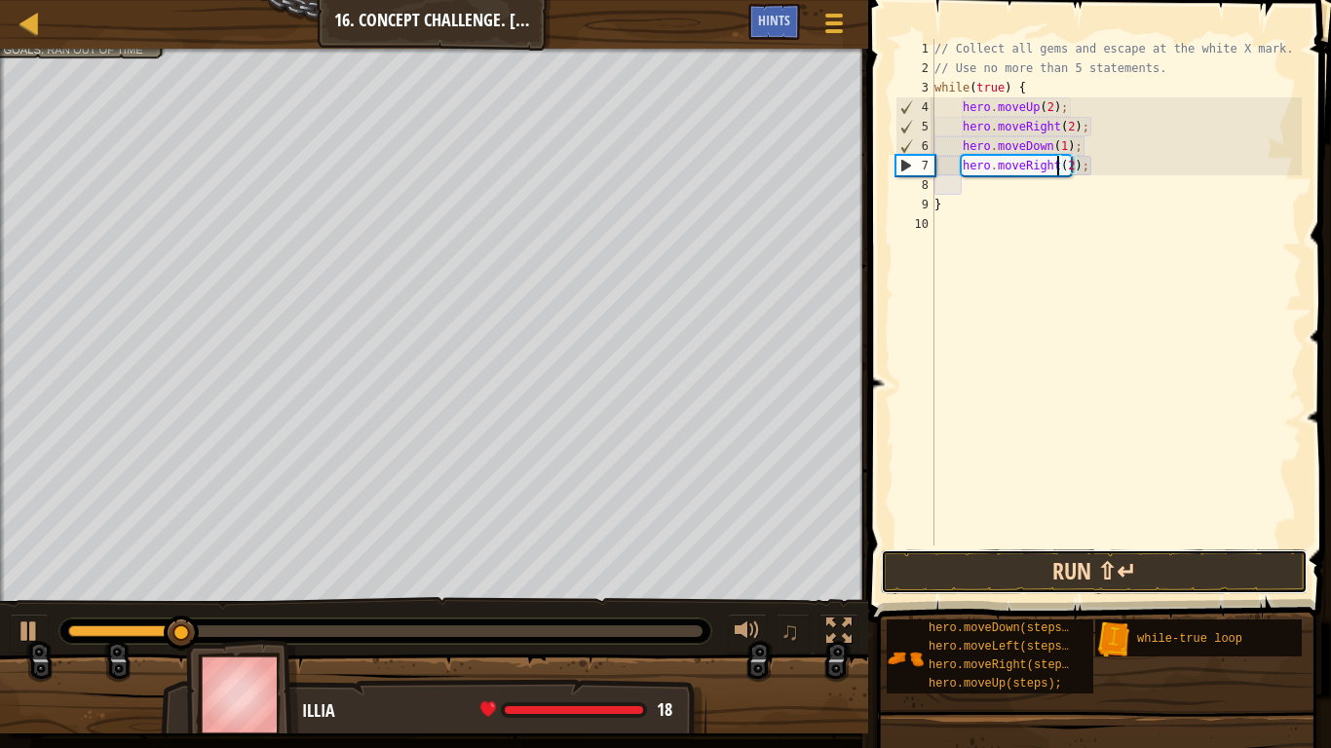
click at [997, 570] on button "Run ⇧↵" at bounding box center [1094, 571] width 427 height 45
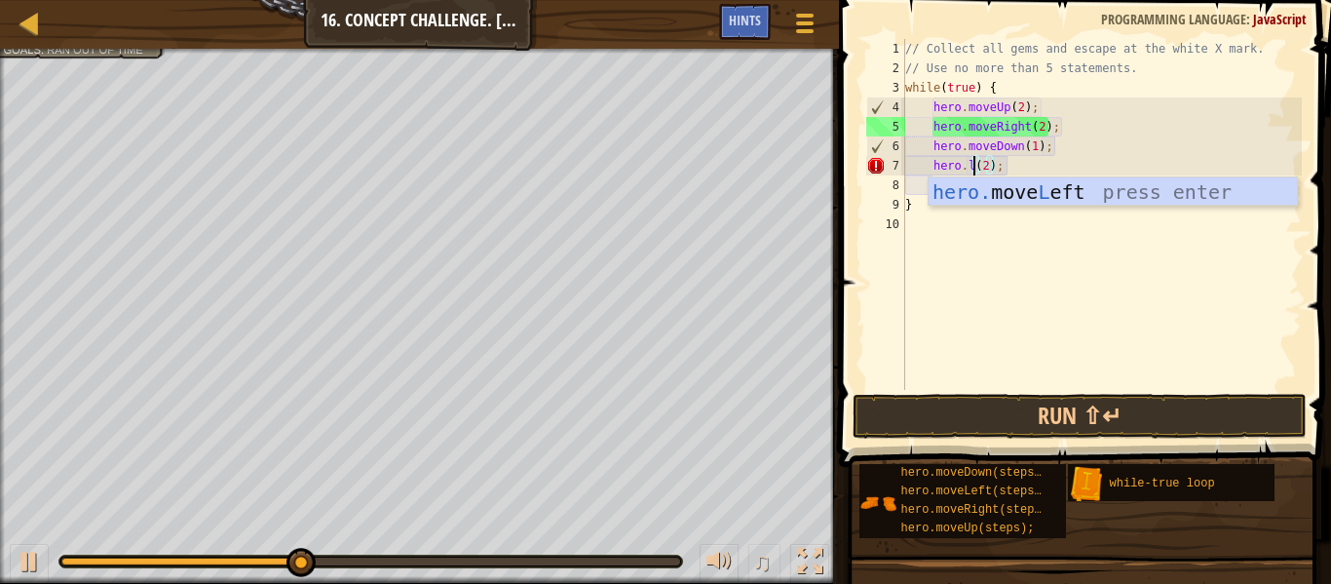
scroll to position [9, 12]
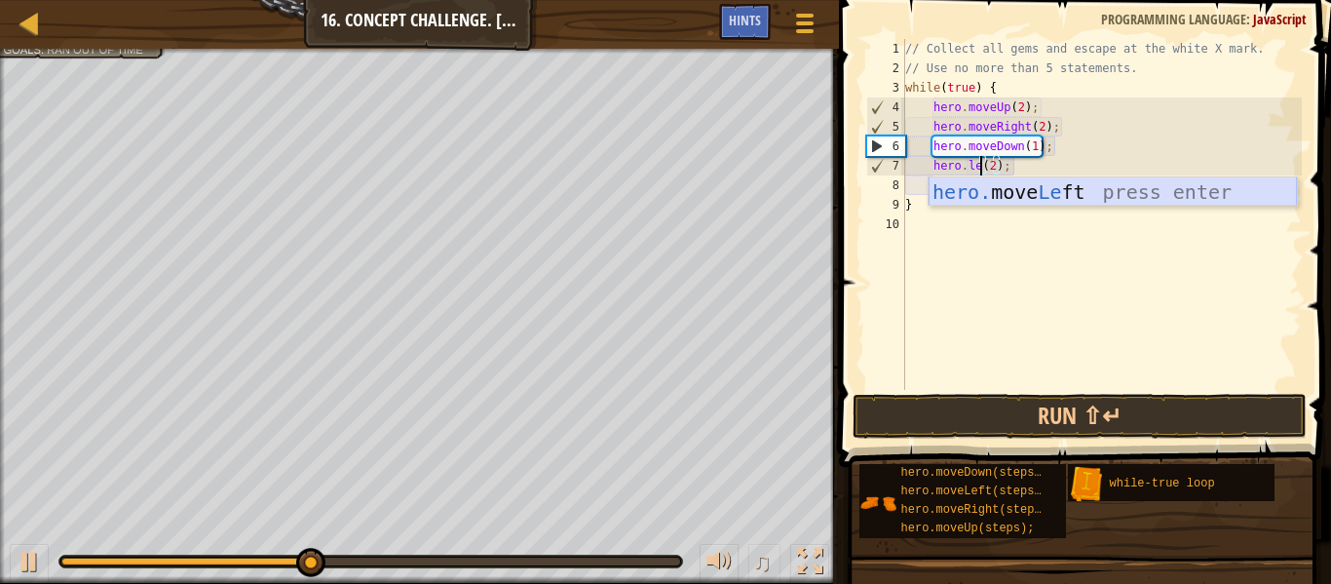
click at [1016, 186] on div "hero. move Le ft press enter" at bounding box center [1112, 221] width 368 height 88
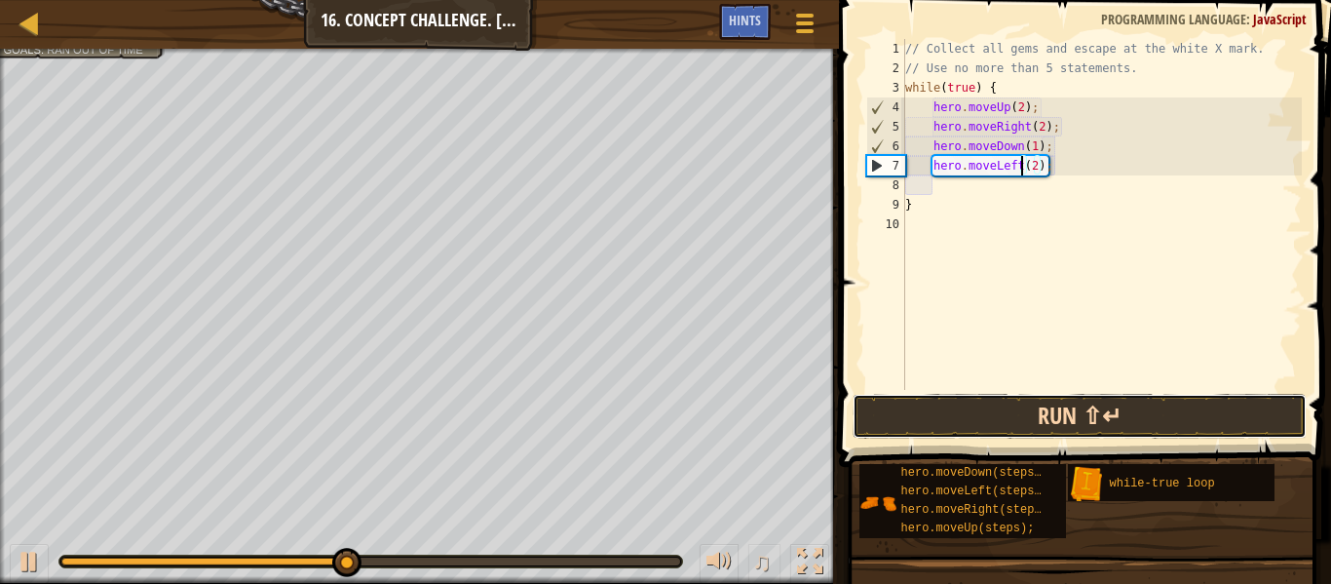
click at [962, 415] on button "Run ⇧↵" at bounding box center [1079, 416] width 454 height 45
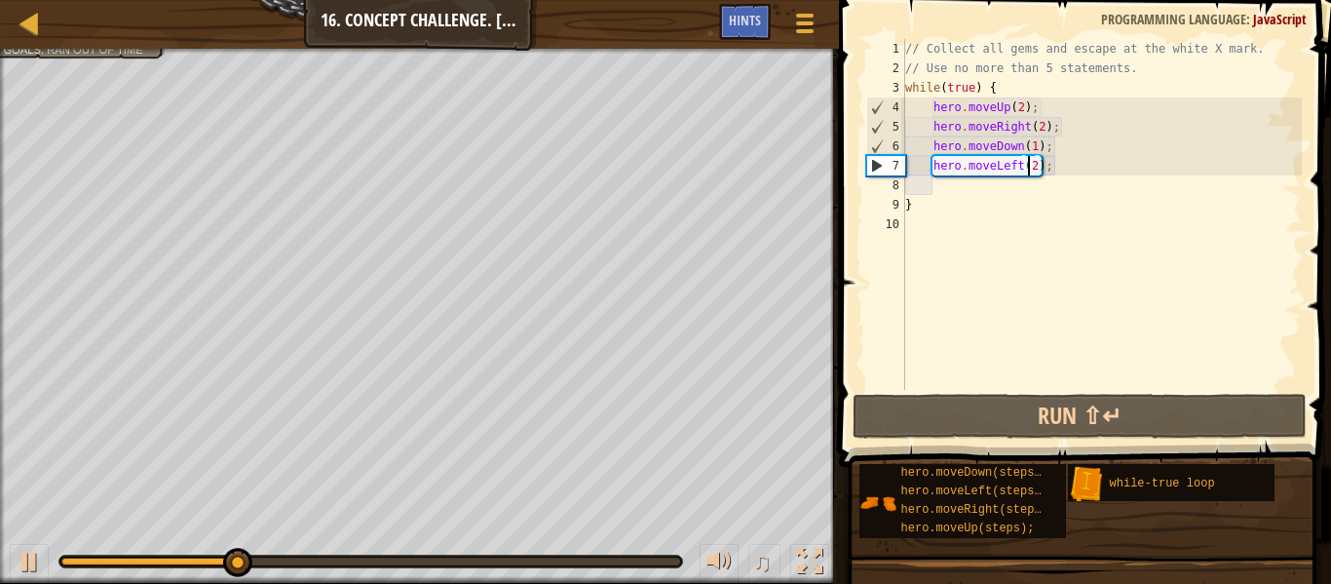
click at [1032, 162] on div "// Collect all gems and escape at the white X mark. // Use no more than 5 state…" at bounding box center [1101, 234] width 400 height 390
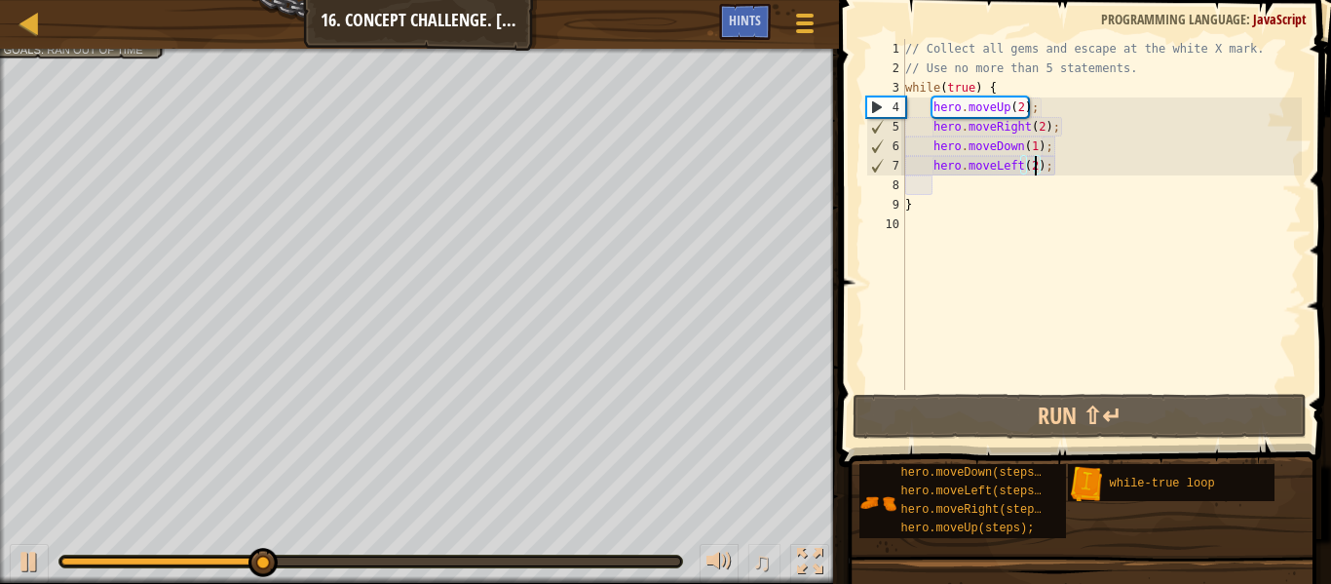
type textarea "hero.moveLeft();"
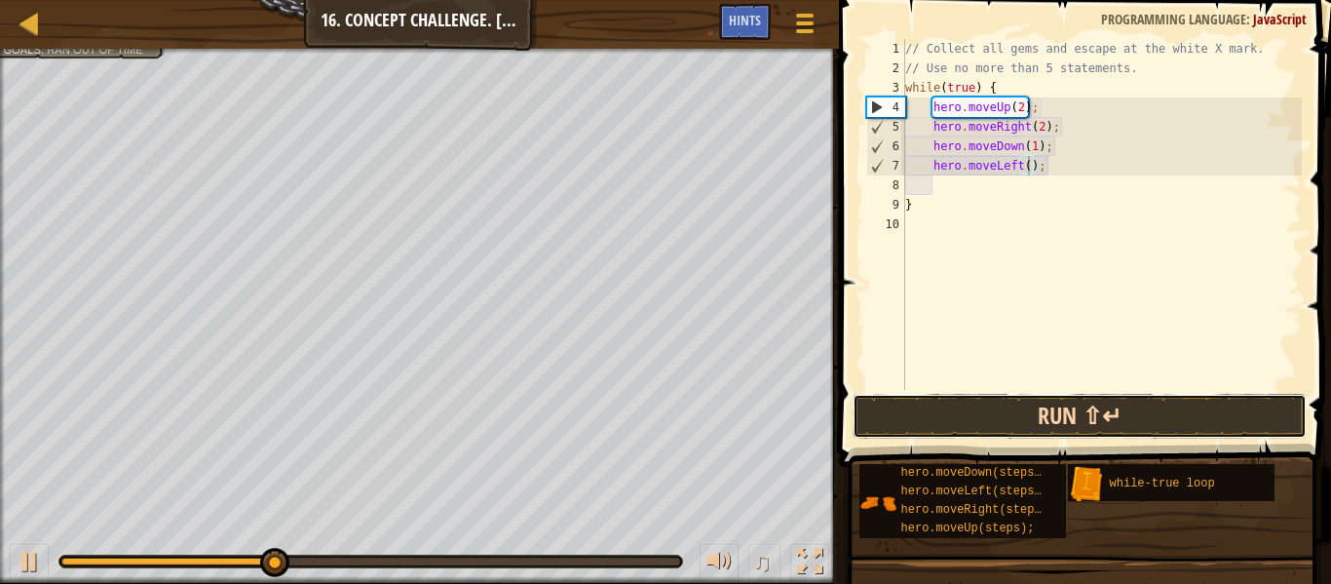
click at [1096, 422] on button "Run ⇧↵" at bounding box center [1079, 416] width 454 height 45
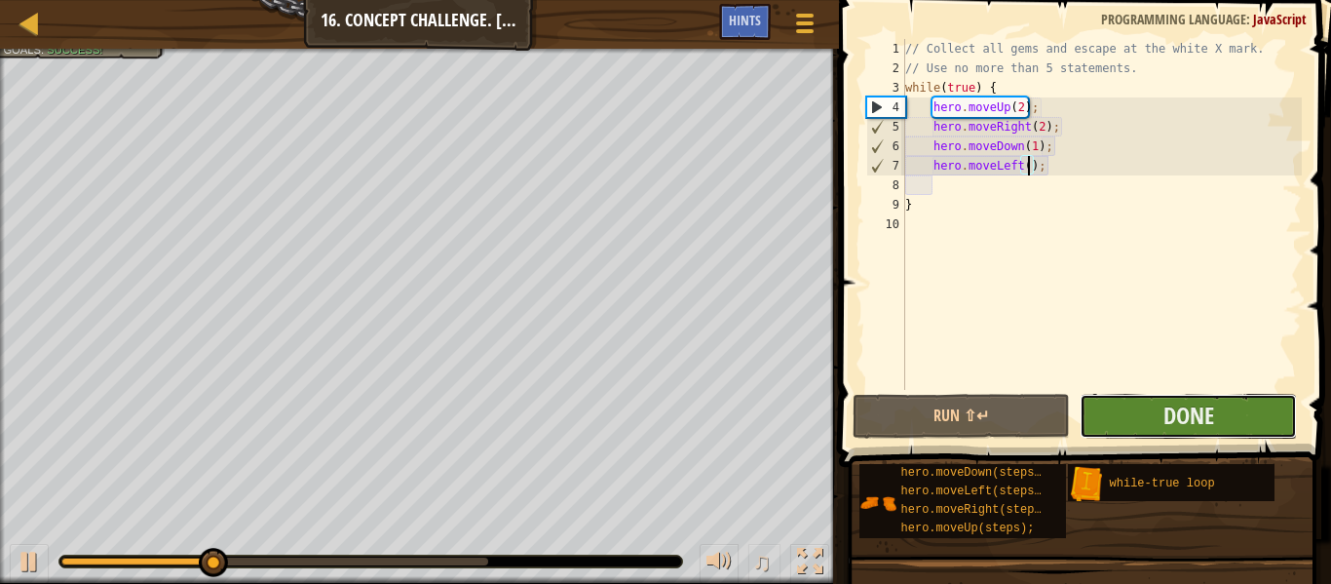
click at [1223, 417] on button "Done" at bounding box center [1187, 416] width 217 height 45
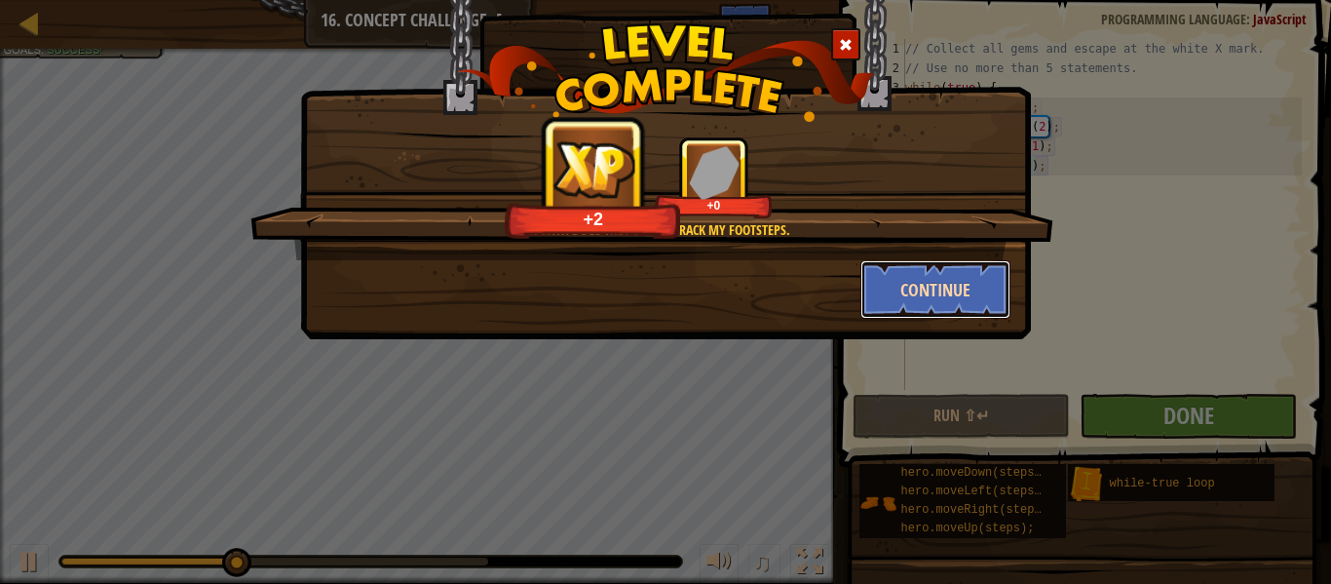
click at [935, 296] on button "Continue" at bounding box center [935, 289] width 151 height 58
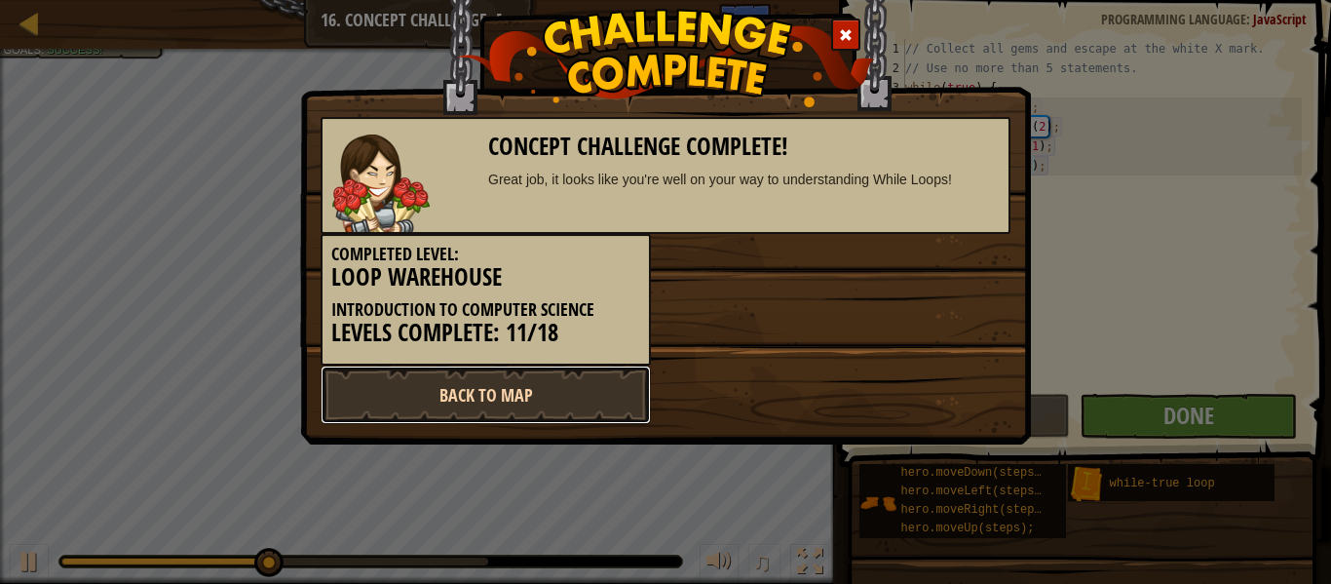
click at [464, 391] on link "Back to Map" at bounding box center [486, 394] width 330 height 58
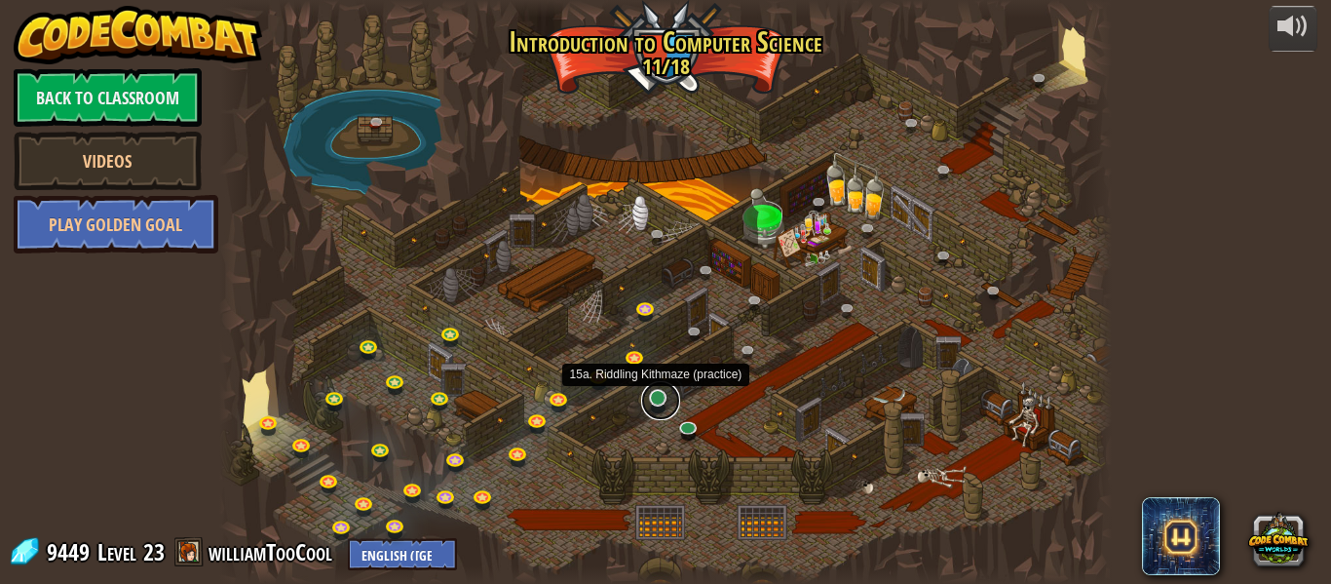
click at [664, 402] on link at bounding box center [660, 400] width 39 height 39
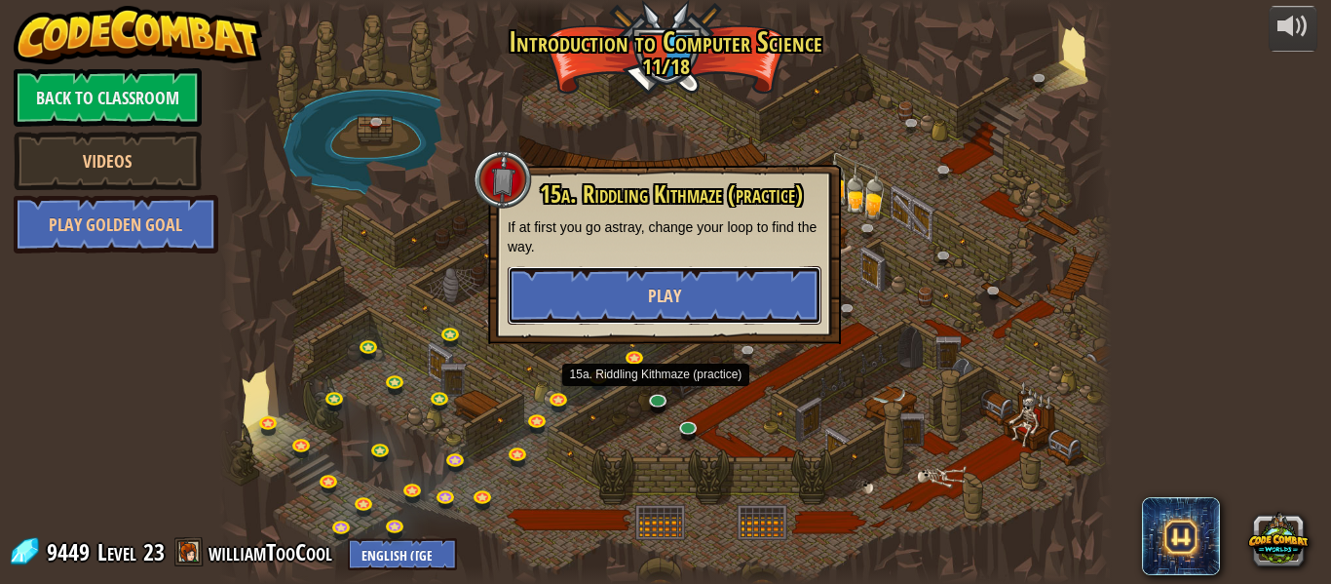
click at [687, 283] on button "Play" at bounding box center [665, 295] width 314 height 58
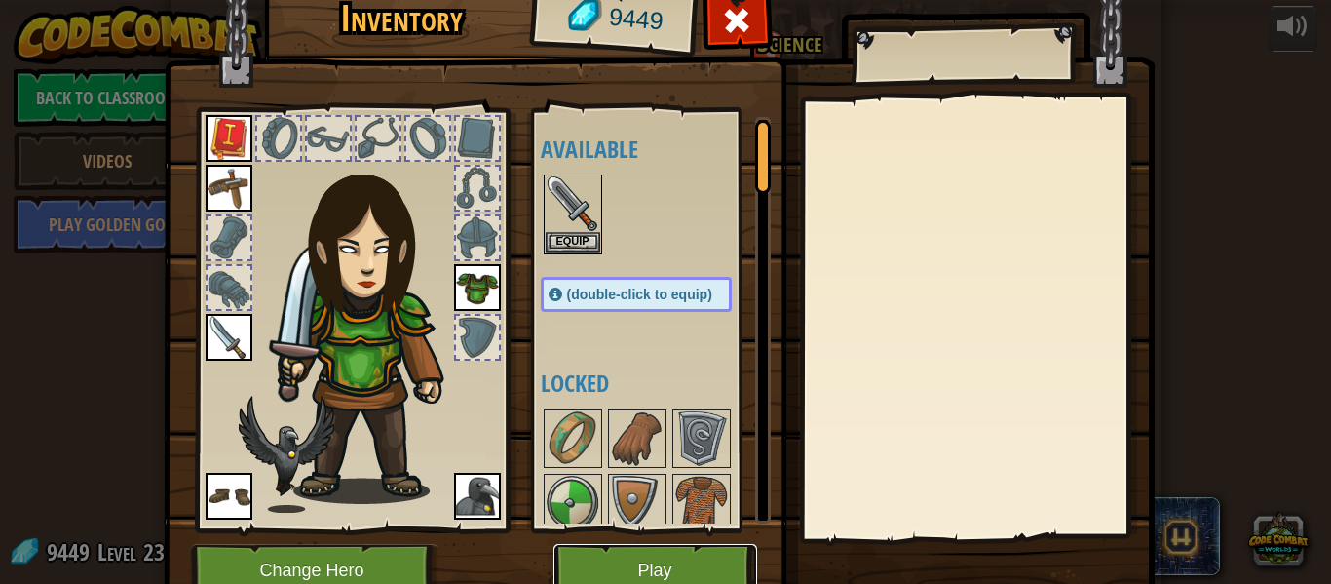
click at [614, 554] on button "Play" at bounding box center [655, 571] width 204 height 54
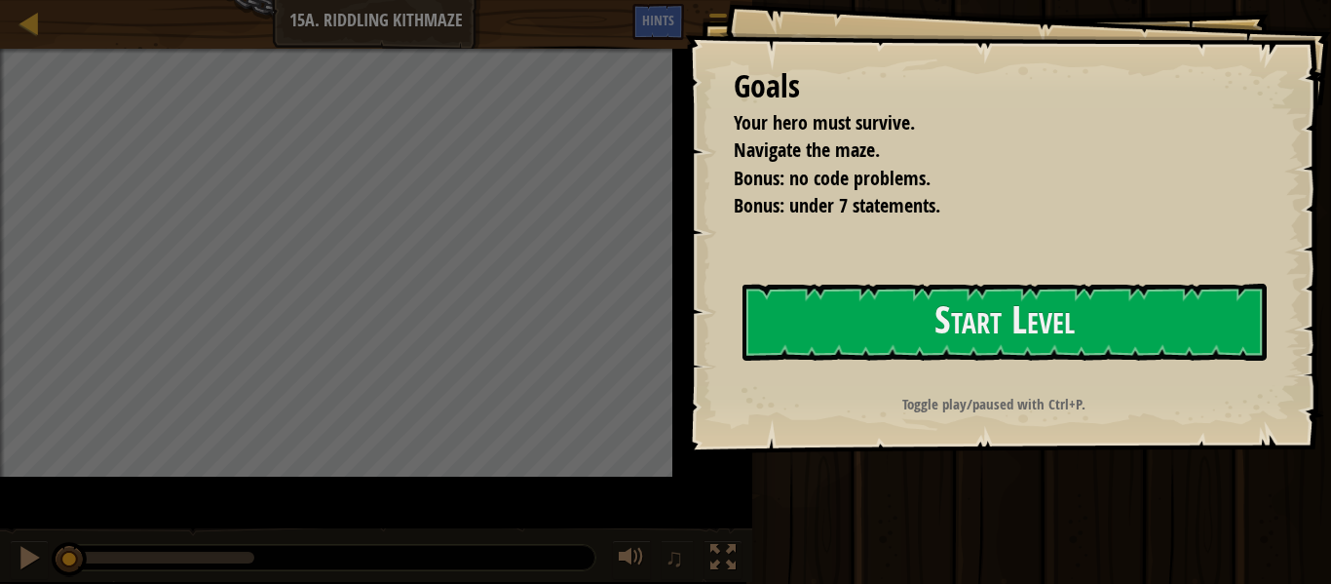
click at [792, 326] on div "Goals Your hero must survive. Navigate the maze. Bonus: no code problems. Bonus…" at bounding box center [1008, 227] width 646 height 454
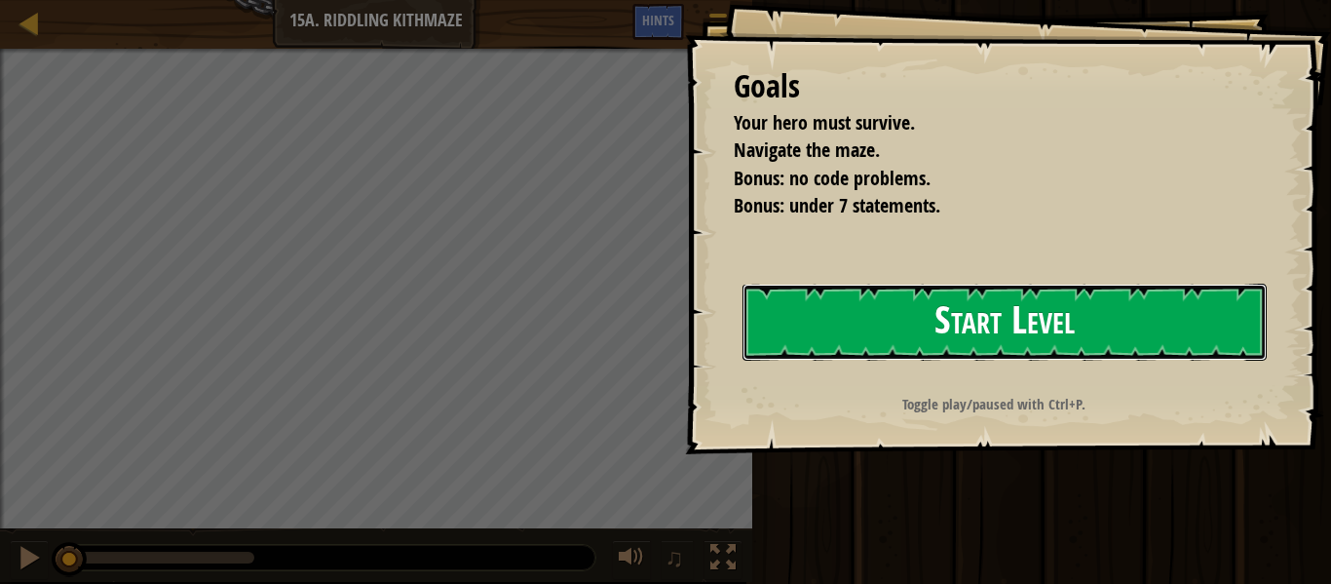
click at [977, 320] on button "Start Level" at bounding box center [1004, 321] width 524 height 77
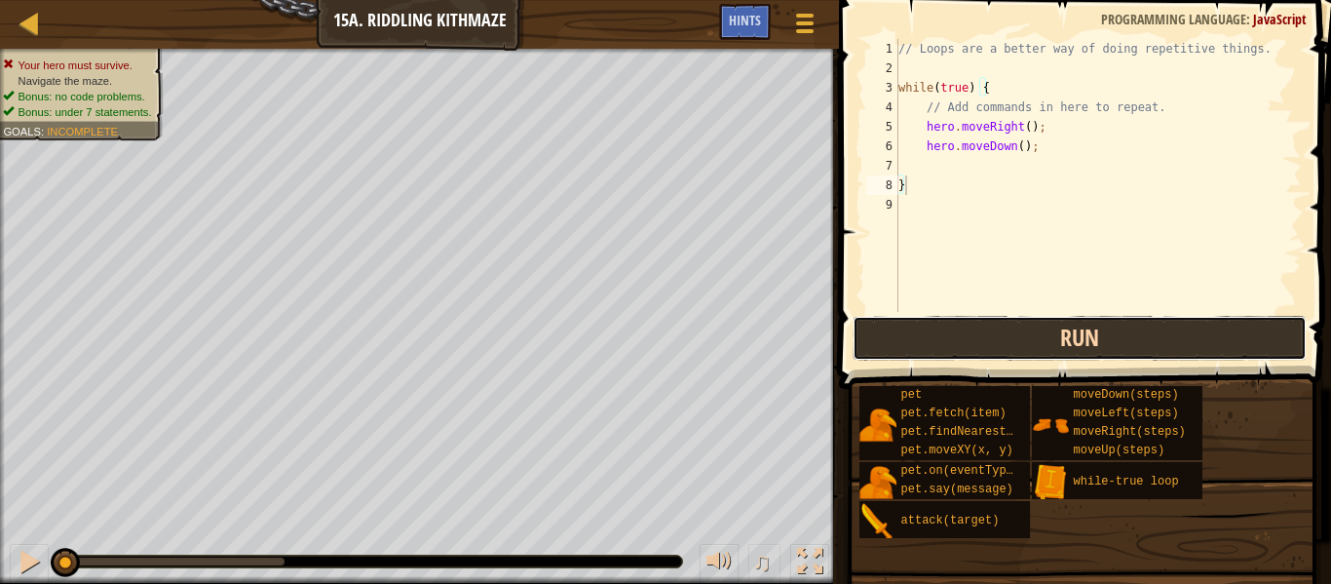
click at [949, 338] on button "Run" at bounding box center [1079, 338] width 454 height 45
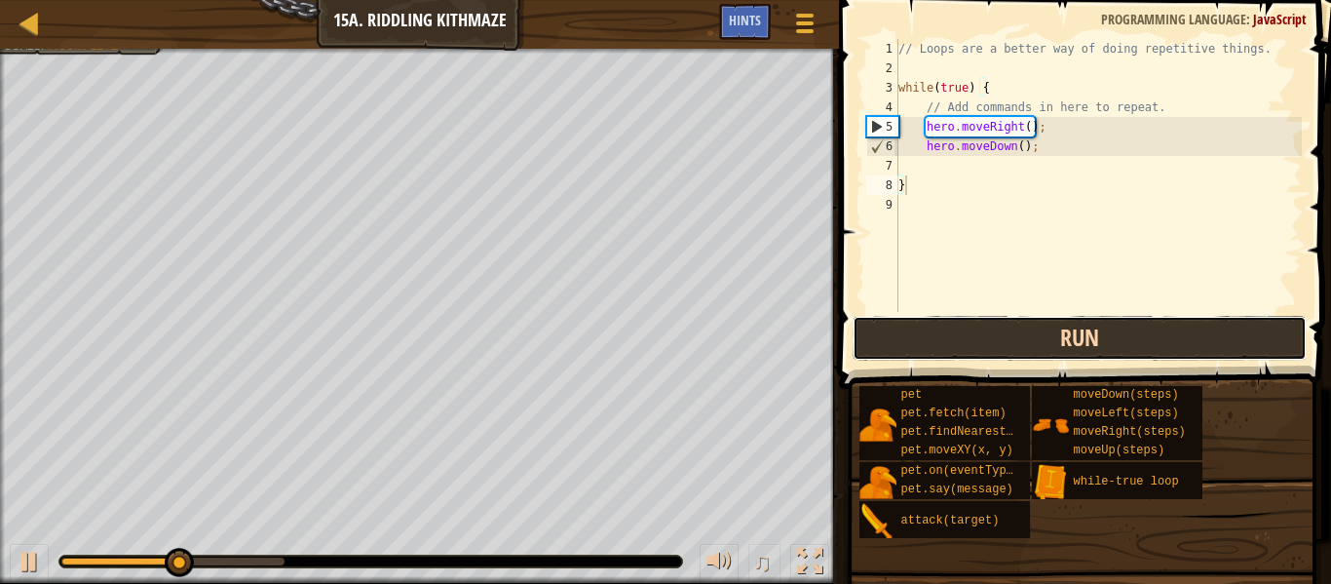
click at [994, 327] on button "Run" at bounding box center [1079, 338] width 454 height 45
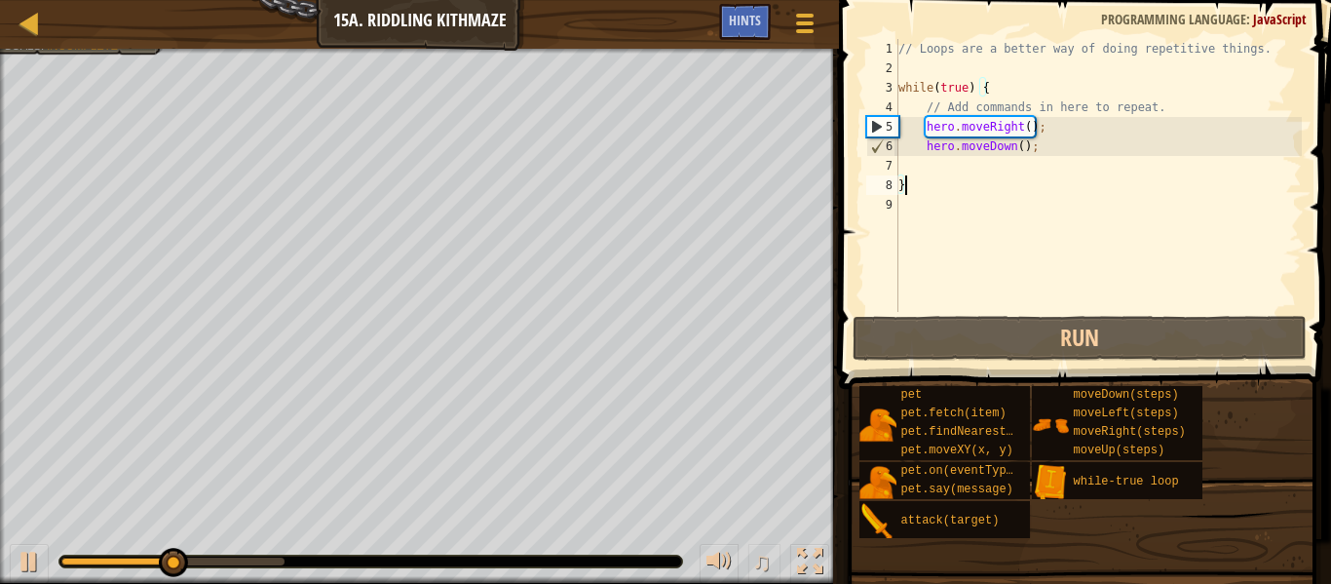
click at [1051, 238] on div "// Loops are a better way of doing repetitive things. while ( true ) { // Add c…" at bounding box center [1097, 195] width 407 height 312
click at [996, 168] on div "// Loops are a better way of doing repetitive things. while ( true ) { // Add c…" at bounding box center [1097, 195] width 407 height 312
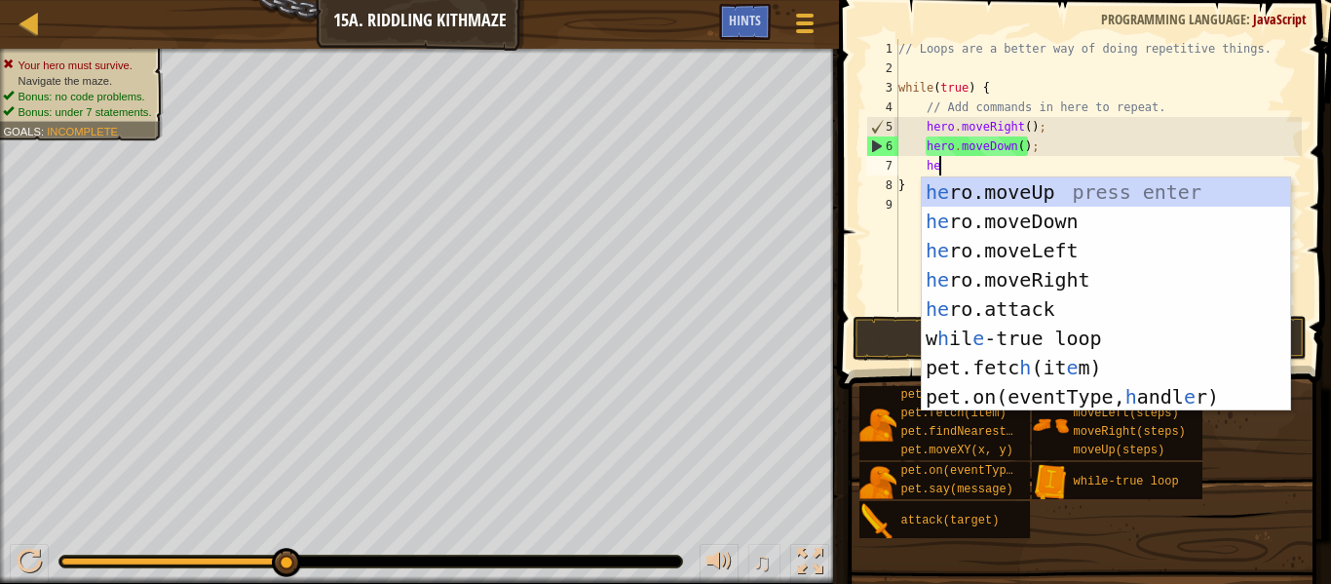
type textarea "hero"
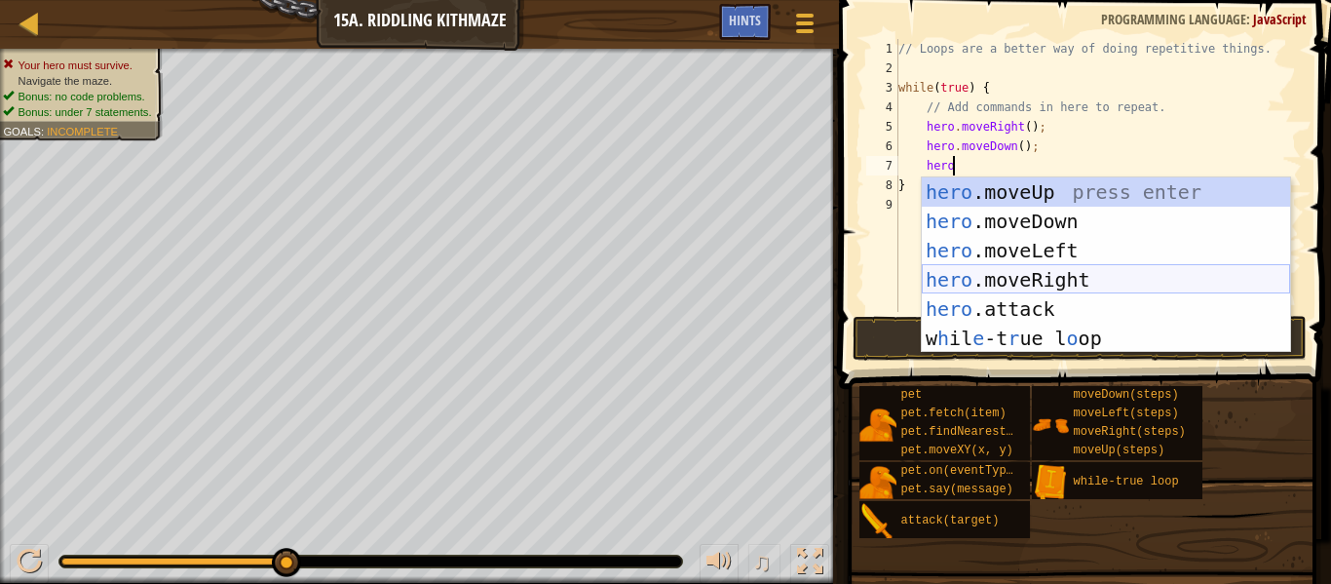
click at [1008, 268] on div "hero .moveUp press enter hero .moveDown press enter hero .moveLeft press enter …" at bounding box center [1106, 294] width 368 height 234
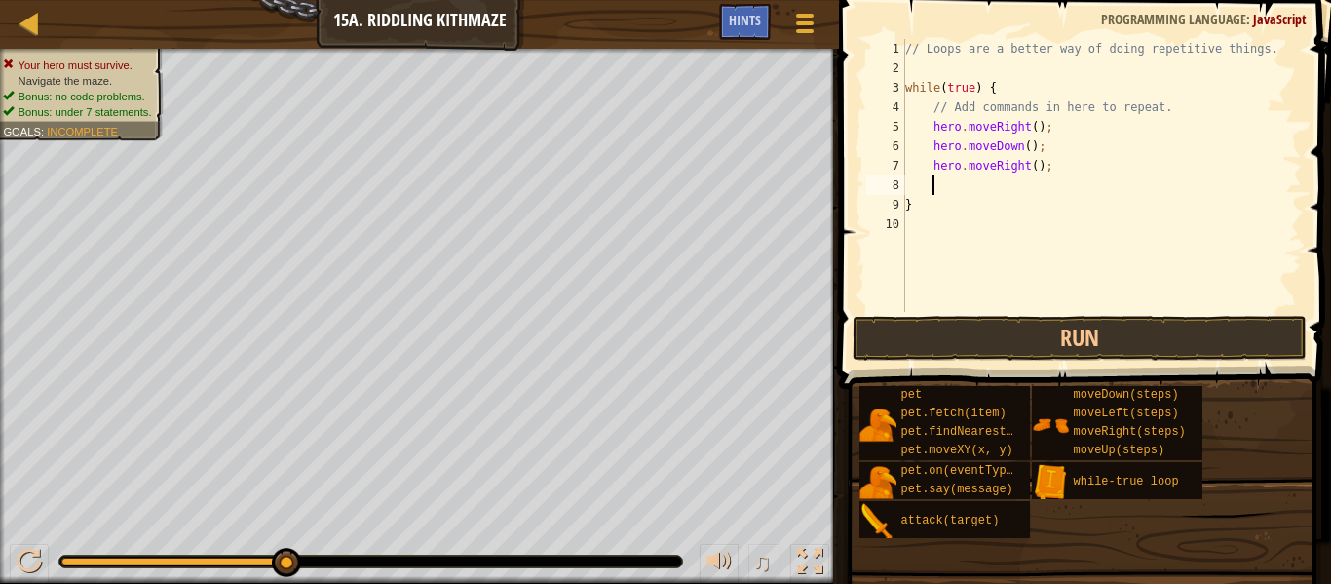
scroll to position [9, 3]
click at [1006, 340] on button "Run" at bounding box center [1079, 338] width 454 height 45
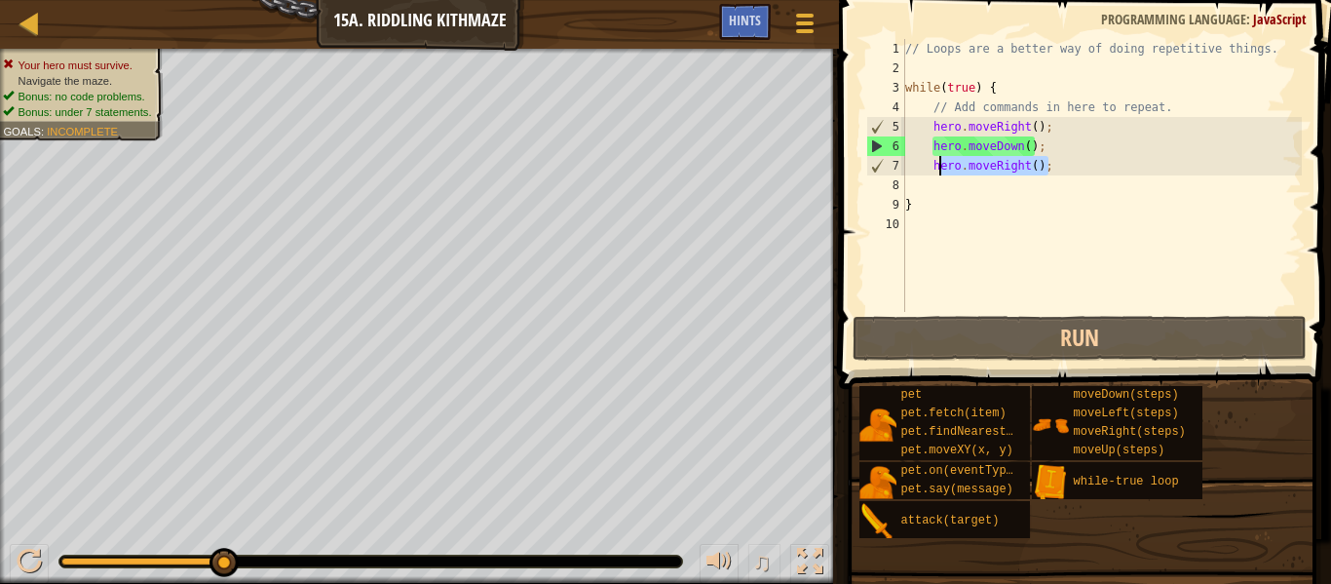
drag, startPoint x: 1048, startPoint y: 170, endPoint x: 936, endPoint y: 173, distance: 112.1
click at [936, 173] on div "// Loops are a better way of doing repetitive things. while ( true ) { // Add c…" at bounding box center [1101, 195] width 400 height 312
type textarea "h"
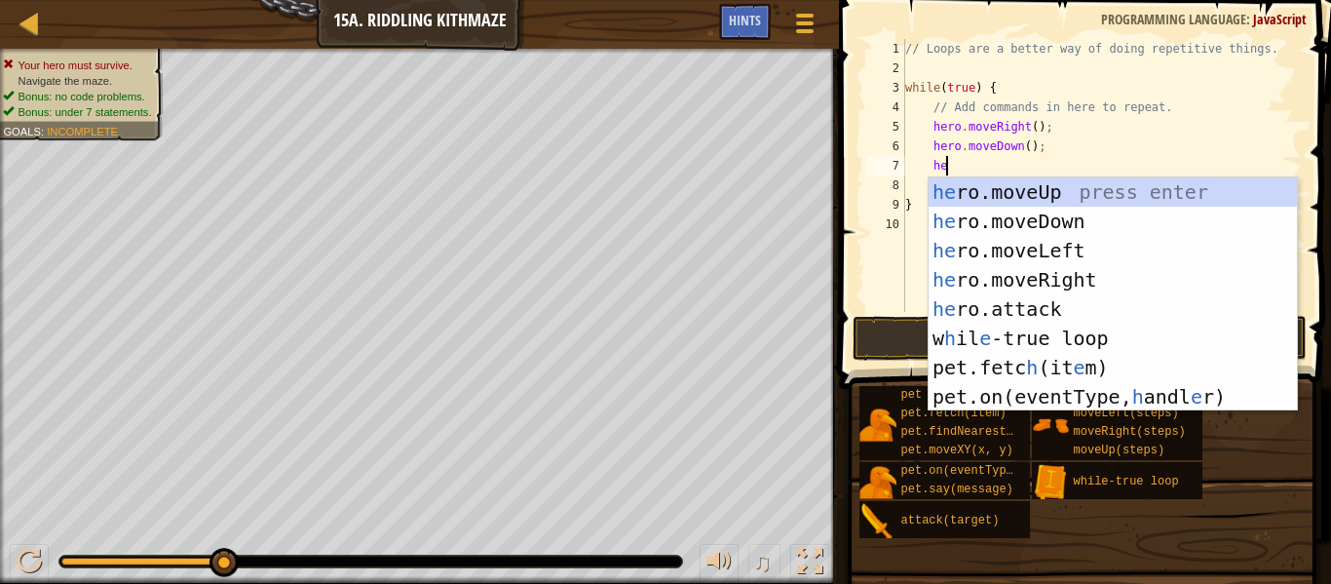
type textarea "hero"
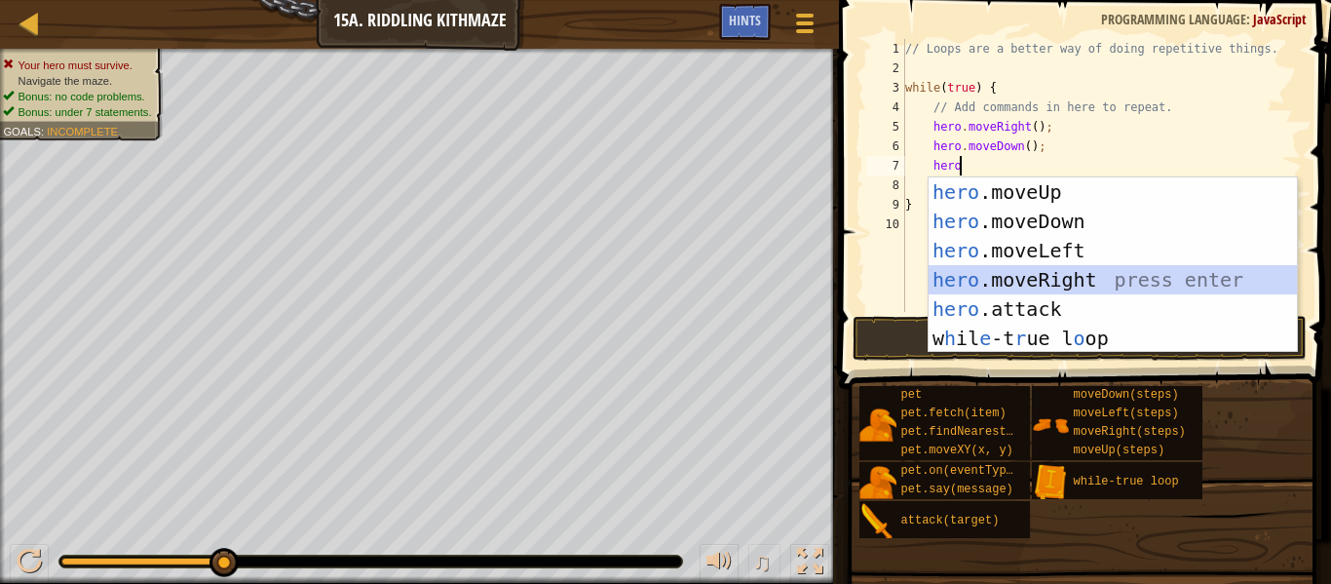
click at [1057, 283] on div "hero .moveUp press enter hero .moveDown press enter hero .moveLeft press enter …" at bounding box center [1112, 294] width 368 height 234
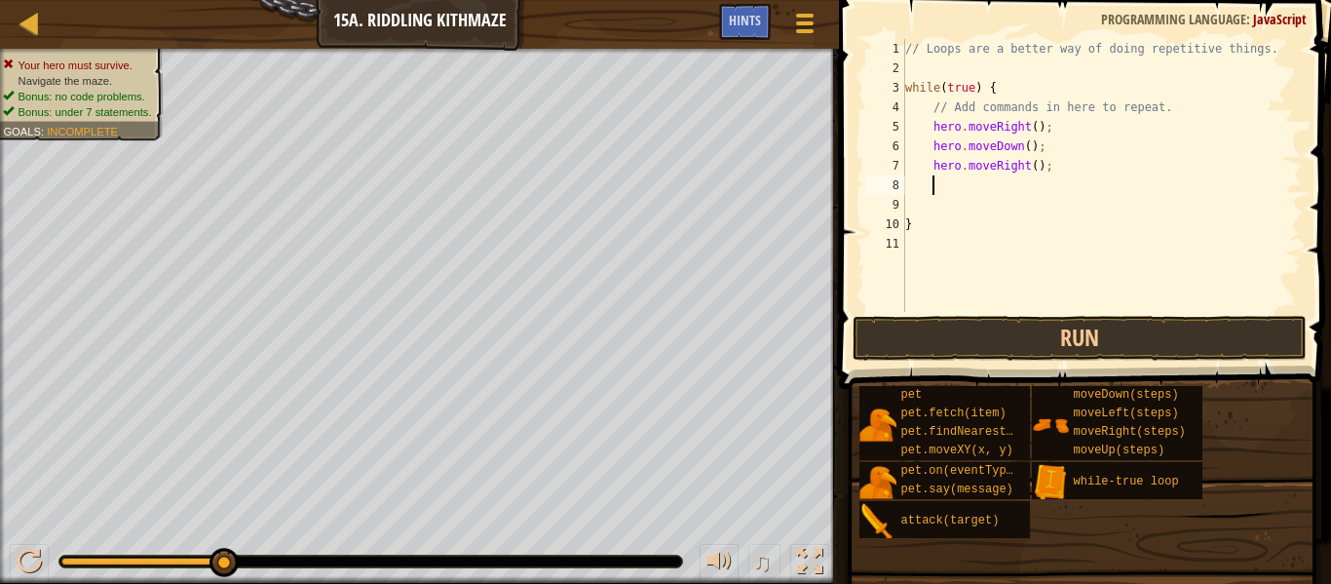
click at [1036, 162] on div "// Loops are a better way of doing repetitive things. while ( true ) { // Add c…" at bounding box center [1101, 195] width 400 height 312
type textarea "hero.moveRight(2);"
click at [974, 200] on div "// Loops are a better way of doing repetitive things. while ( true ) { // Add c…" at bounding box center [1101, 195] width 400 height 312
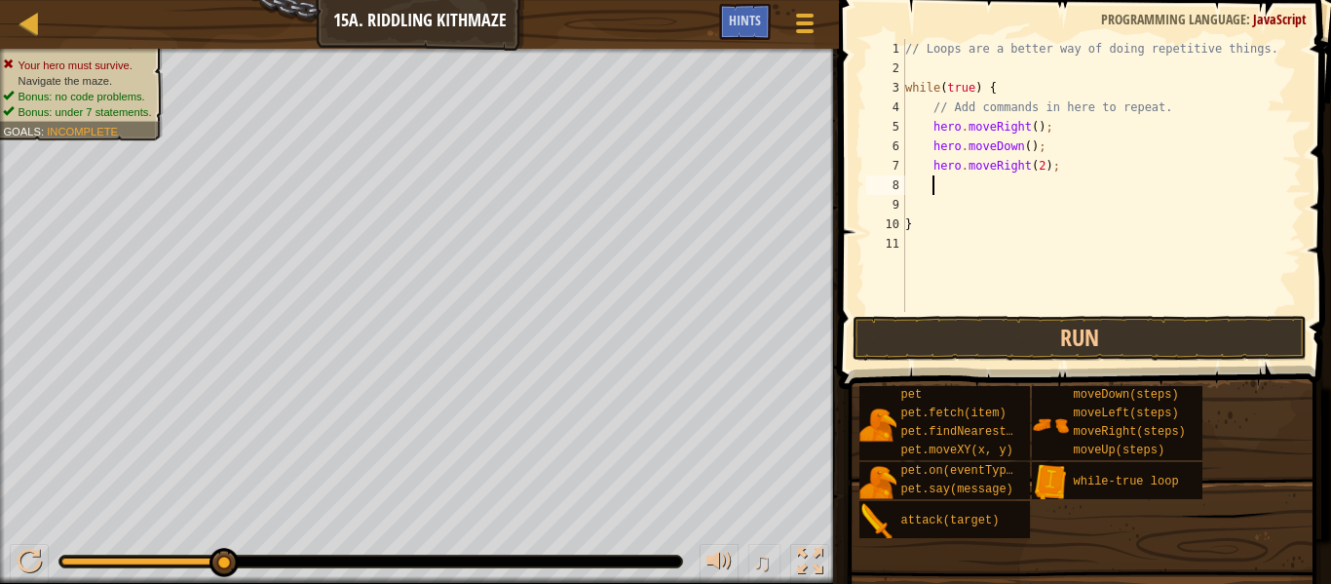
click at [962, 185] on div "// Loops are a better way of doing repetitive things. while ( true ) { // Add c…" at bounding box center [1101, 195] width 400 height 312
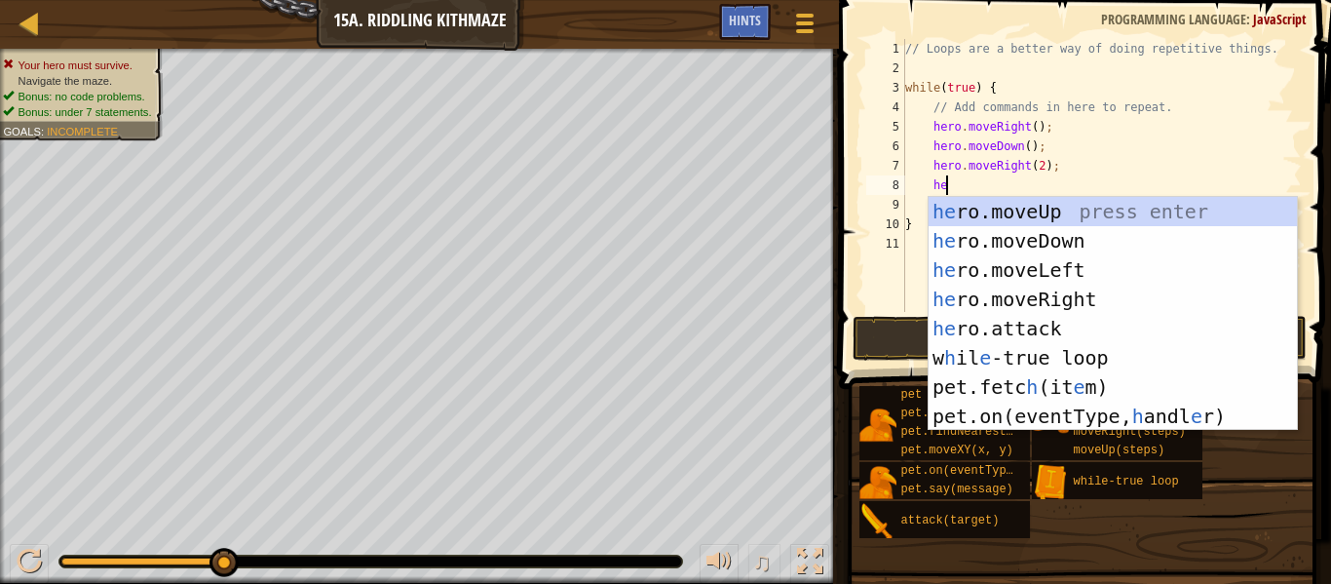
type textarea "hero"
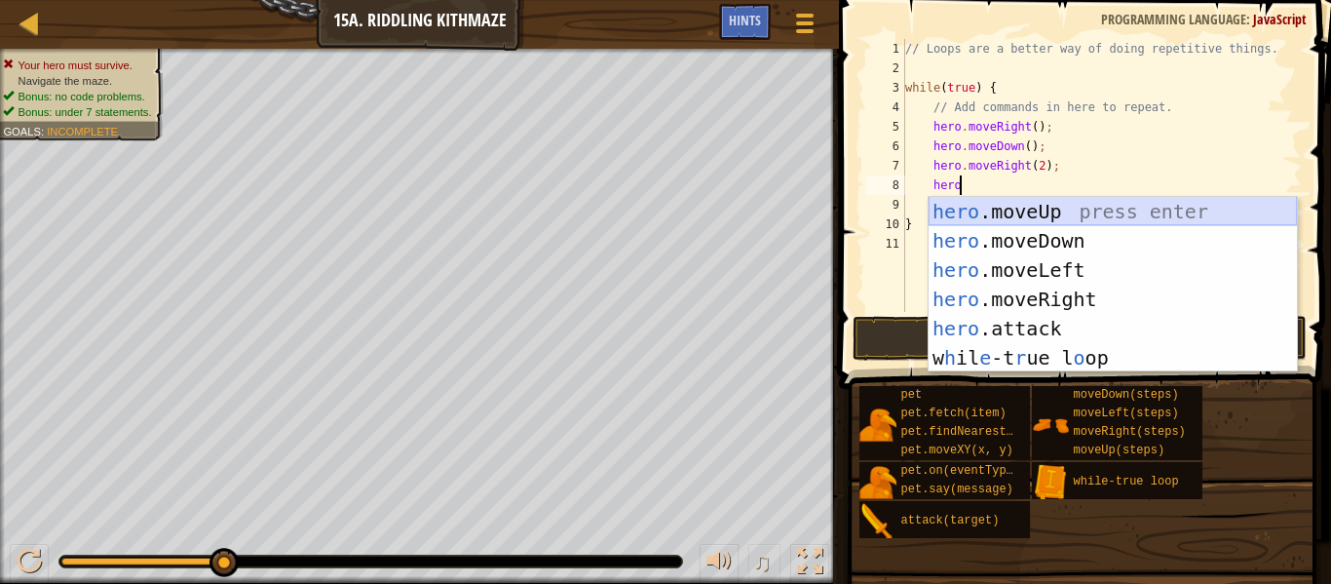
click at [1067, 202] on div "hero .moveUp press enter hero .moveDown press enter hero .moveLeft press enter …" at bounding box center [1112, 314] width 368 height 234
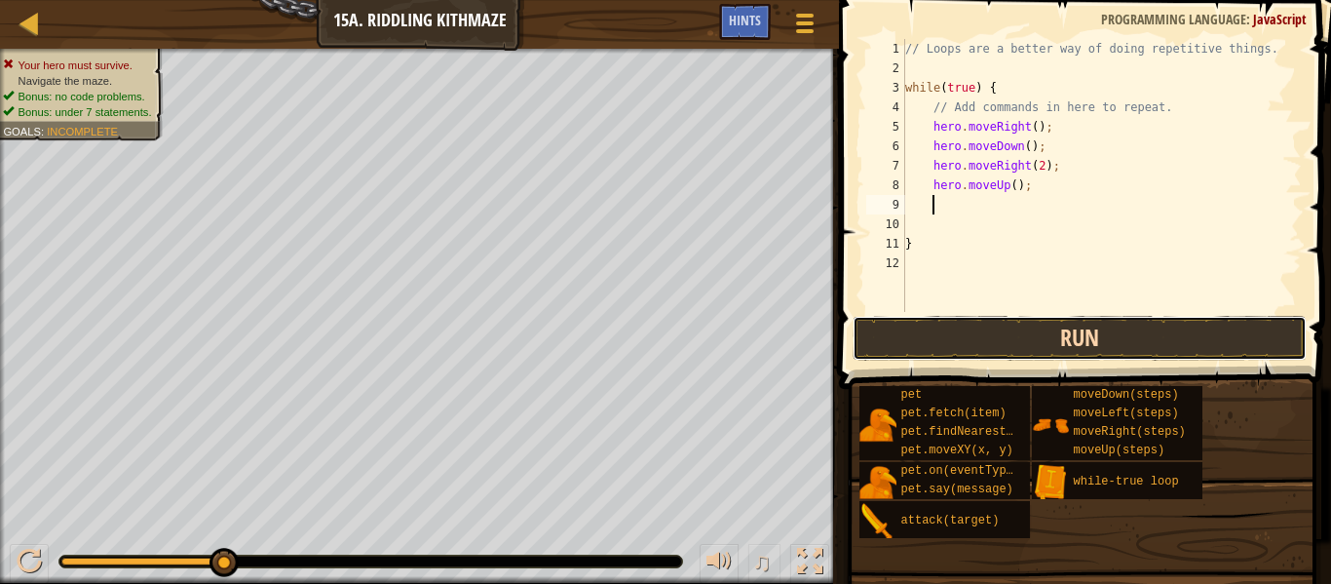
click at [1012, 330] on button "Run" at bounding box center [1079, 338] width 454 height 45
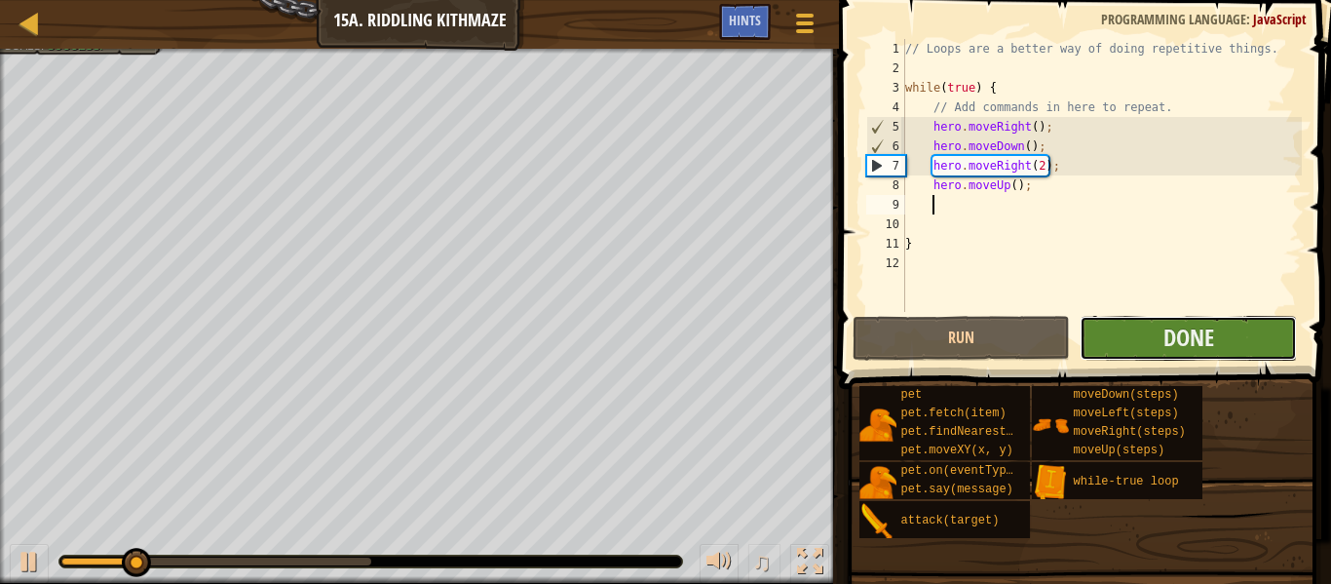
click at [1226, 337] on button "Done" at bounding box center [1187, 338] width 217 height 45
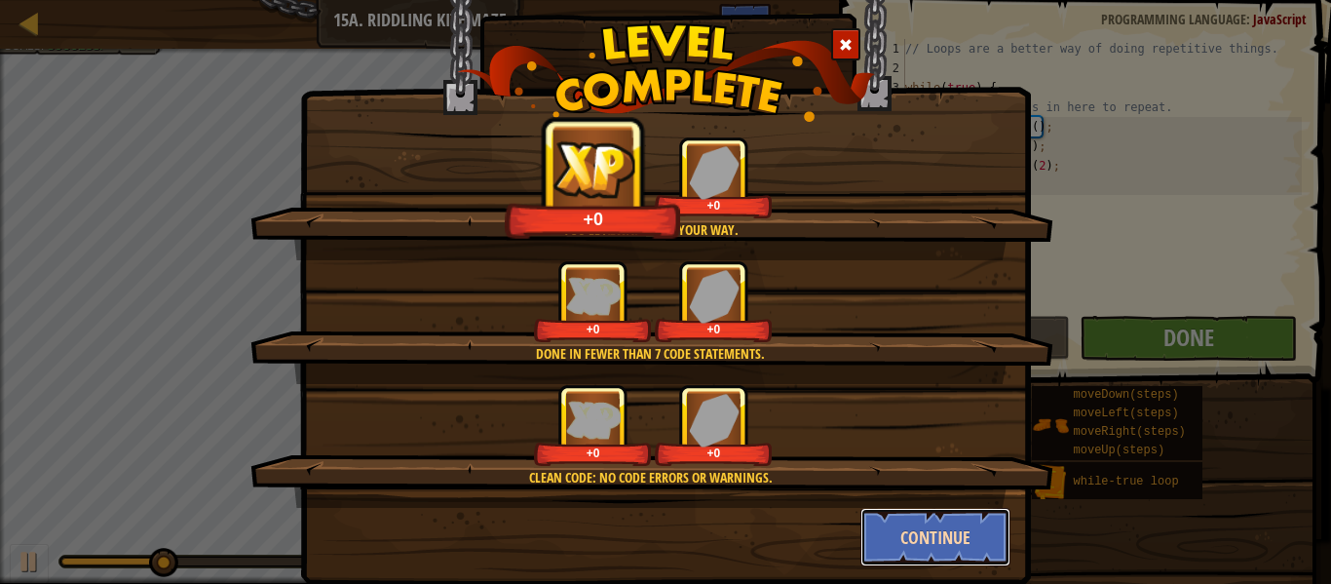
click at [944, 538] on button "Continue" at bounding box center [935, 537] width 151 height 58
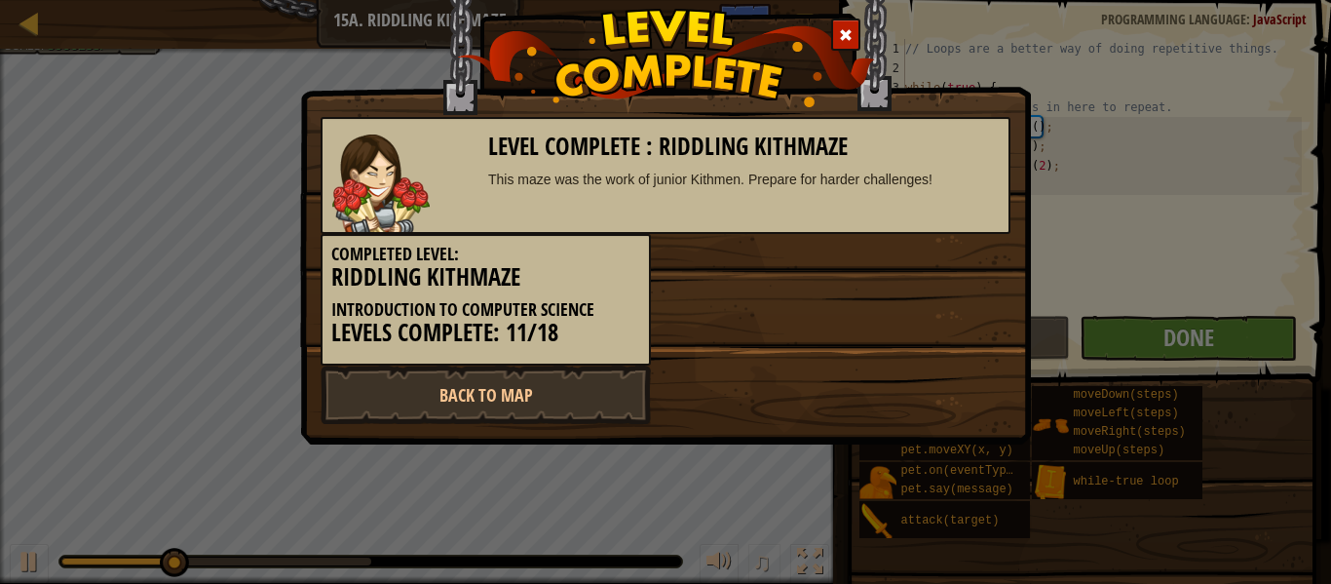
click at [514, 424] on div "Level Complete : Riddling Kithmaze This maze was the work of junior Kithmen. Pr…" at bounding box center [665, 197] width 731 height 493
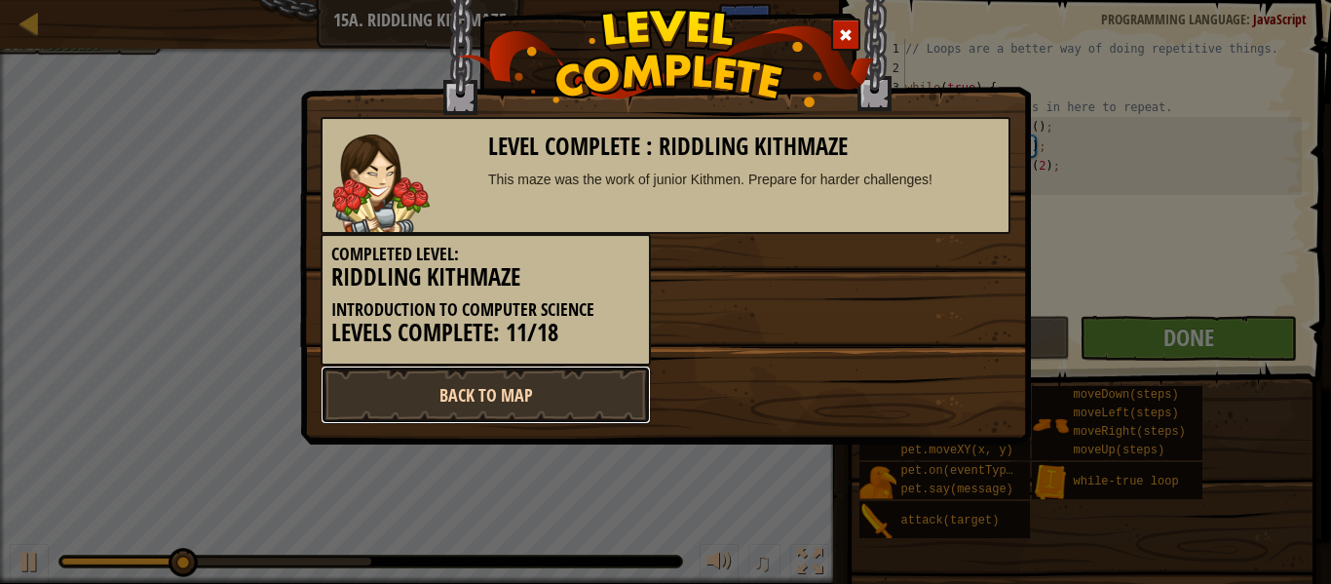
click at [515, 407] on link "Back to Map" at bounding box center [486, 394] width 330 height 58
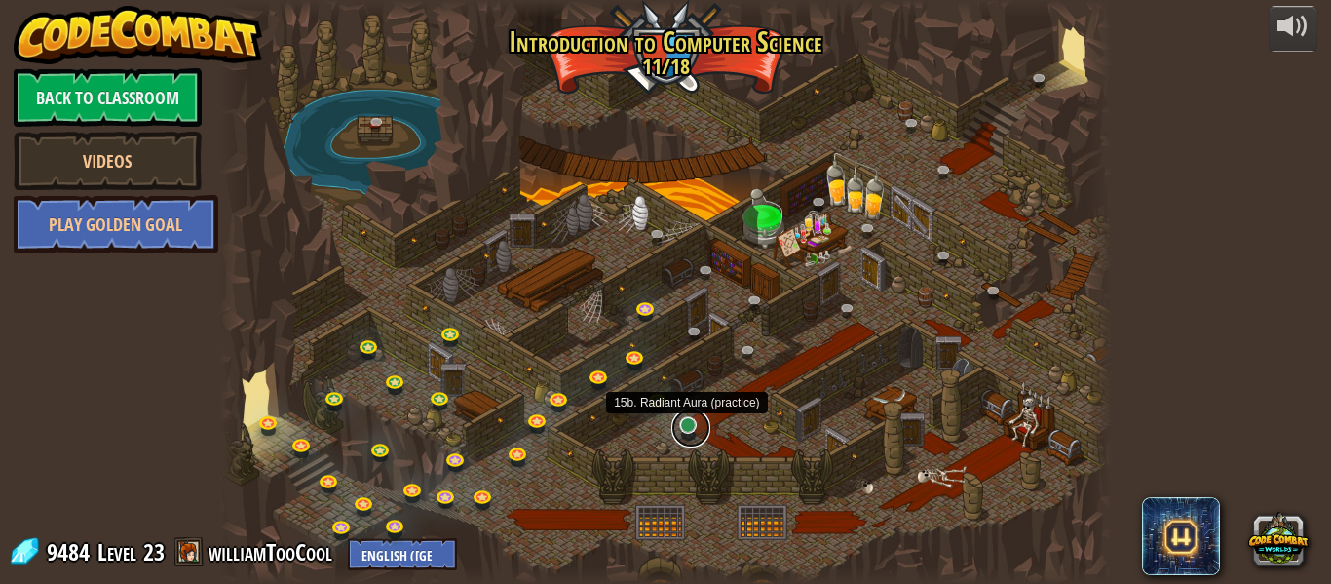
click at [691, 427] on link at bounding box center [690, 427] width 39 height 39
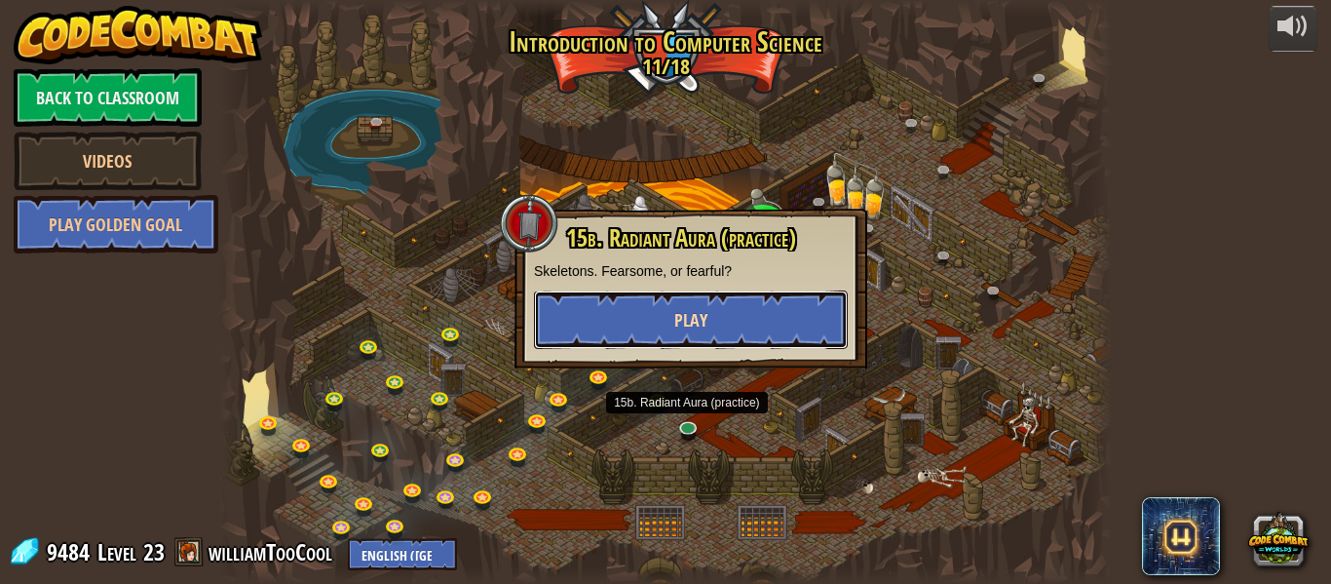
click at [698, 318] on span "Play" at bounding box center [690, 320] width 33 height 24
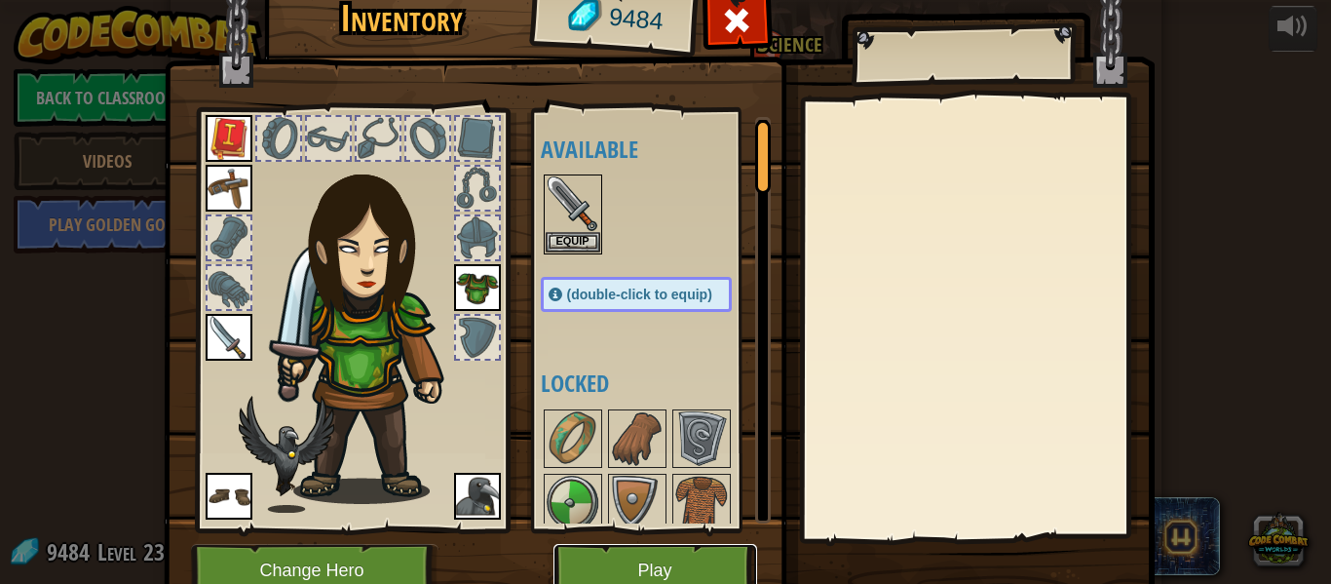
click at [660, 559] on button "Play" at bounding box center [655, 571] width 204 height 54
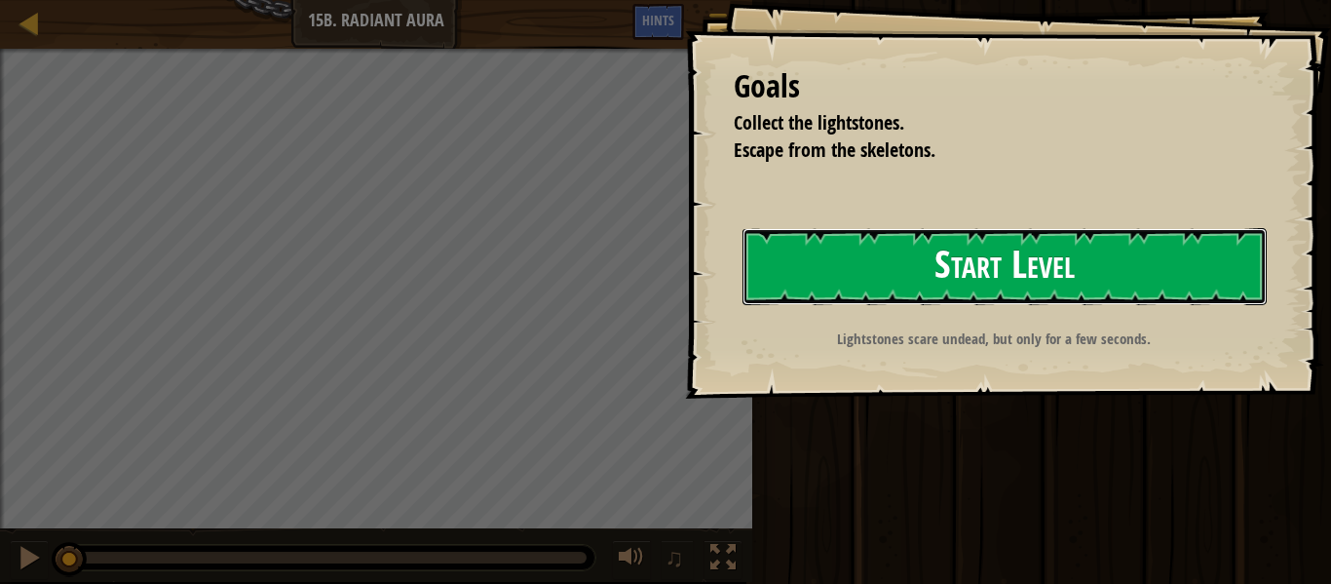
click at [974, 244] on button "Start Level" at bounding box center [1004, 266] width 524 height 77
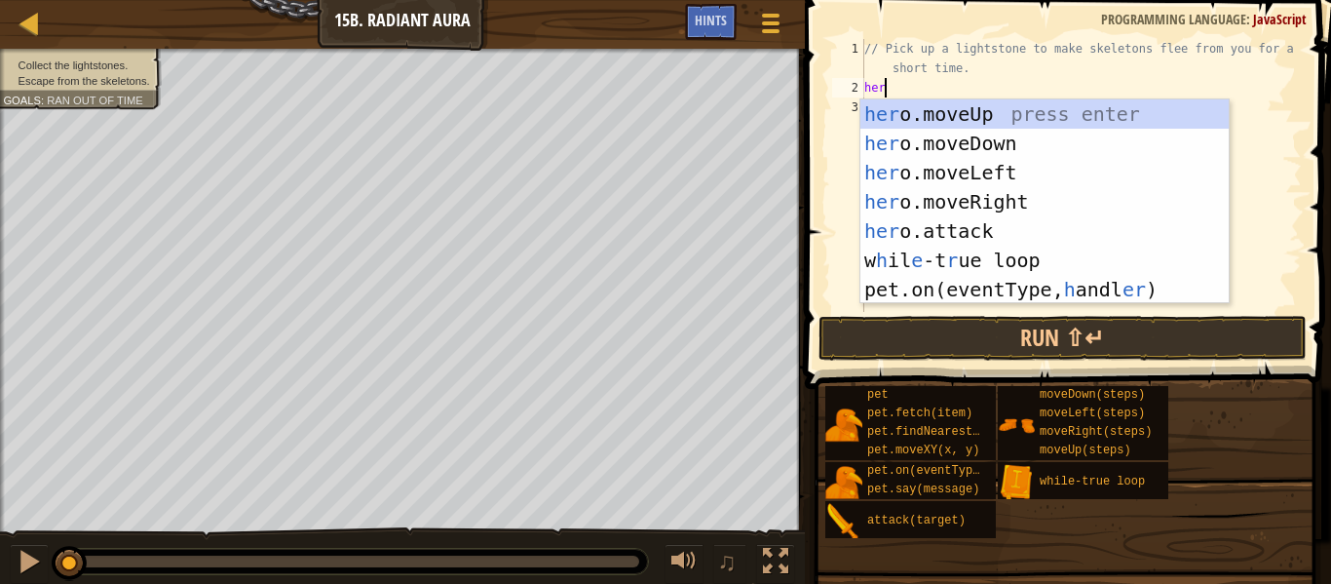
type textarea "hero"
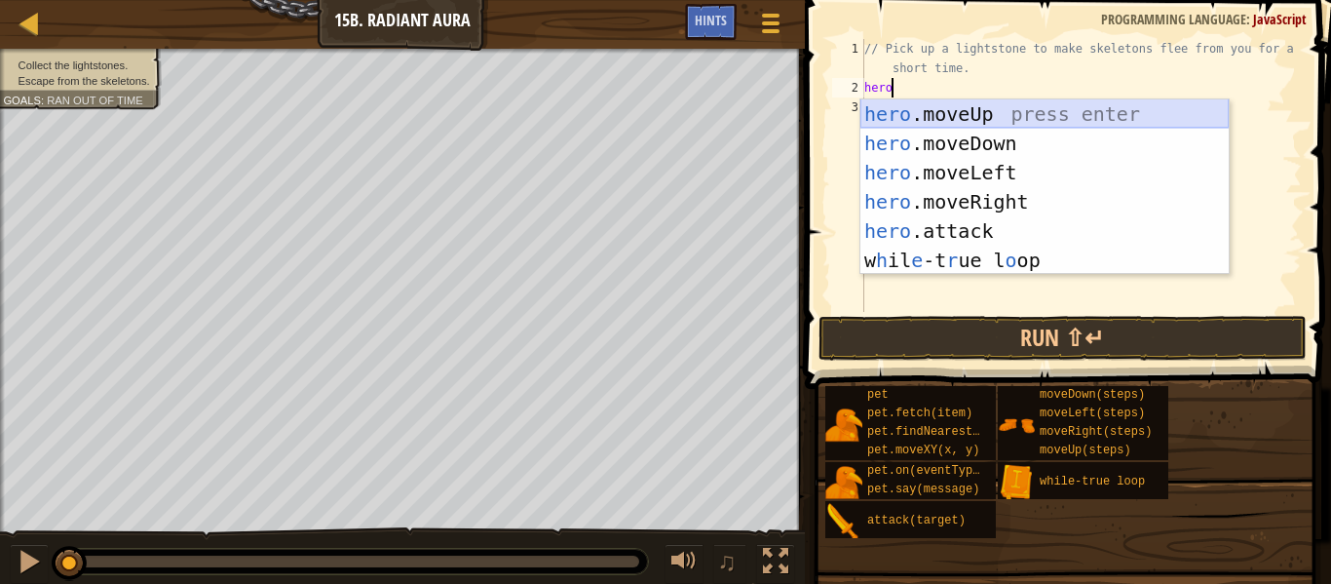
click at [1049, 104] on div "hero .moveUp press enter hero .moveDown press enter hero .moveLeft press enter …" at bounding box center [1044, 216] width 368 height 234
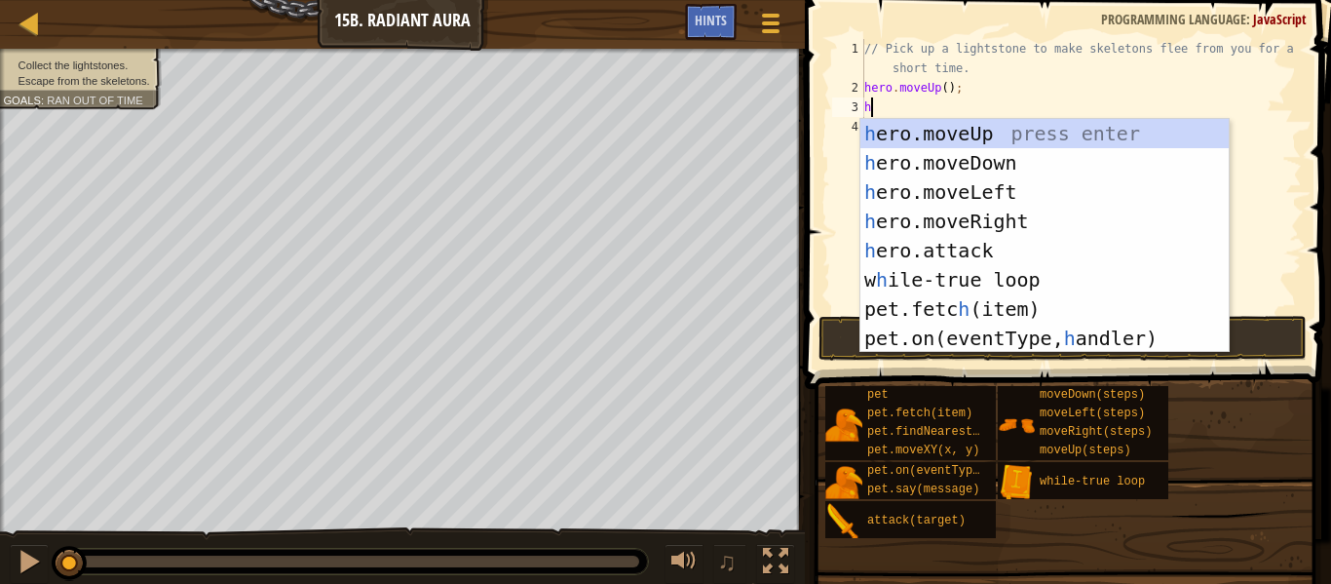
type textarea "hero"
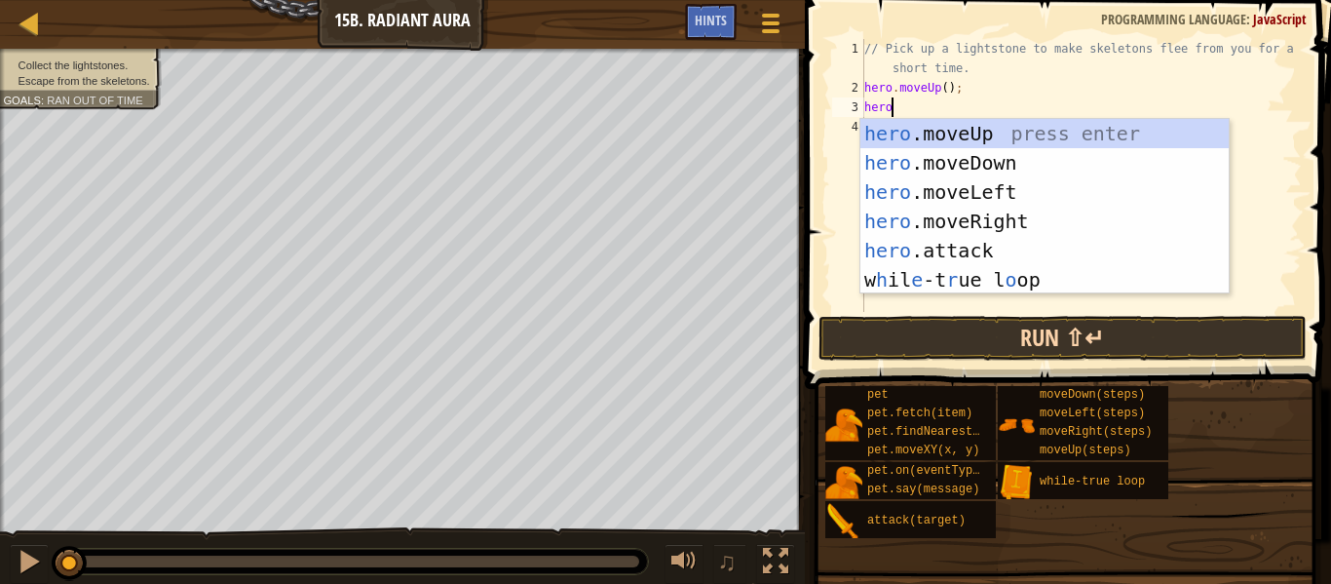
scroll to position [9, 3]
click at [1003, 170] on div "hero .moveUp press enter hero .moveDown press enter hero .moveLeft press enter …" at bounding box center [1044, 236] width 368 height 234
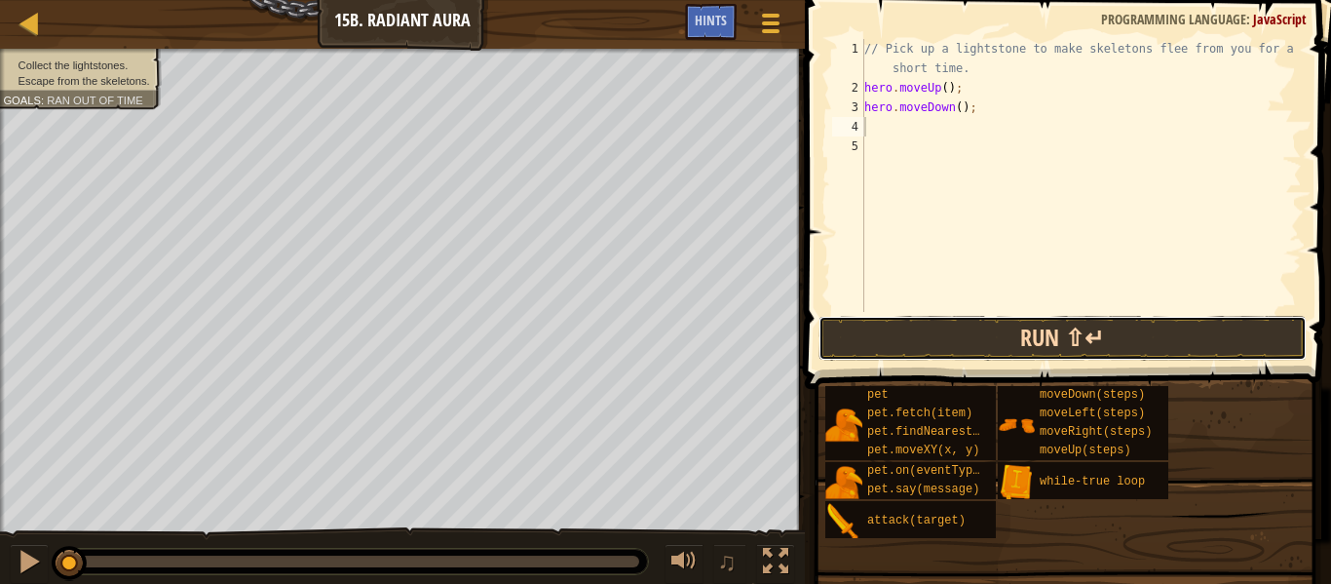
click at [1002, 326] on button "Run ⇧↵" at bounding box center [1062, 338] width 488 height 45
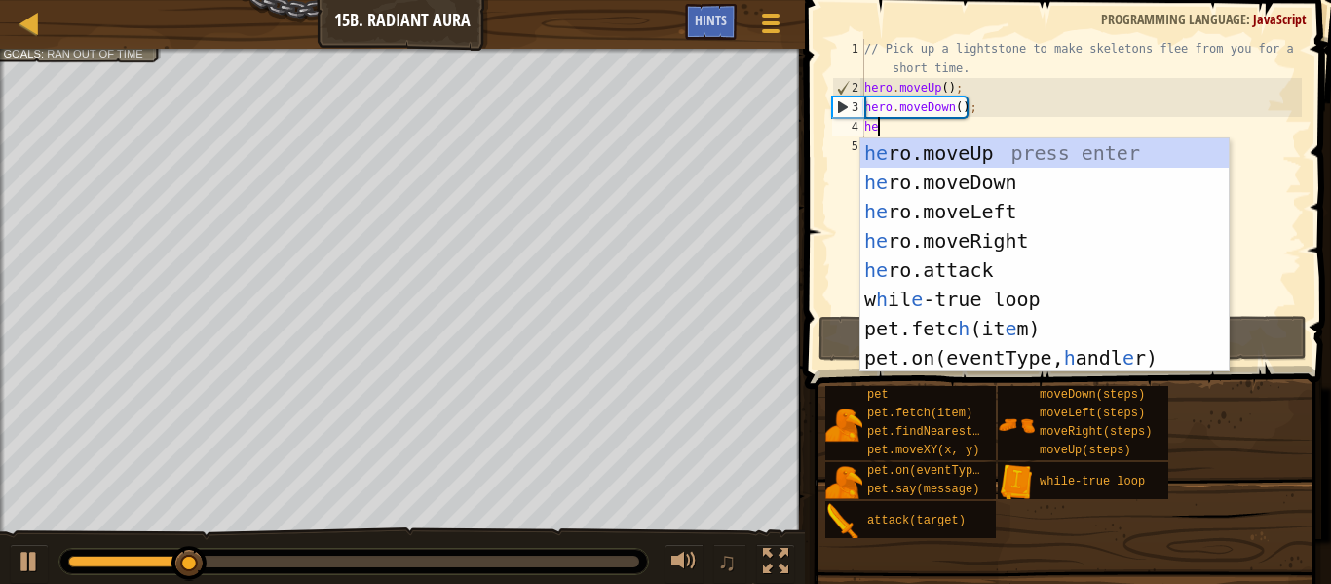
type textarea "hero"
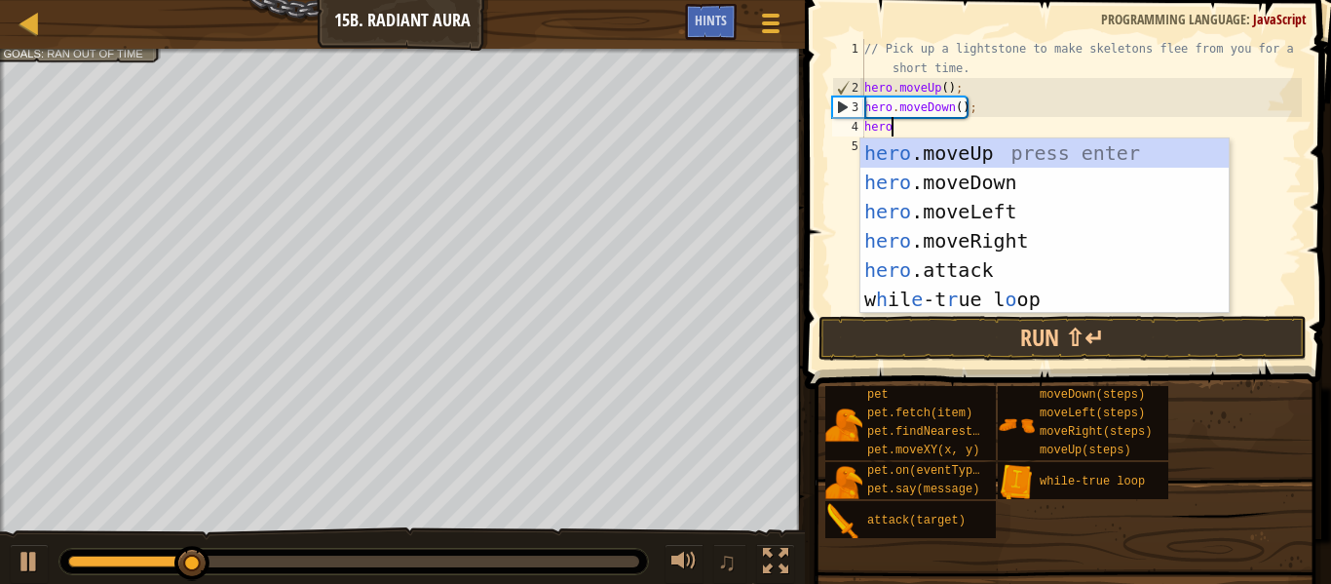
scroll to position [9, 3]
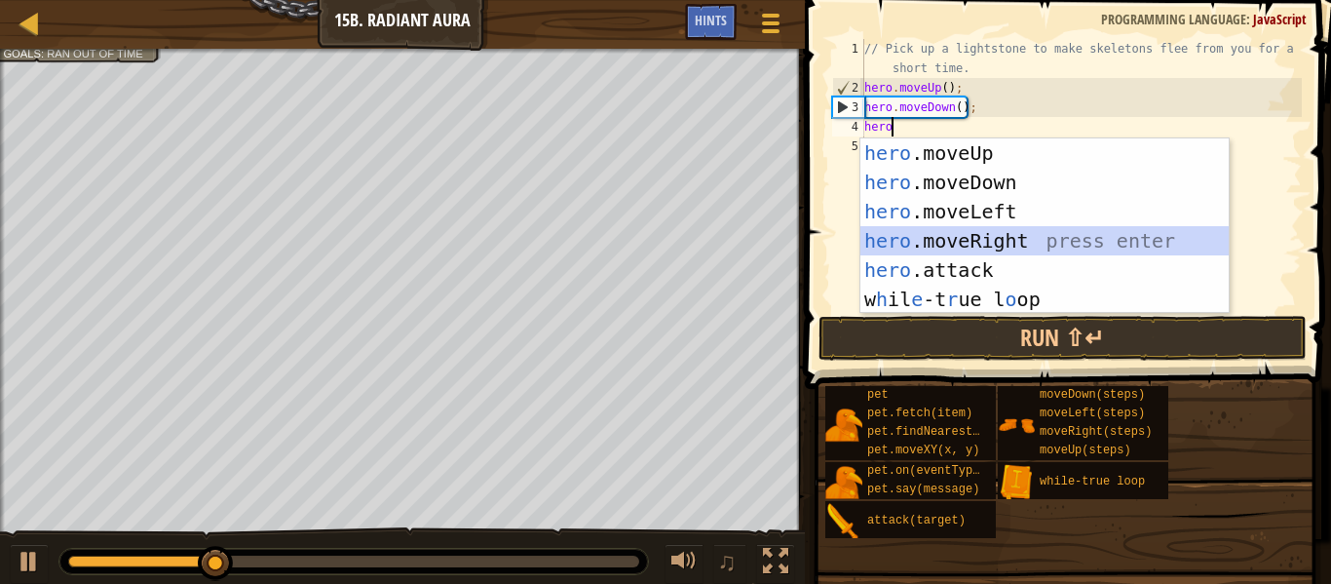
click at [970, 250] on div "hero .moveUp press enter hero .moveDown press enter hero .moveLeft press enter …" at bounding box center [1044, 255] width 368 height 234
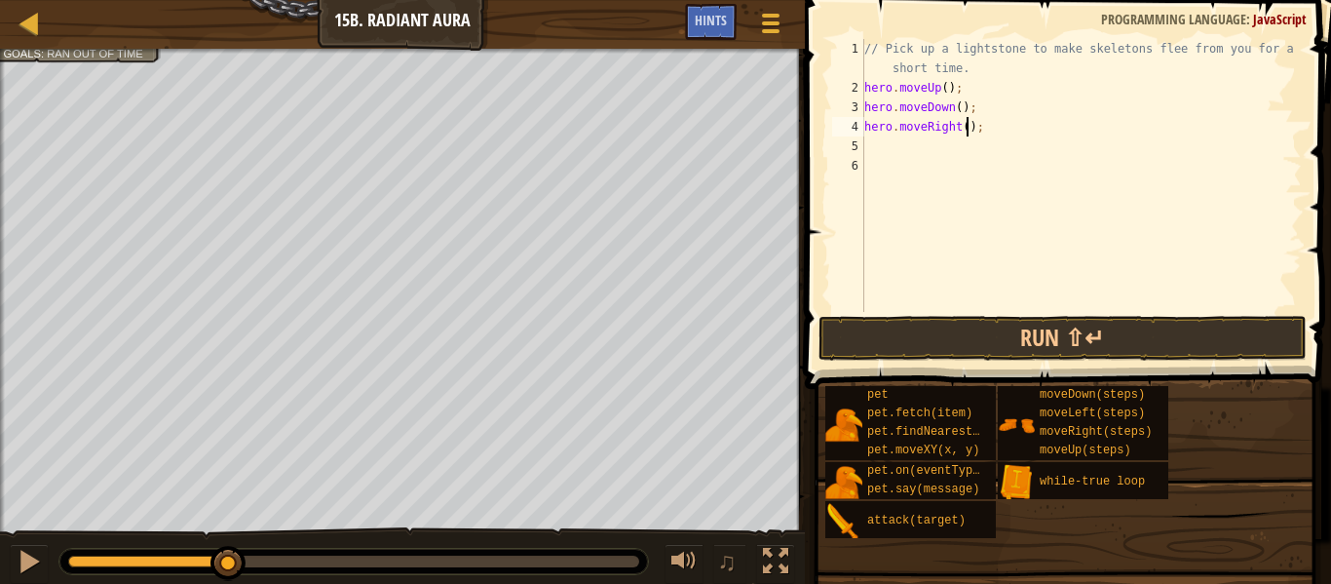
click at [968, 123] on div "// Pick up a lightstone to make skeletons flee from you for a short time. hero …" at bounding box center [1080, 204] width 441 height 331
click at [966, 72] on div "// Pick up a lightstone to make skeletons flee from you for a short time. hero …" at bounding box center [1080, 204] width 441 height 331
type textarea "// Pick up a lightstone to make skeletons flee from you for a short time."
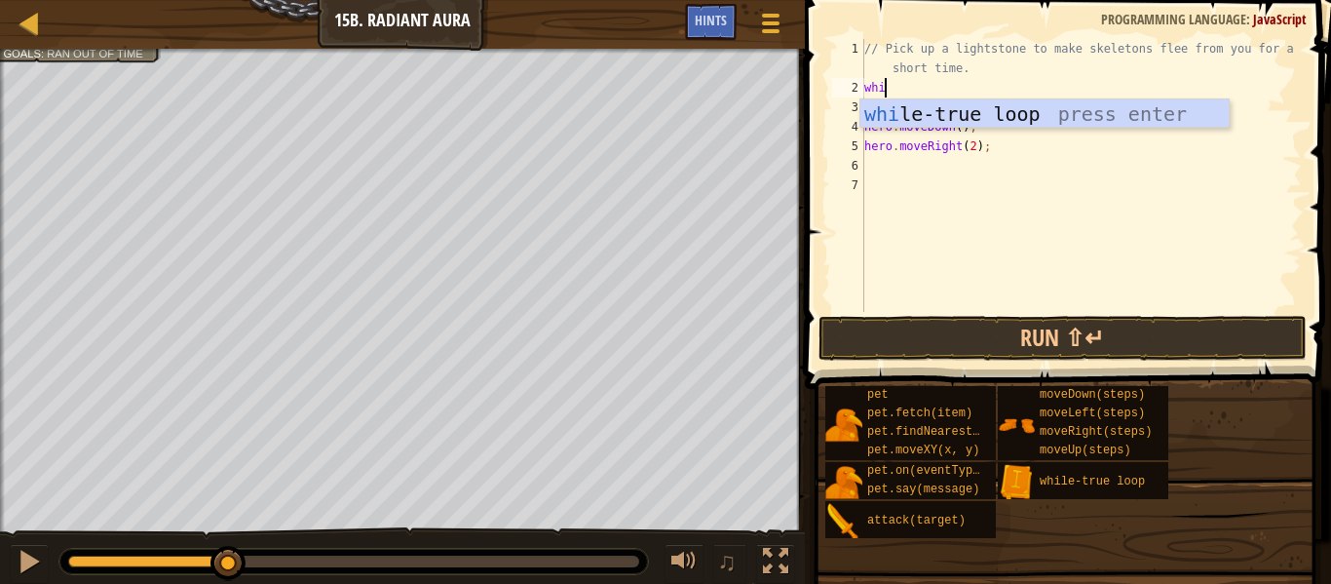
type textarea "whil"
click at [1035, 107] on div "whil e-true loop press enter" at bounding box center [1044, 143] width 368 height 88
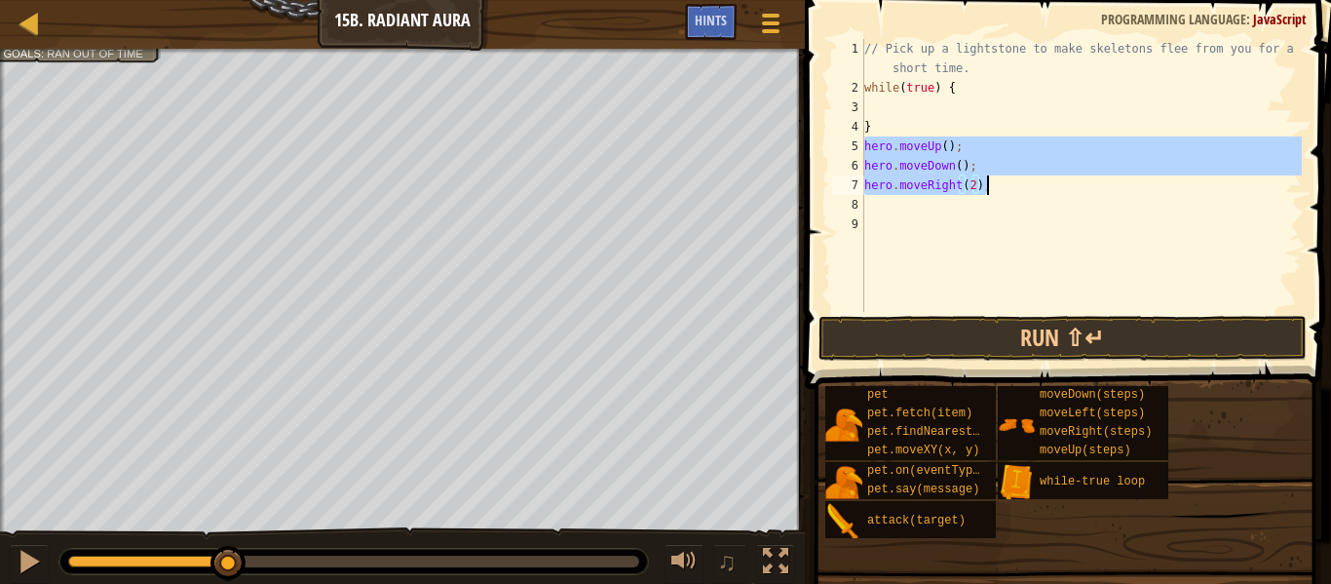
drag, startPoint x: 865, startPoint y: 145, endPoint x: 991, endPoint y: 191, distance: 133.7
click at [991, 191] on div "// Pick up a lightstone to make skeletons flee from you for a short time. while…" at bounding box center [1080, 204] width 441 height 331
type textarea "hero.moveDown(); hero.moveRight(2);"
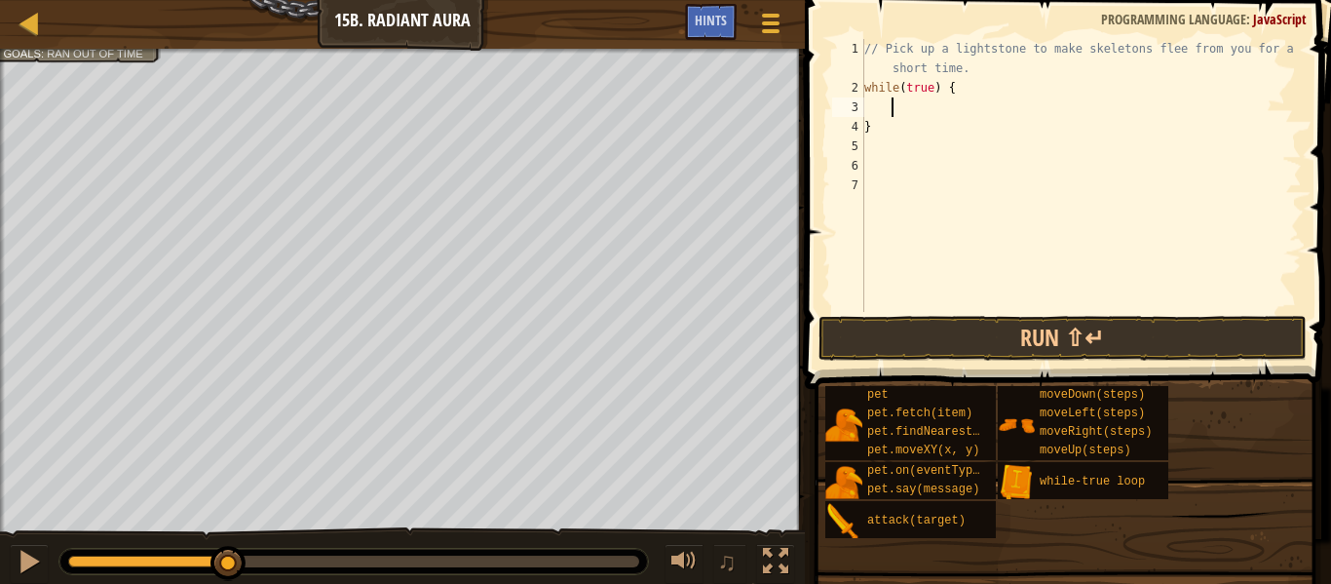
click at [895, 106] on div "// Pick up a lightstone to make skeletons flee from you for a short time. while…" at bounding box center [1080, 204] width 441 height 331
paste textarea "hero.moveRight(2);"
type textarea "hero.moveRight(2);"
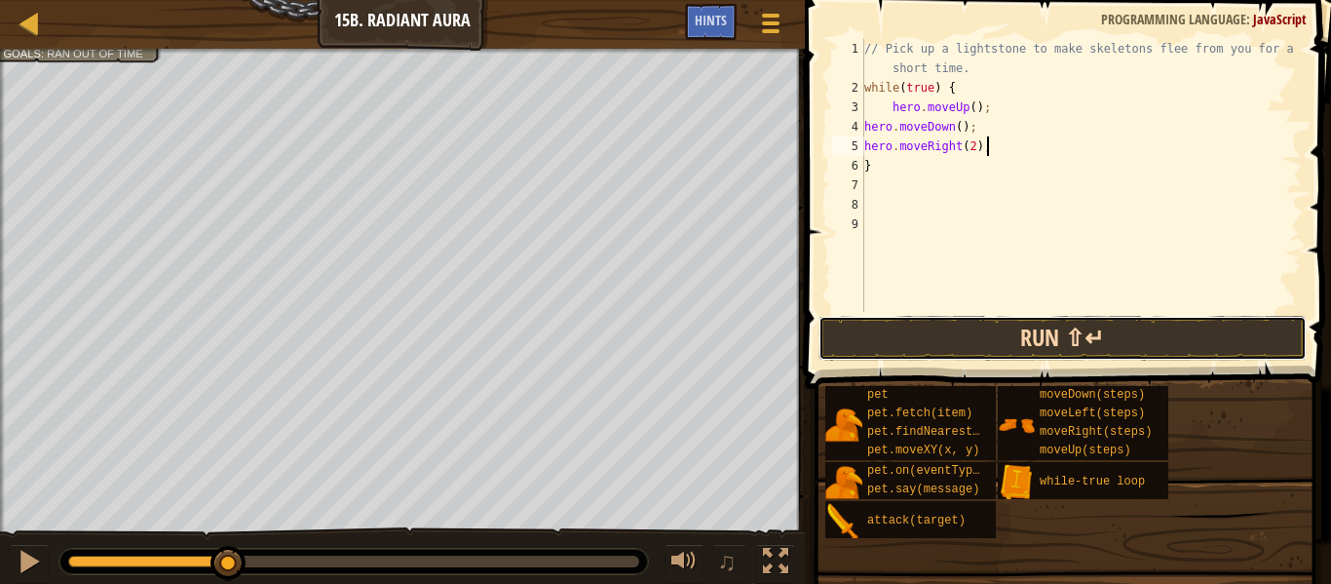
click at [949, 337] on button "Run ⇧↵" at bounding box center [1062, 338] width 488 height 45
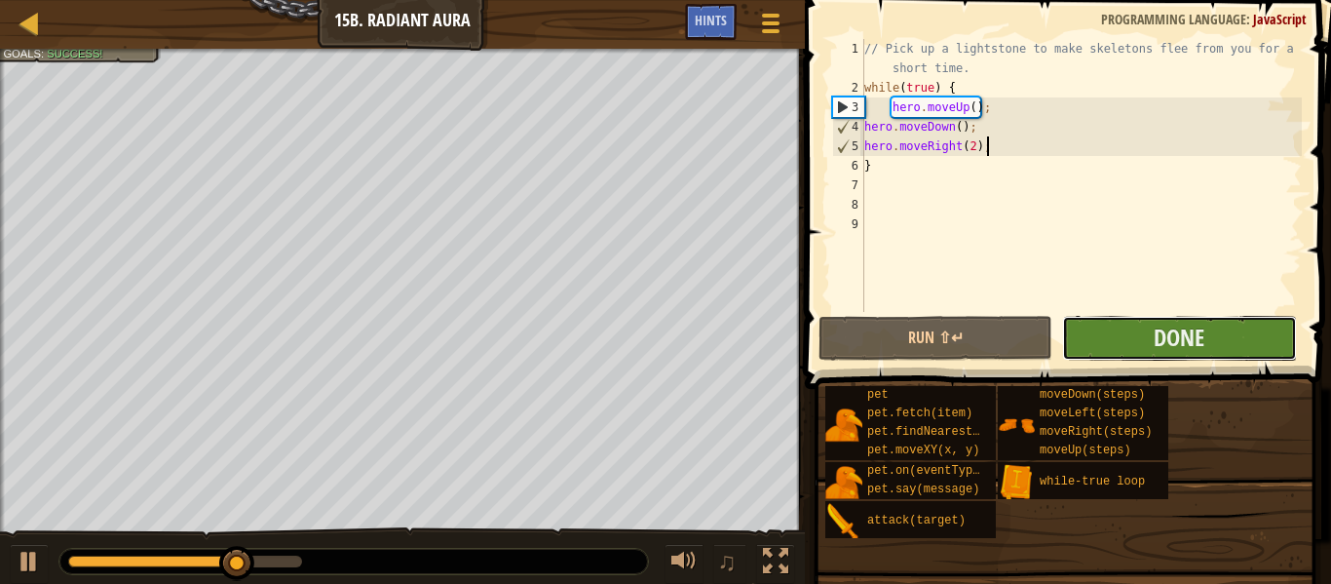
click at [1208, 341] on button "Done" at bounding box center [1179, 338] width 234 height 45
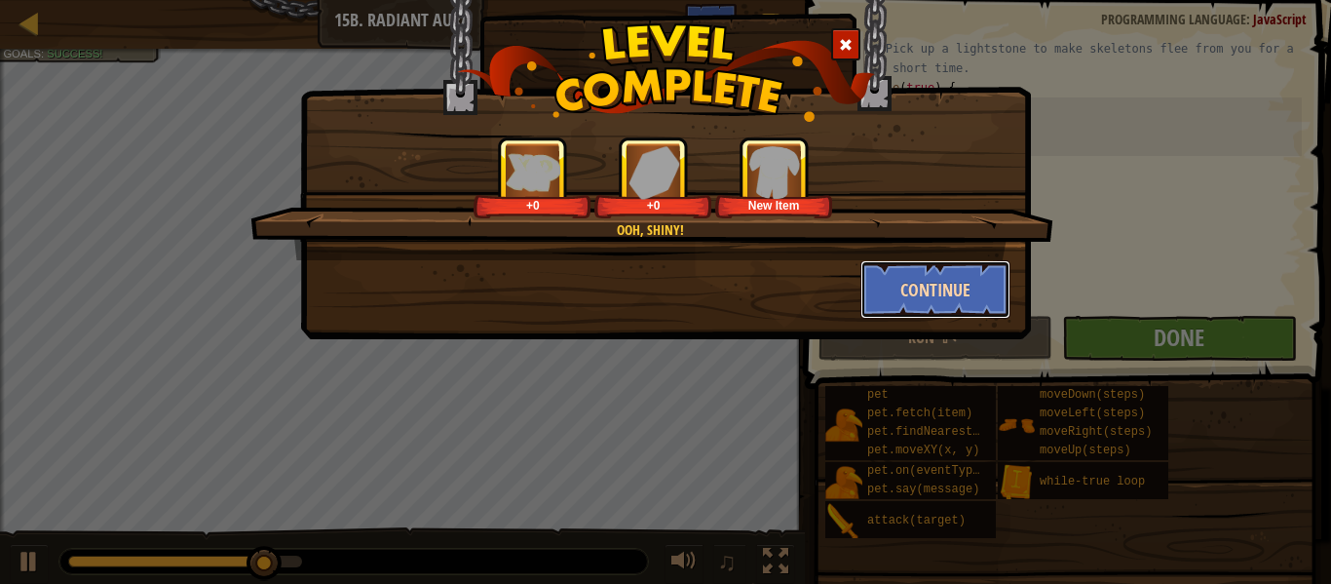
click at [942, 279] on button "Continue" at bounding box center [935, 289] width 151 height 58
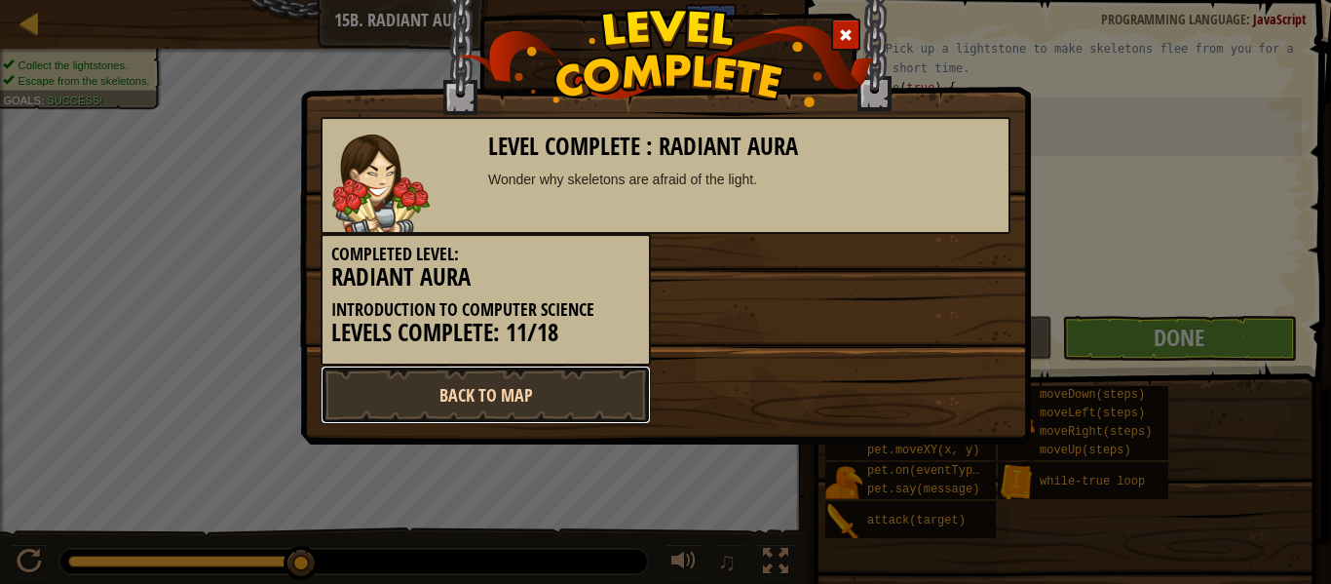
click at [561, 403] on link "Back to Map" at bounding box center [486, 394] width 330 height 58
